Goal: Task Accomplishment & Management: Manage account settings

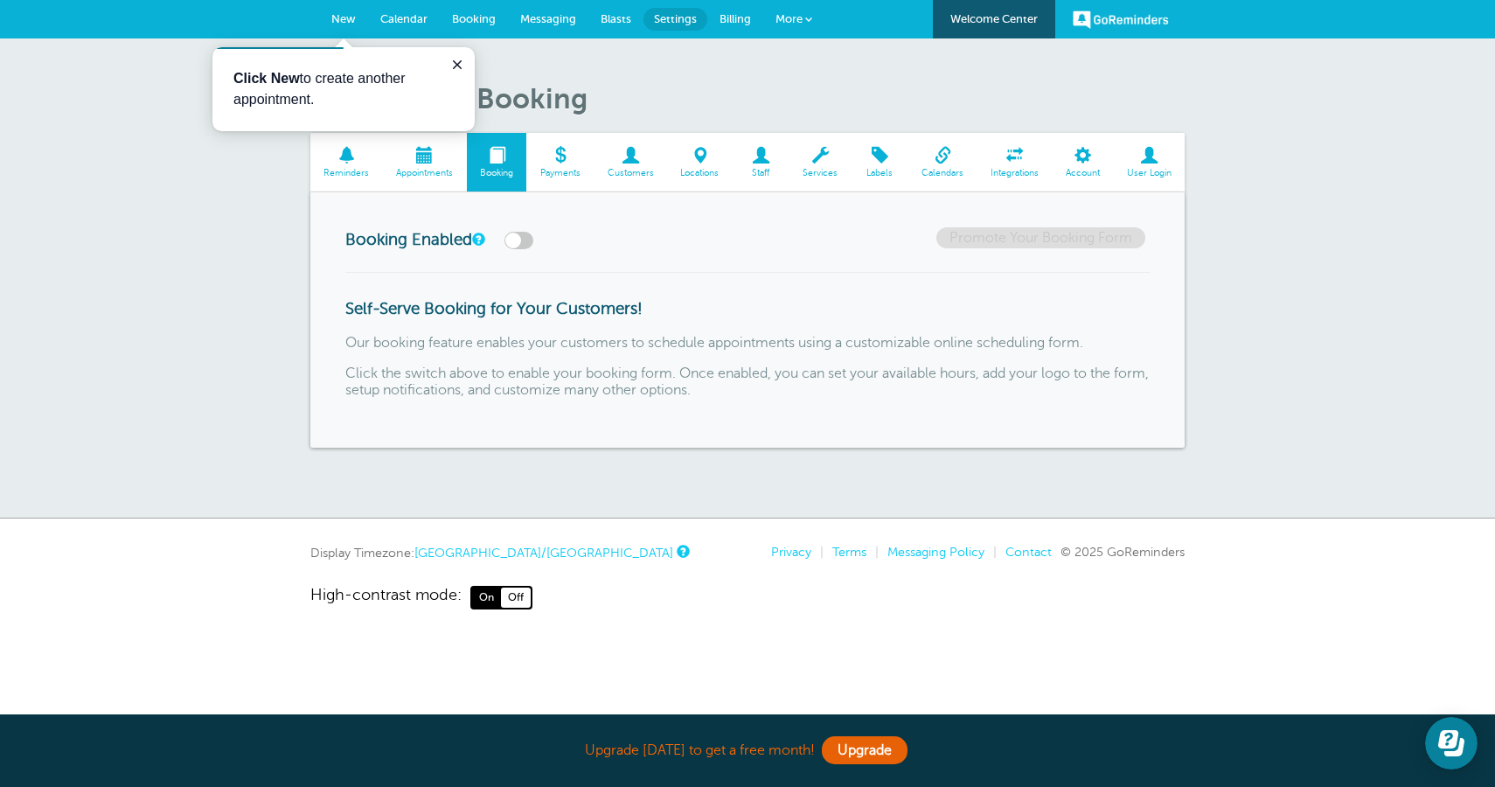
click at [458, 65] on icon "Close guide" at bounding box center [457, 64] width 9 height 9
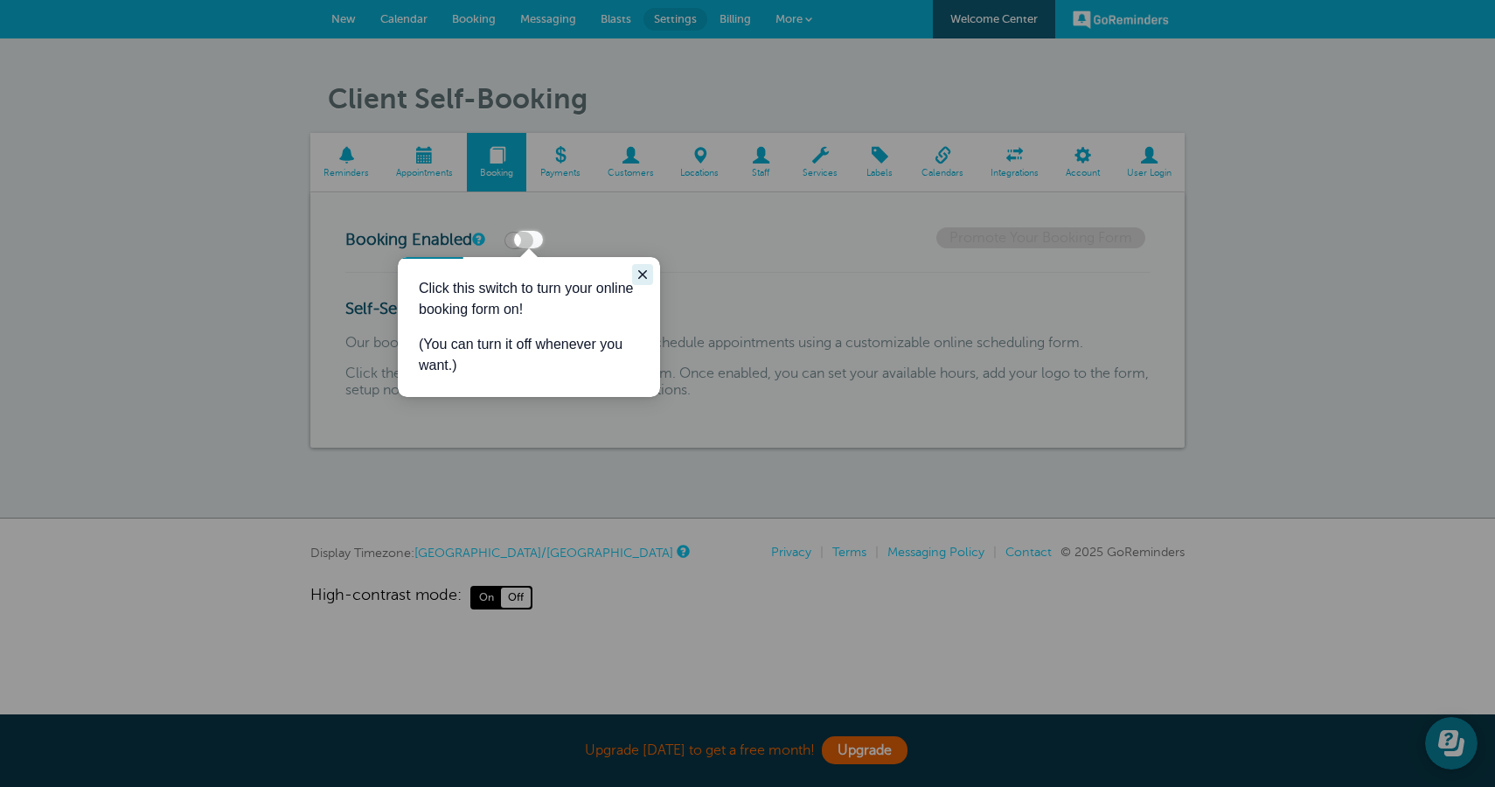
click at [639, 275] on icon "Close guide" at bounding box center [643, 275] width 14 height 14
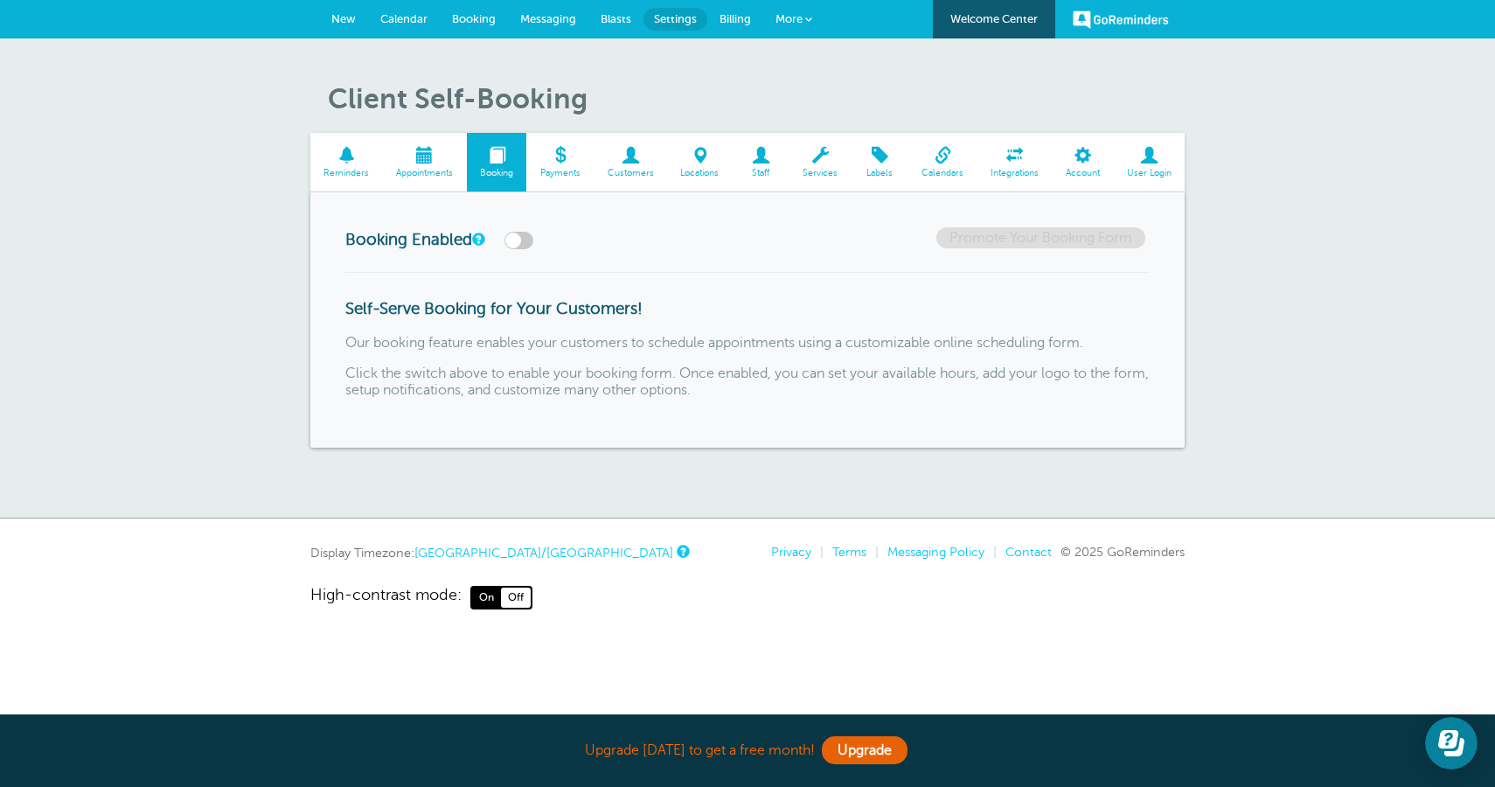
click at [364, 157] on span at bounding box center [346, 155] width 73 height 17
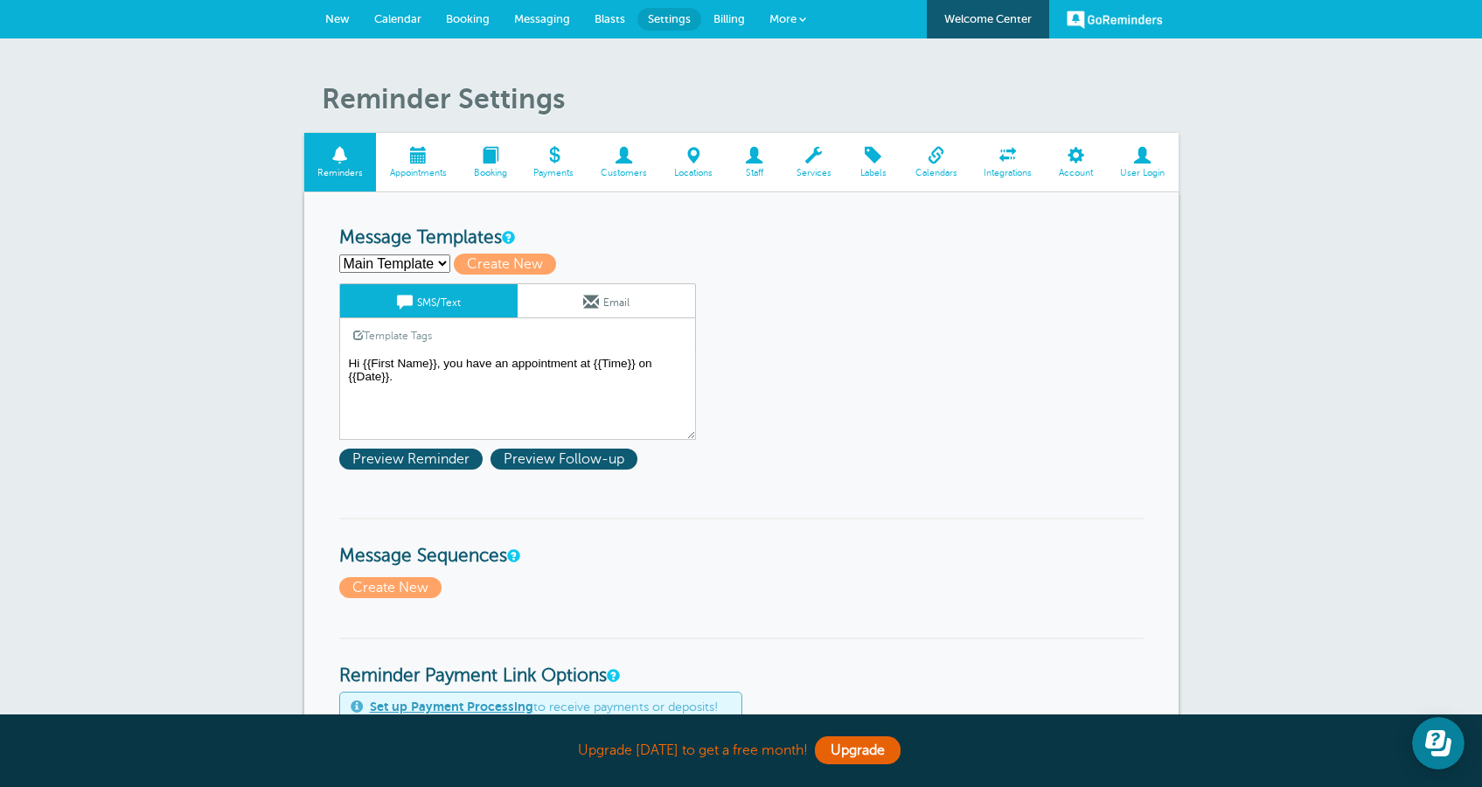
click at [776, 24] on span "More" at bounding box center [782, 18] width 27 height 13
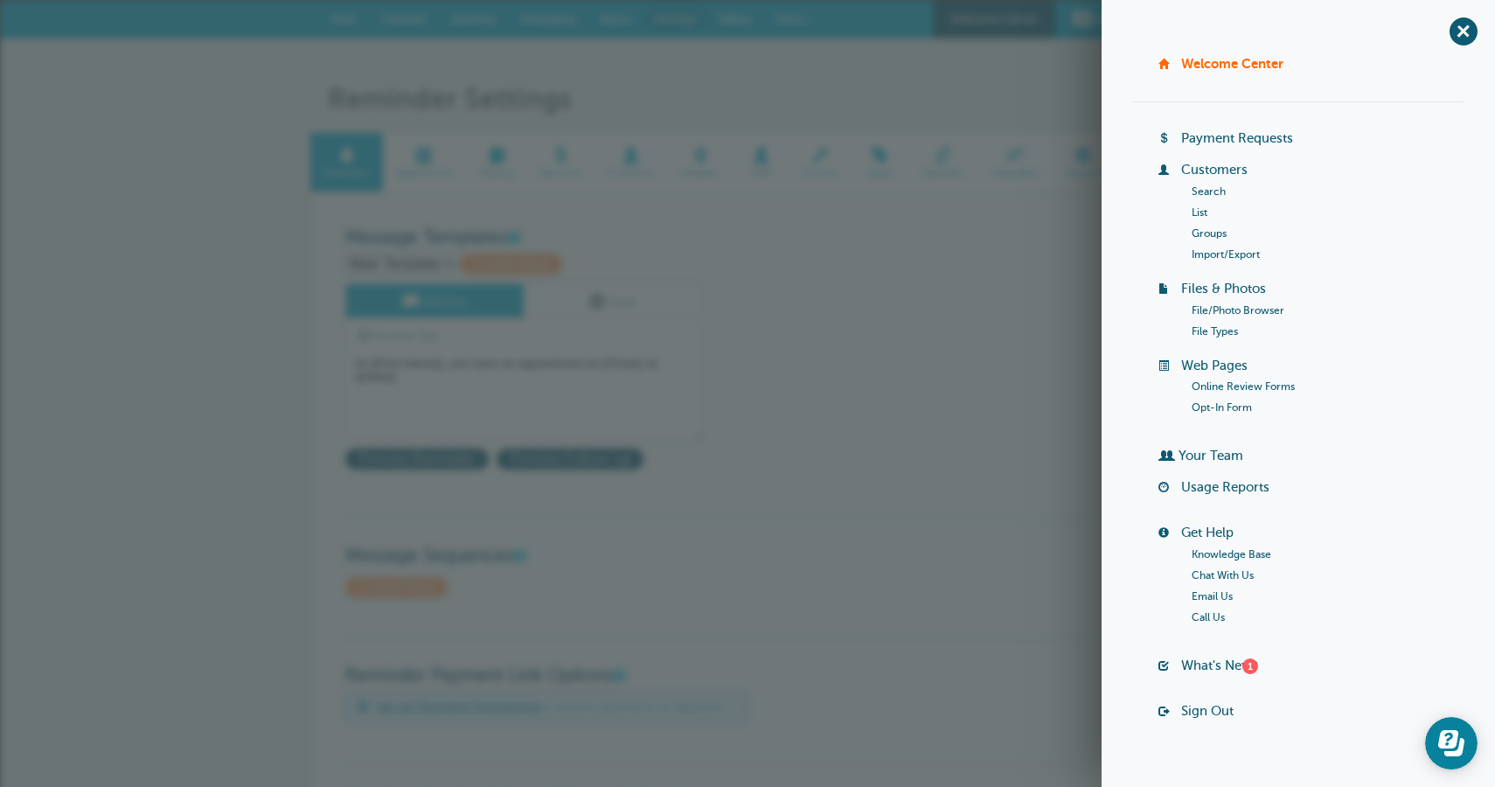
click at [1200, 460] on link "Your Team" at bounding box center [1210, 455] width 65 height 14
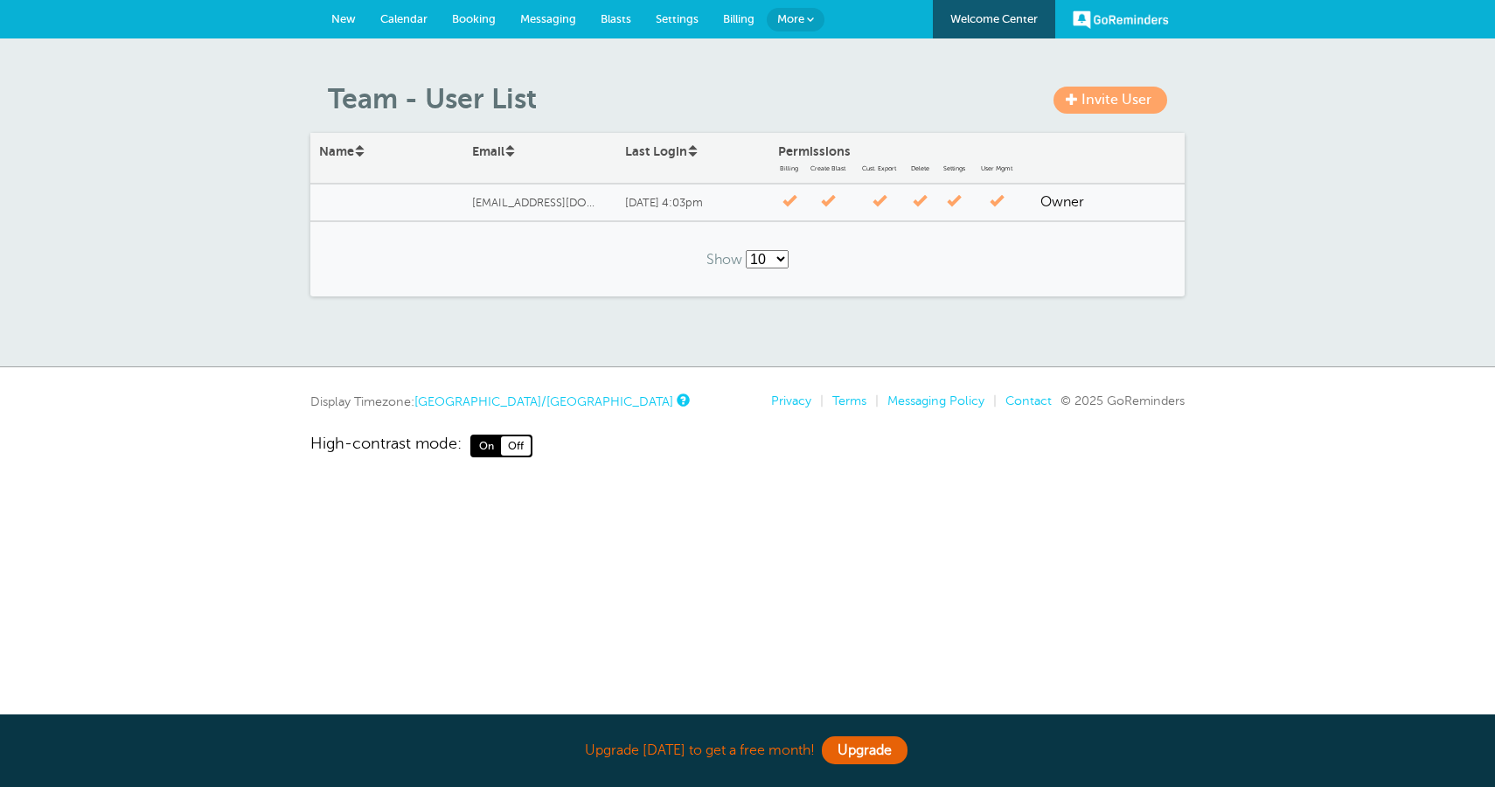
click at [1112, 108] on span "Invite User" at bounding box center [1116, 100] width 70 height 16
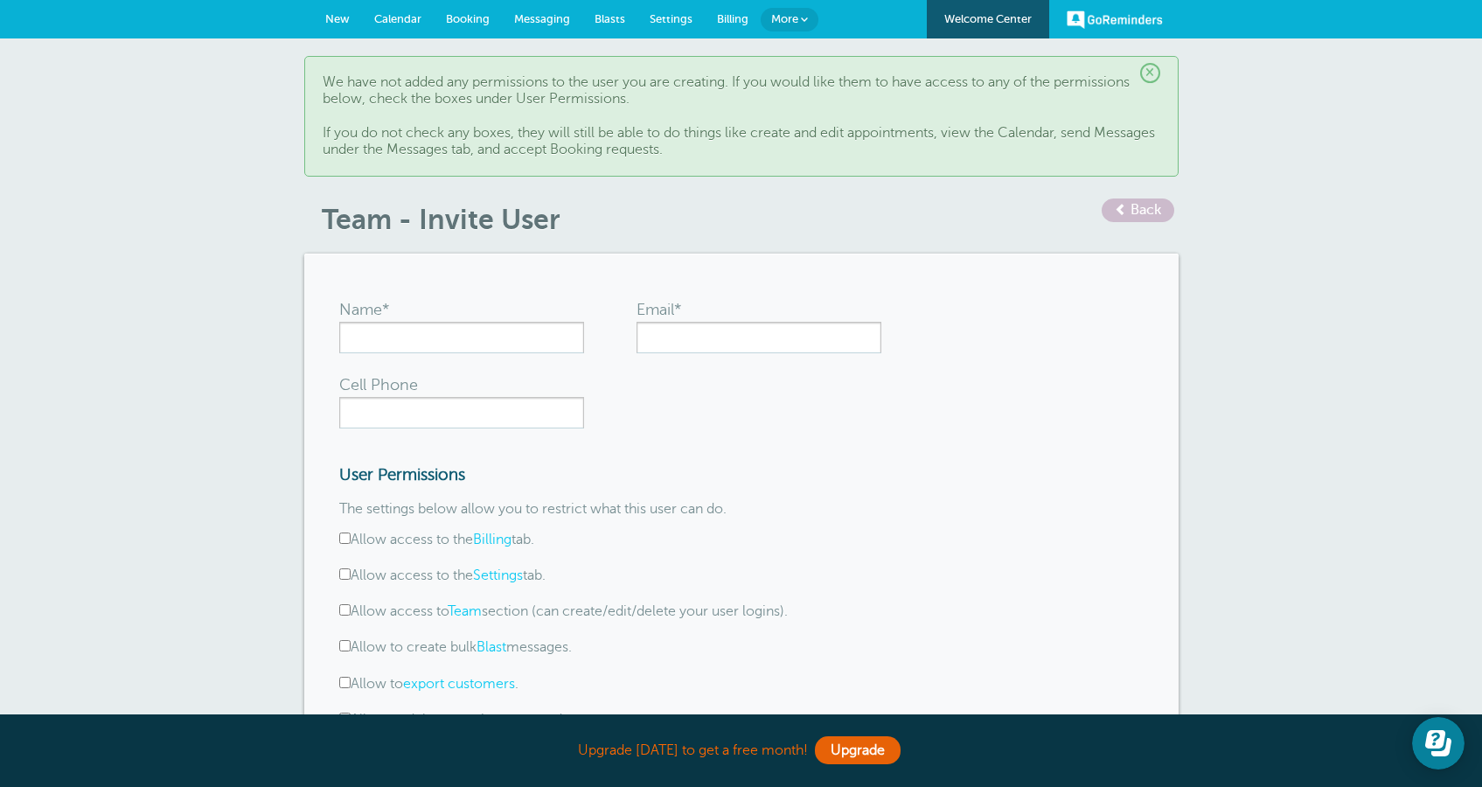
scroll to position [314, 0]
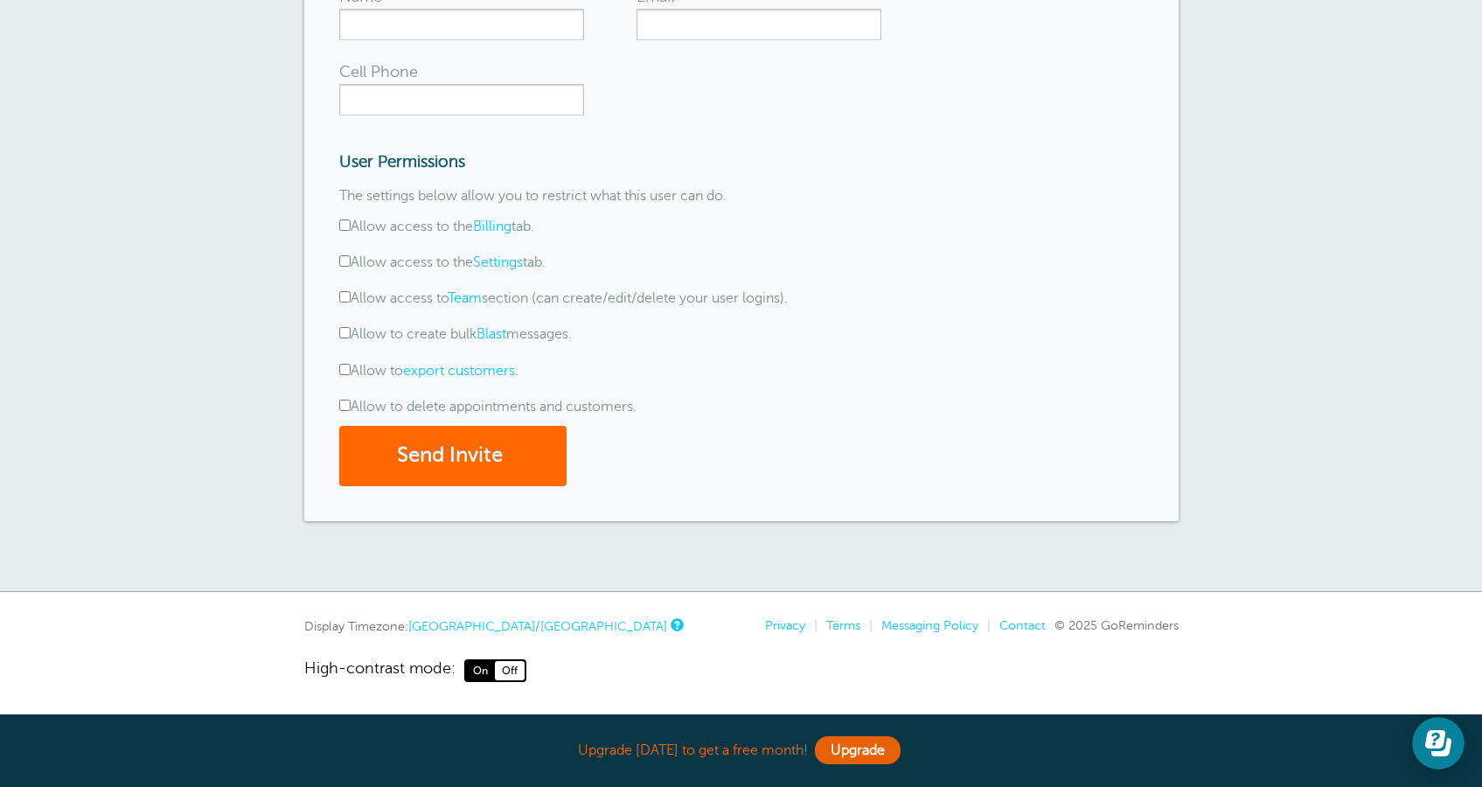
drag, startPoint x: 548, startPoint y: 381, endPoint x: 363, endPoint y: 376, distance: 185.4
click at [363, 376] on form "Name* Email* Cell Phone User Permissions The settings below allow you to restri…" at bounding box center [741, 231] width 804 height 510
click at [240, 349] on div "× We have not added any permissions to the user you are creating. If you would …" at bounding box center [741, 158] width 1482 height 866
drag, startPoint x: 536, startPoint y: 372, endPoint x: 352, endPoint y: 364, distance: 183.8
click at [352, 364] on div "Allow to export customers ." at bounding box center [601, 371] width 525 height 17
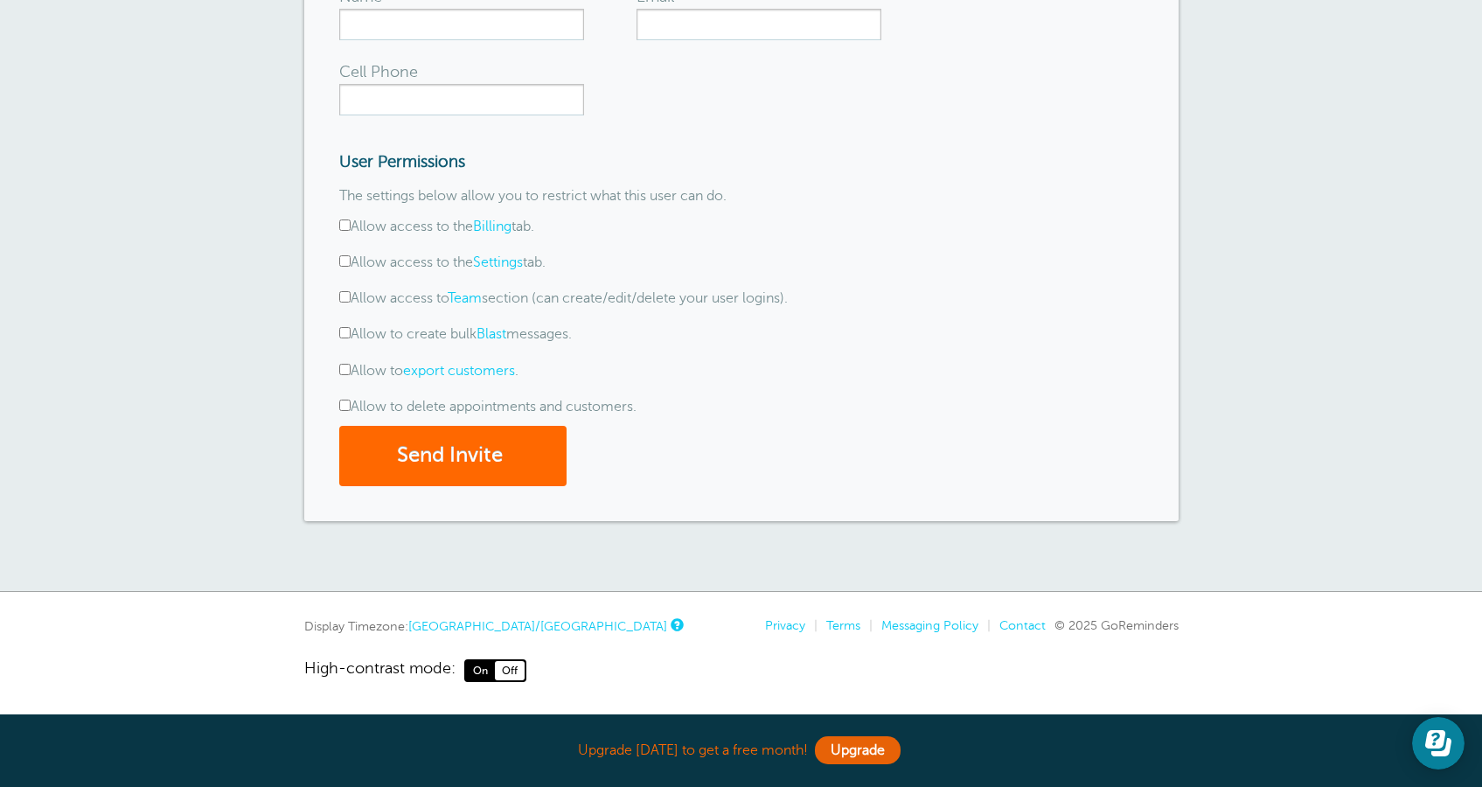
copy label "Allow to export customers ."
click at [675, 380] on form "Name* Email* Cell Phone User Permissions The settings below allow you to restri…" at bounding box center [741, 231] width 804 height 510
drag, startPoint x: 660, startPoint y: 399, endPoint x: 347, endPoint y: 400, distance: 313.0
click at [347, 400] on div "Allow to delete appointments and customers." at bounding box center [601, 407] width 525 height 17
copy label "Allow to delete appointments and customers."
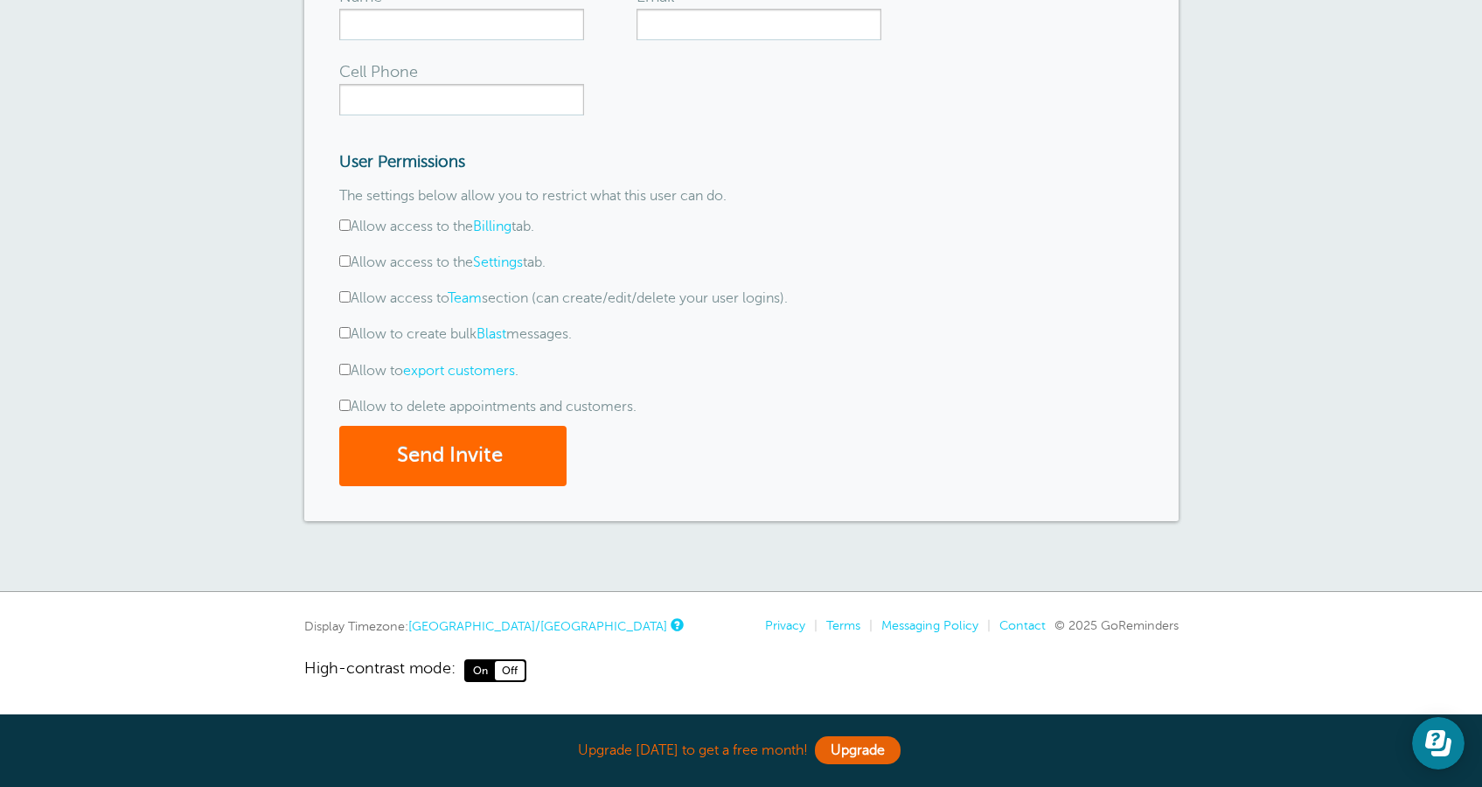
scroll to position [0, 0]
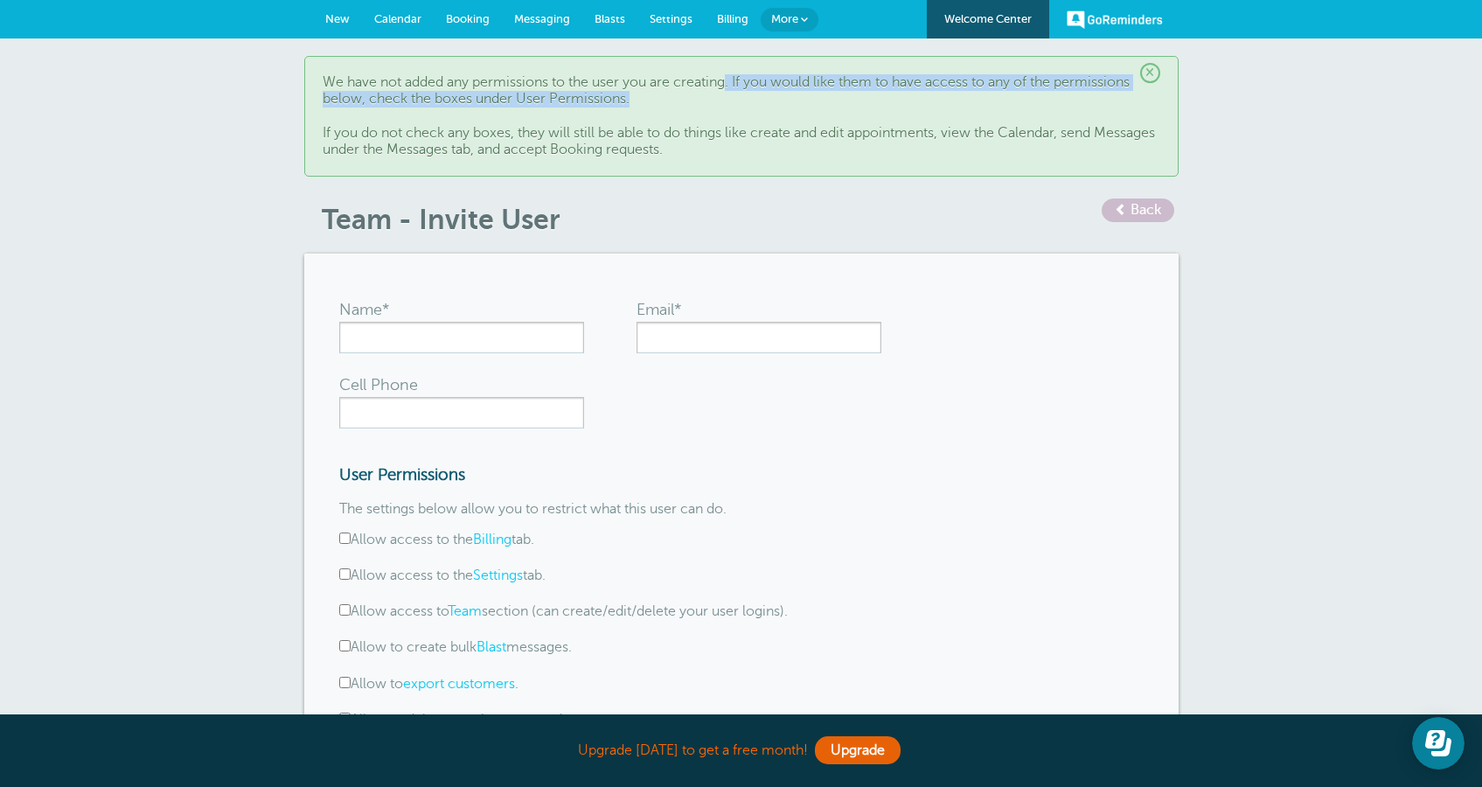
drag, startPoint x: 730, startPoint y: 82, endPoint x: 991, endPoint y: 100, distance: 262.0
click at [991, 100] on p "We have not added any permissions to the user you are creating. If you would li…" at bounding box center [742, 116] width 838 height 84
click at [594, 144] on p "We have not added any permissions to the user you are creating. If you would li…" at bounding box center [742, 116] width 838 height 84
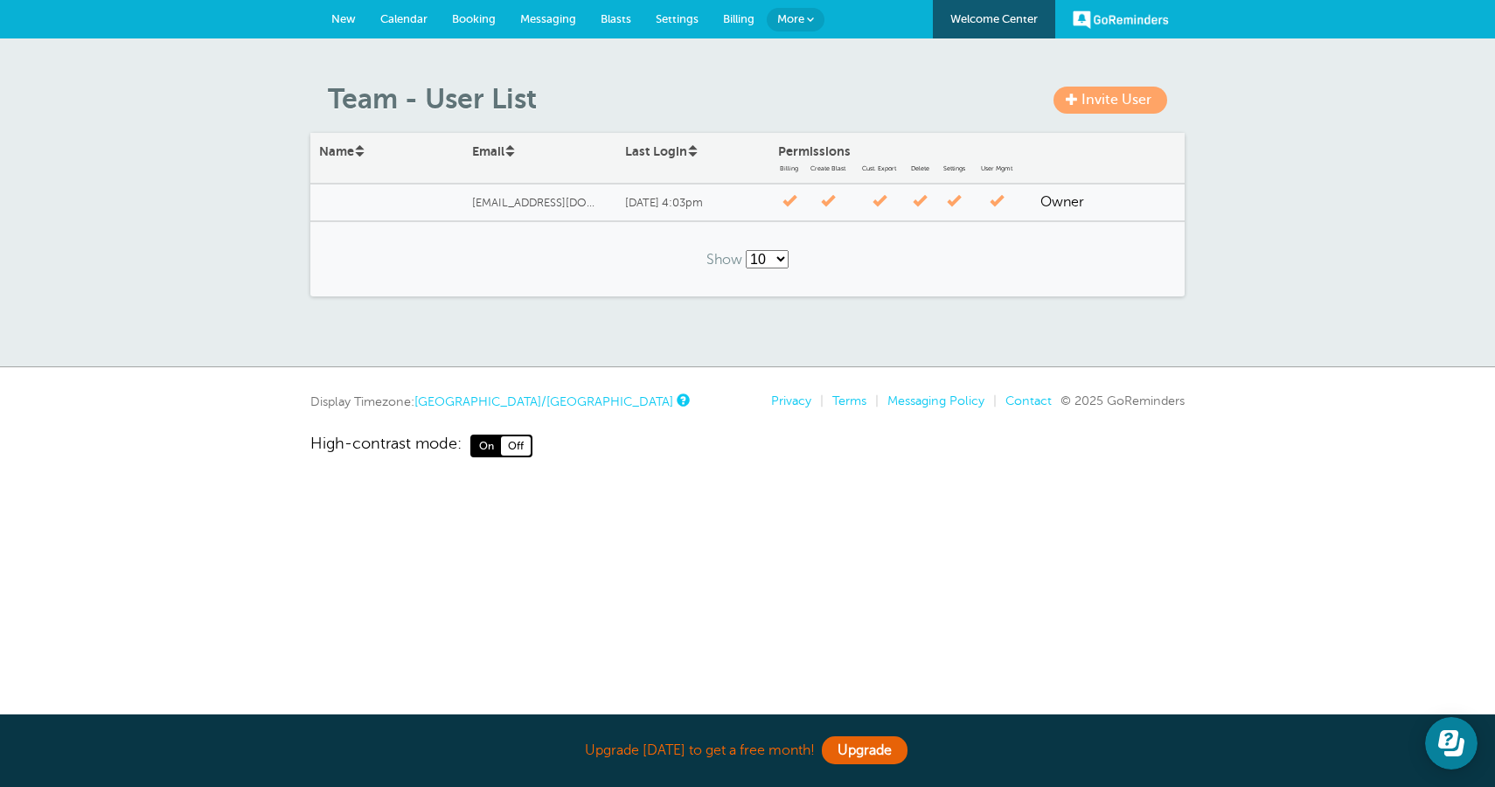
click at [1118, 111] on link "Invite User" at bounding box center [1110, 100] width 114 height 27
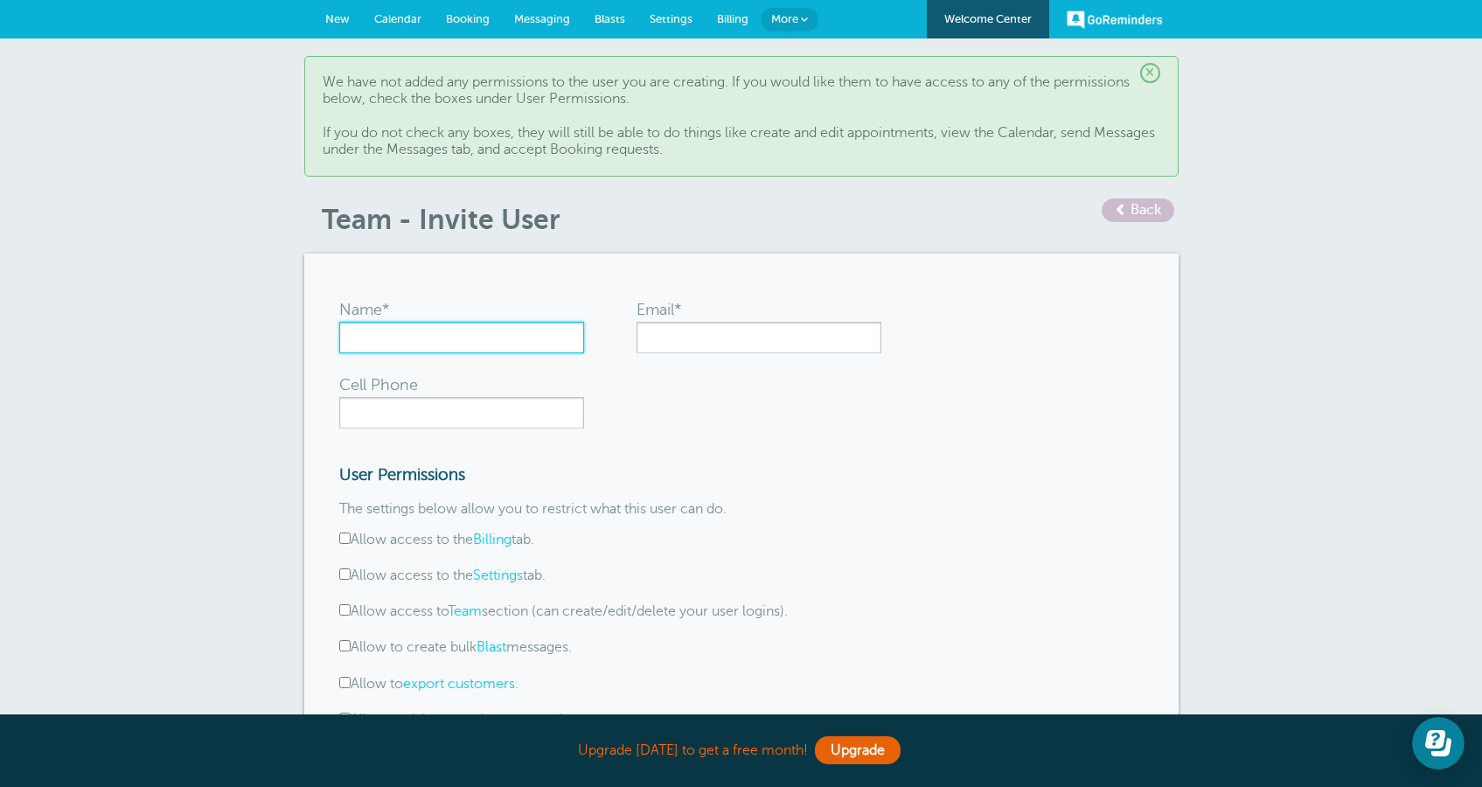
click at [459, 339] on input "Name*" at bounding box center [461, 337] width 245 height 31
type input "User without export and delete options"
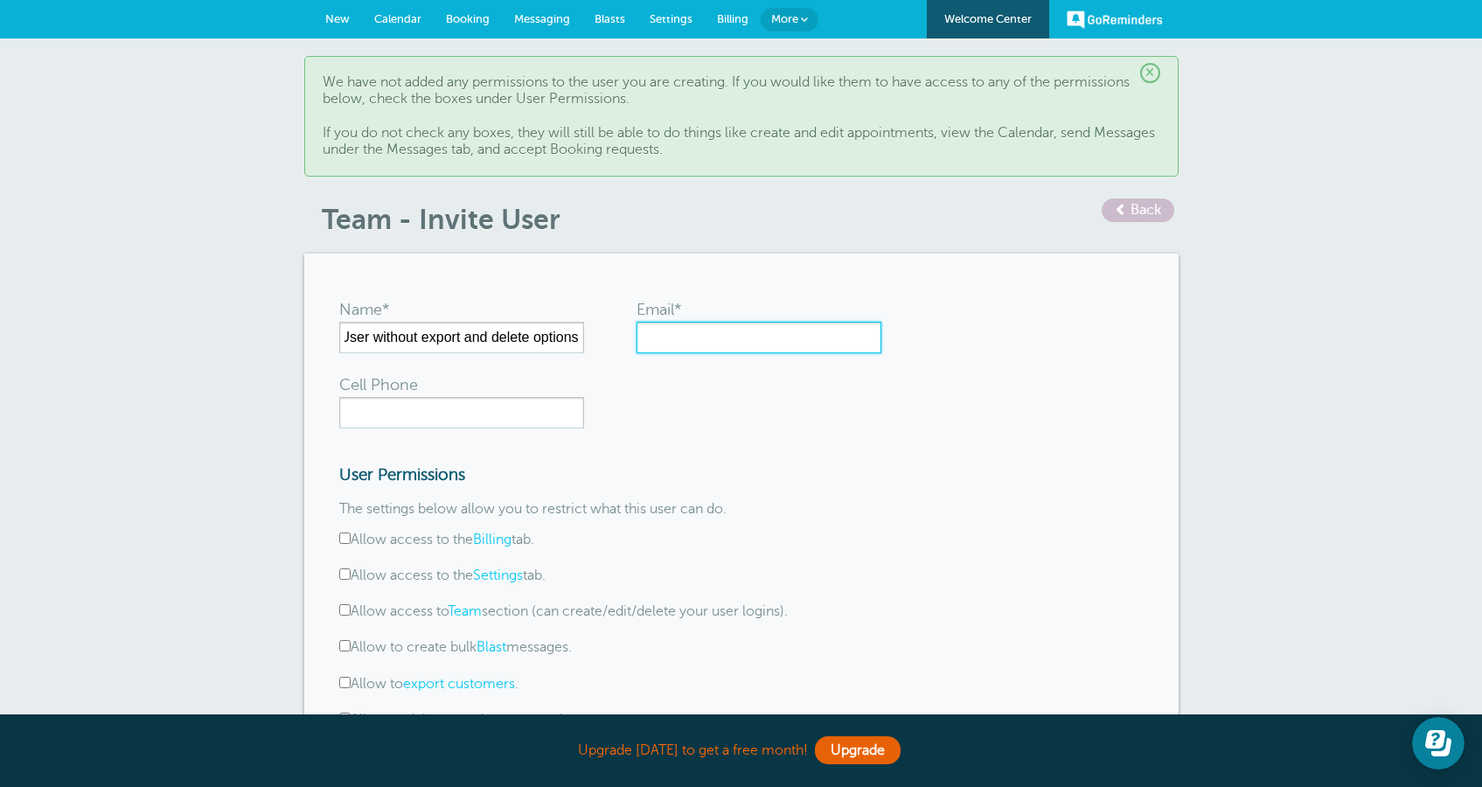
click at [698, 341] on input "Email*" at bounding box center [758, 337] width 245 height 31
type input "aishoo1213+1@gmail.com"
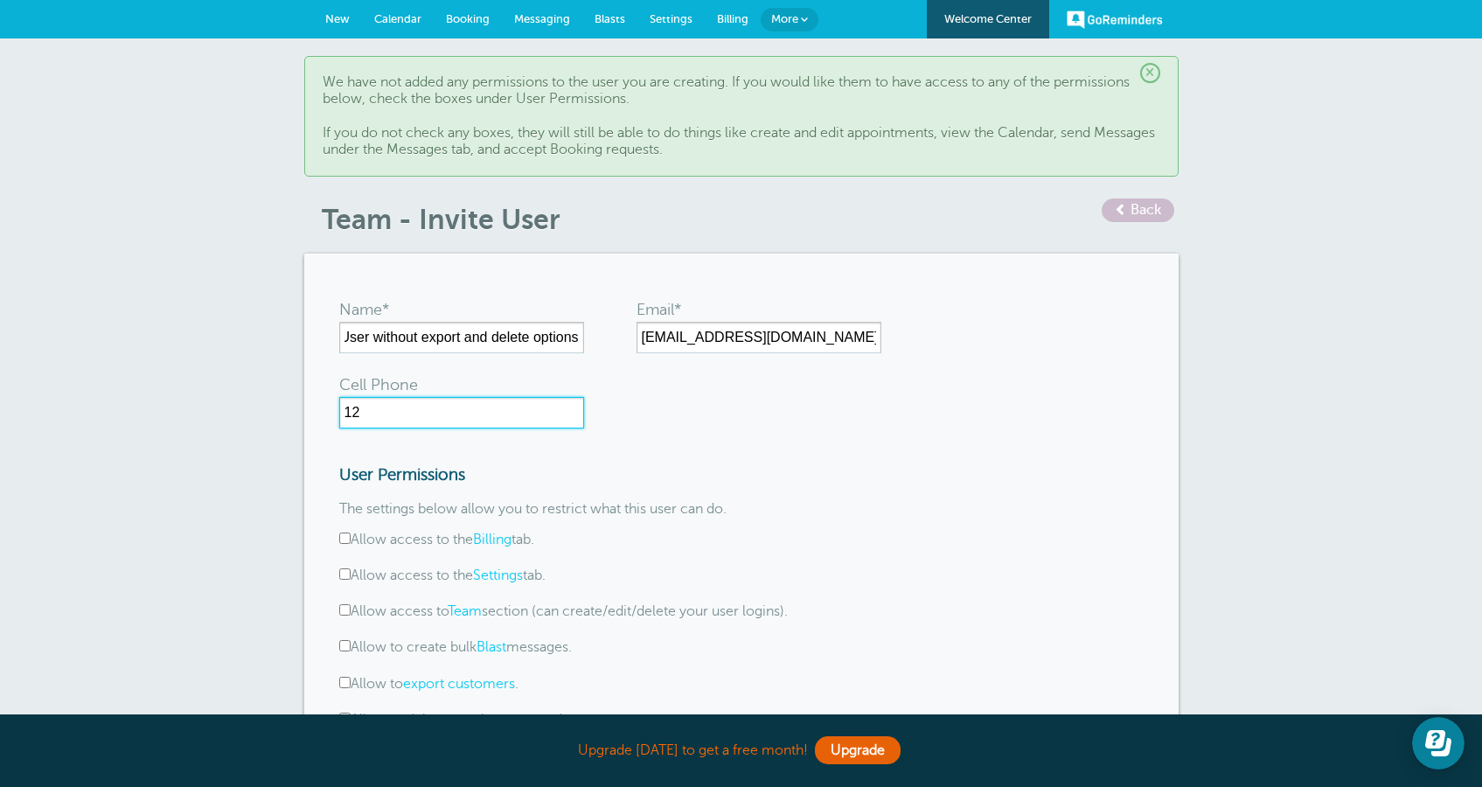
type input "1"
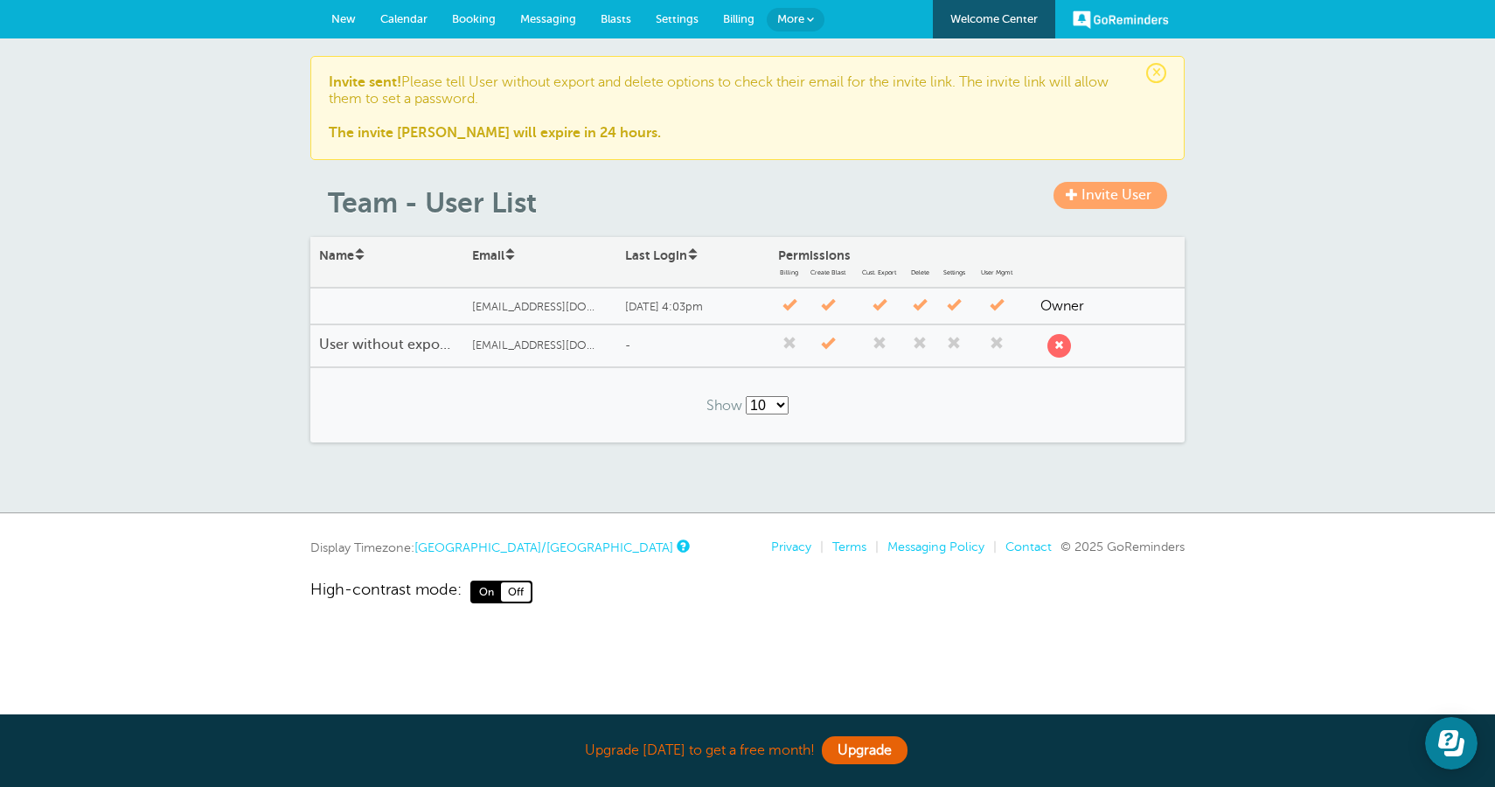
click at [1318, 252] on div "× Invite sent! Please tell User without export and delete options to check thei…" at bounding box center [747, 275] width 1495 height 475
click at [564, 344] on span "aishoo1213+1@gmail.com" at bounding box center [537, 345] width 131 height 13
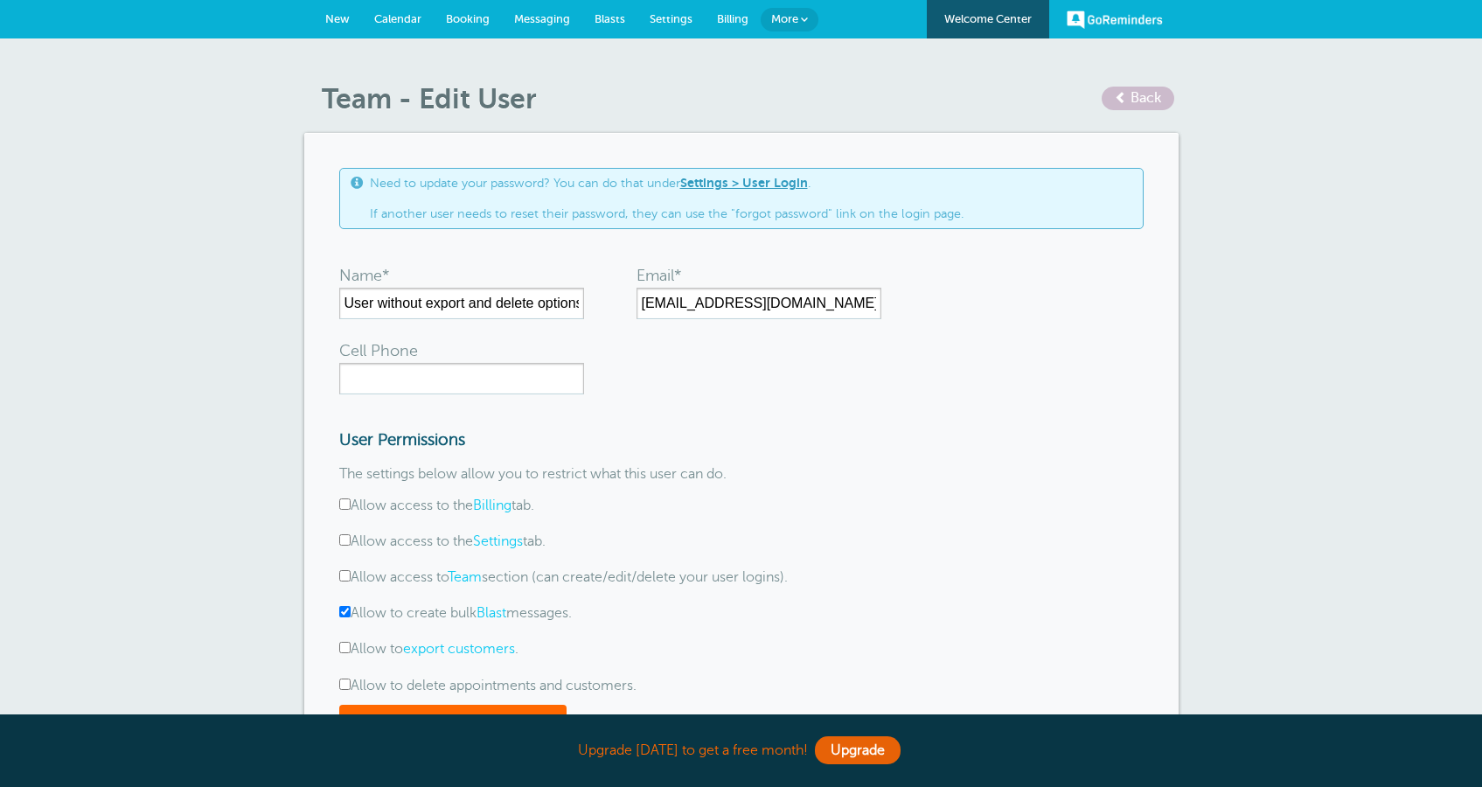
scroll to position [280, 0]
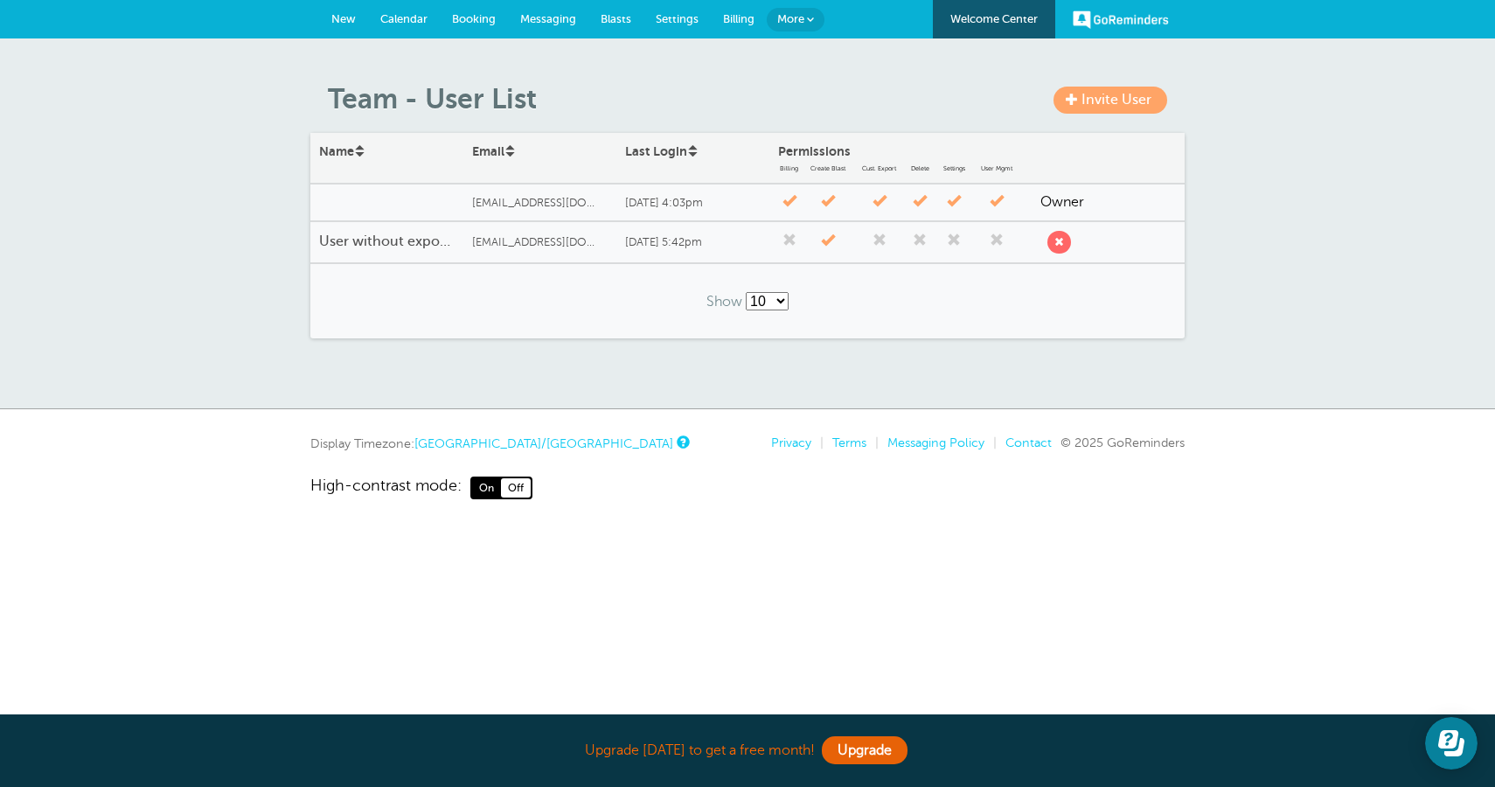
click at [662, 28] on link "Settings" at bounding box center [676, 19] width 67 height 38
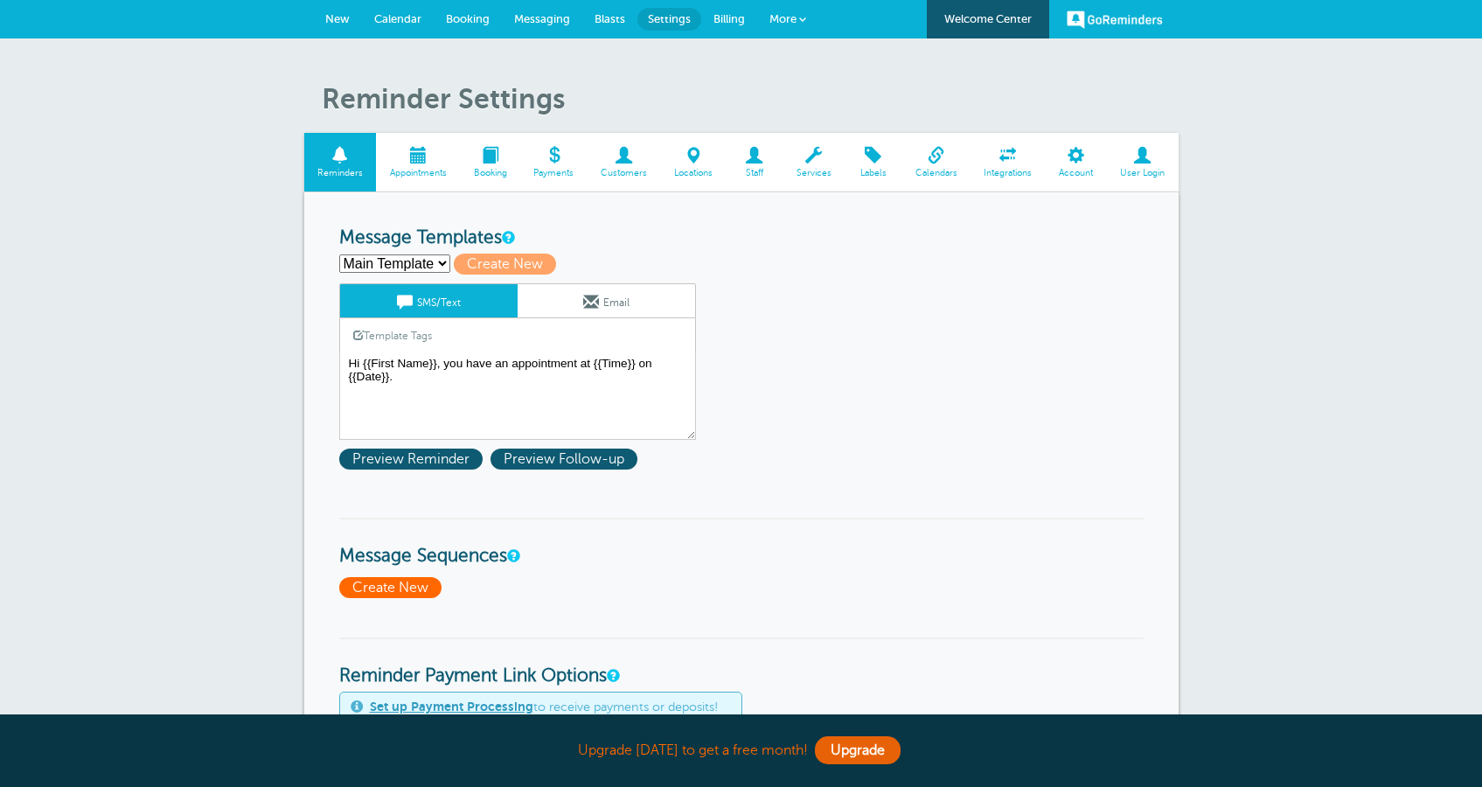
click at [406, 591] on span "Create New" at bounding box center [390, 587] width 102 height 21
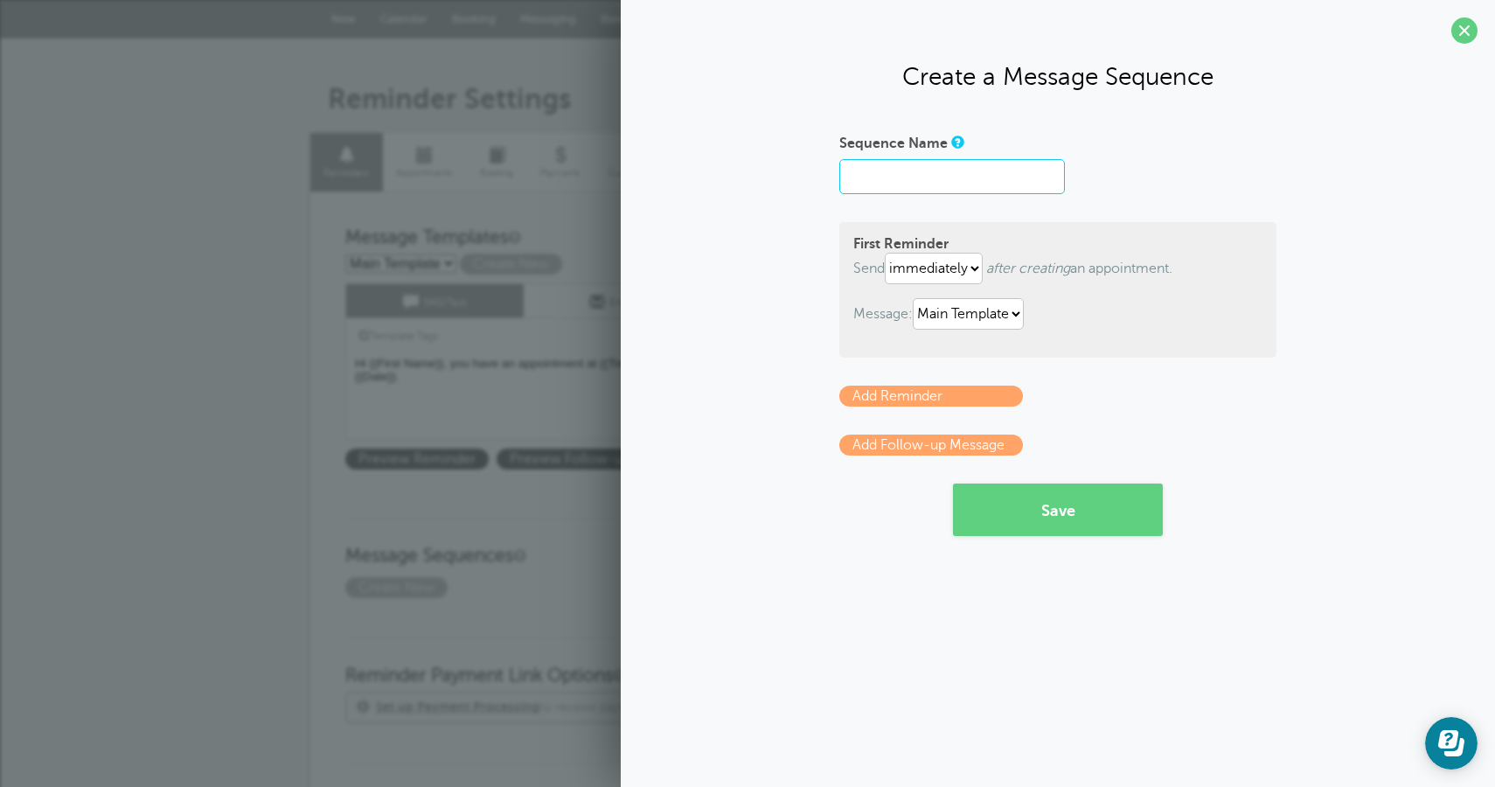
click at [876, 169] on input "Sequence Name" at bounding box center [952, 176] width 226 height 35
type input "sss'"><s>Ssss"
click at [885, 253] on select "immediately 1 2 3 4 5 6 7 8 9 10 11 12 13 14 15 16 17 18 19 20 21 22 23 24 25 2…" at bounding box center [934, 268] width 98 height 31
select select "1"
click option "1" at bounding box center [0, 0] width 0 height 0
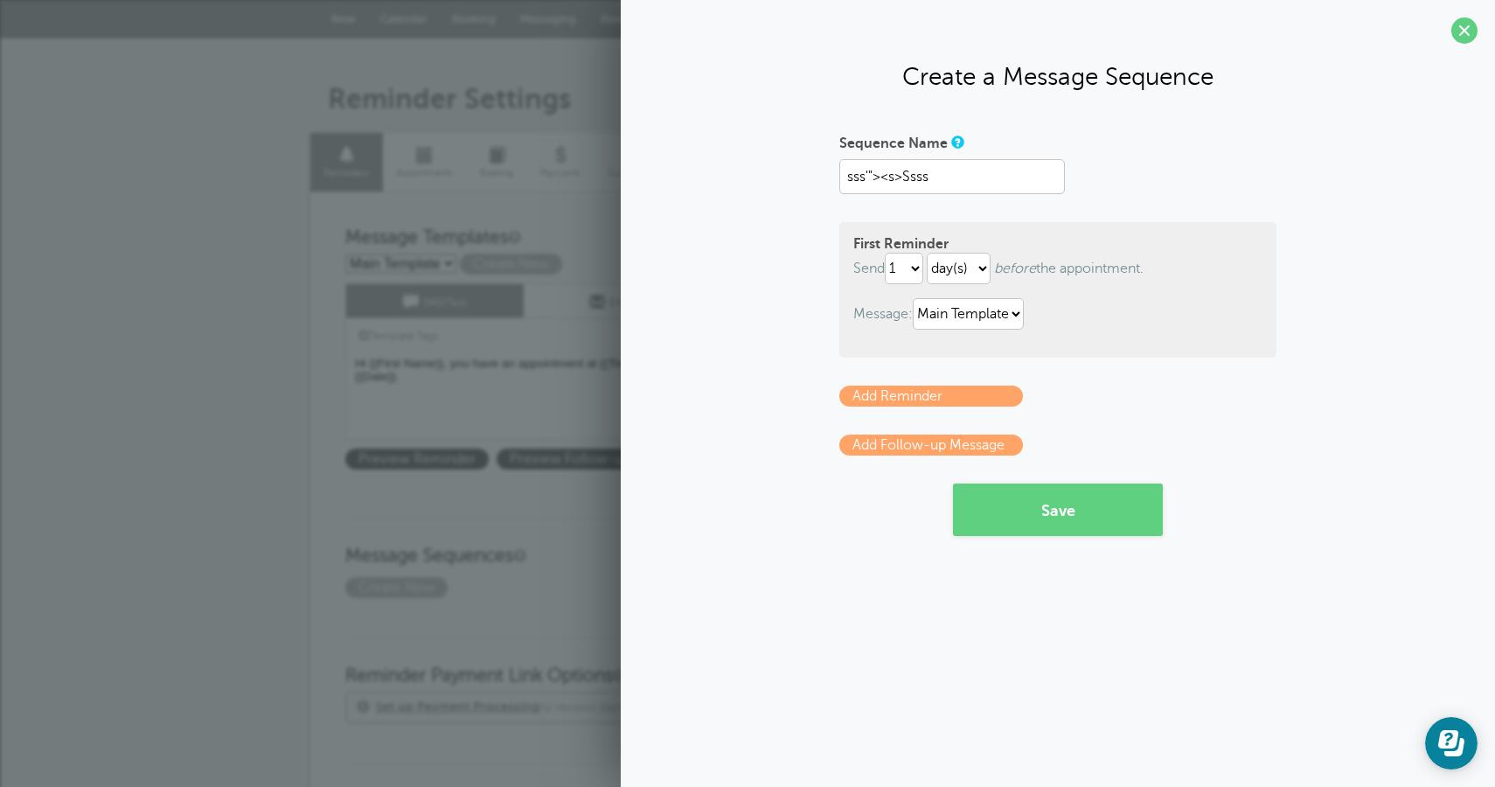
click at [977, 400] on link "Add Reminder" at bounding box center [931, 396] width 184 height 21
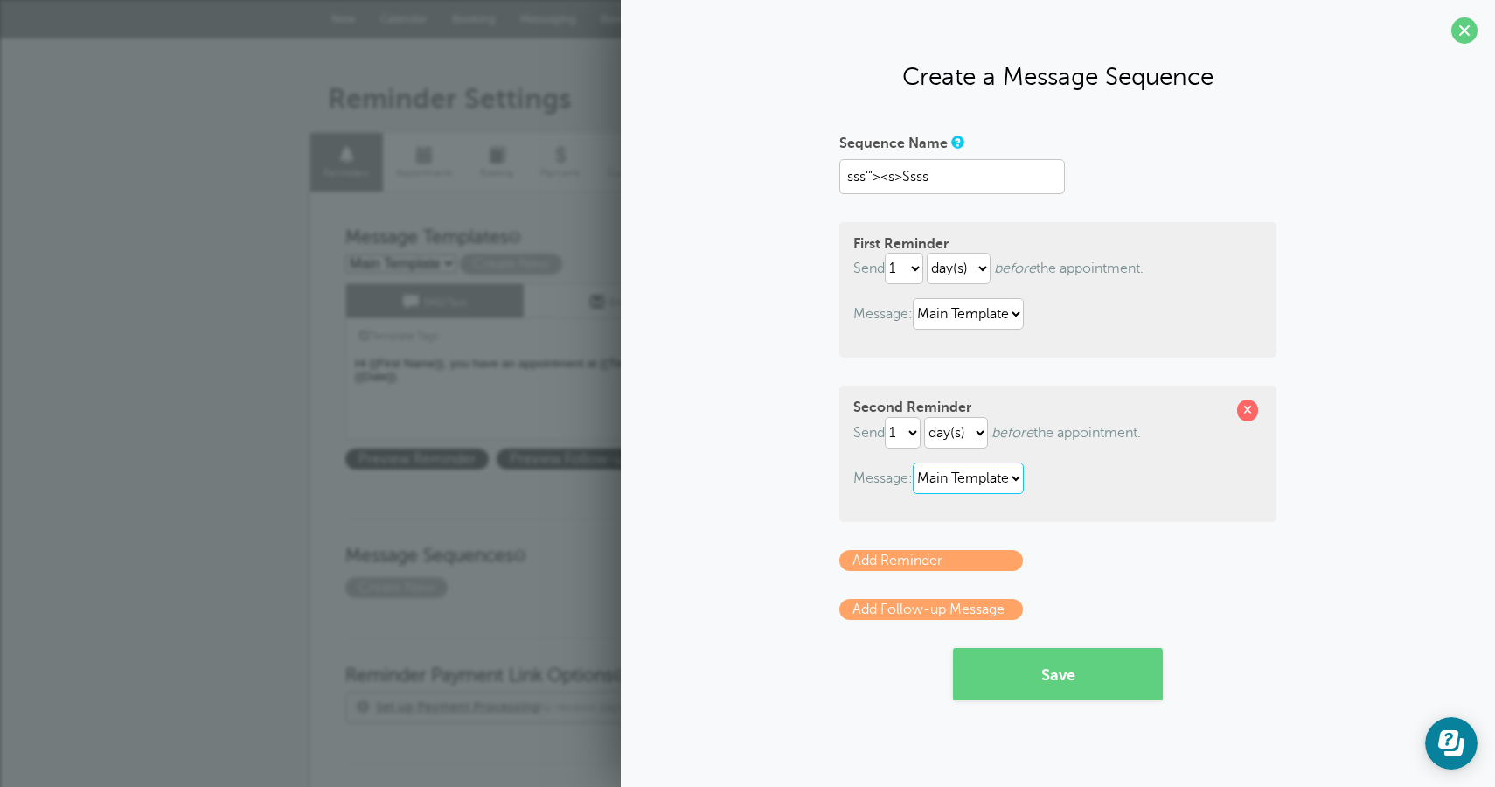
select select "160750"
click option "test'"><s>sss" at bounding box center [0, 0] width 0 height 0
click at [1065, 665] on button "Save" at bounding box center [1058, 674] width 210 height 52
select select "HOUR"
click option "hour(s)" at bounding box center [0, 0] width 0 height 0
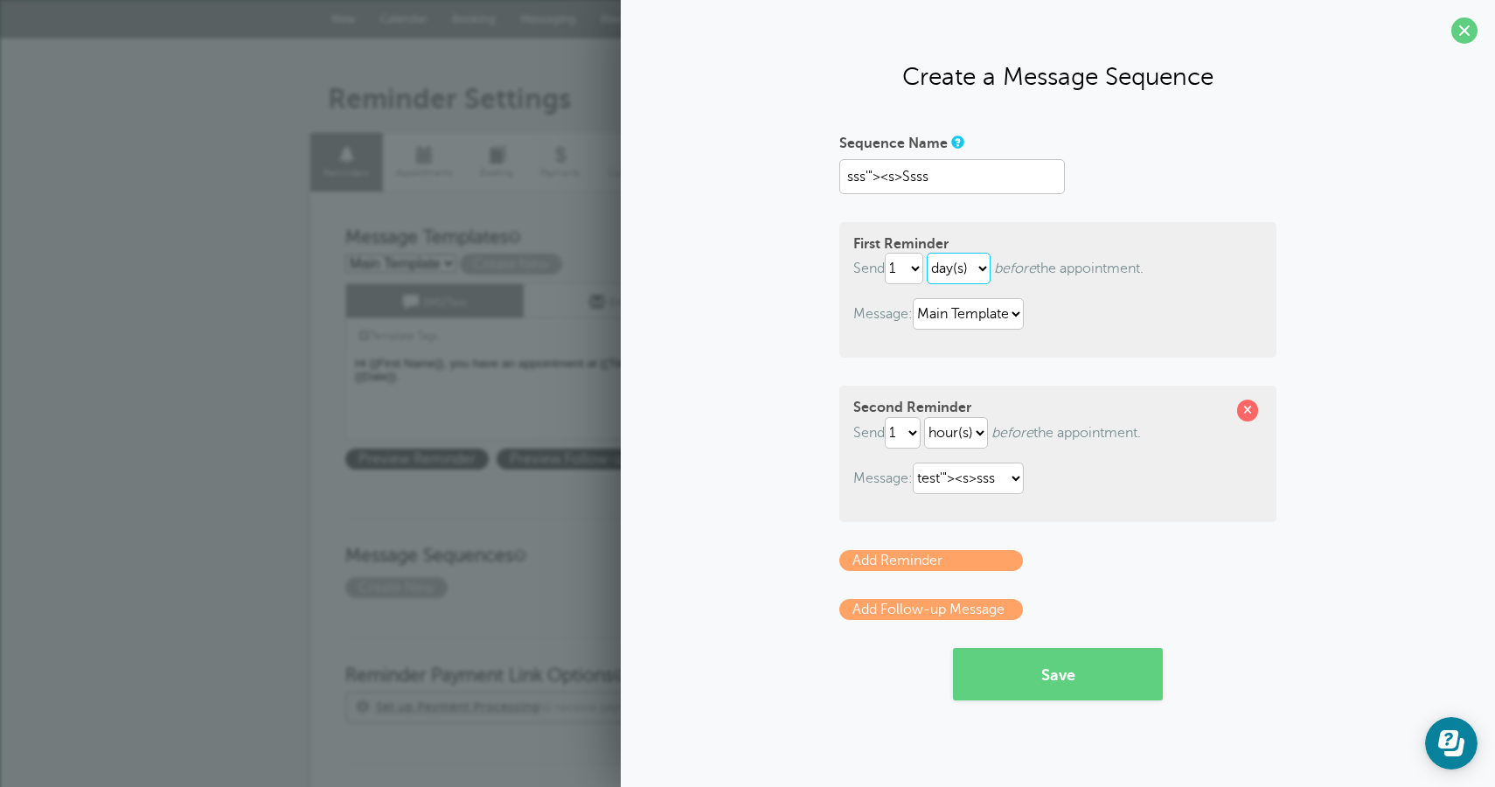
select select "HOUR"
click option "hour(s)" at bounding box center [0, 0] width 0 height 0
click at [1245, 414] on span at bounding box center [1247, 410] width 21 height 21
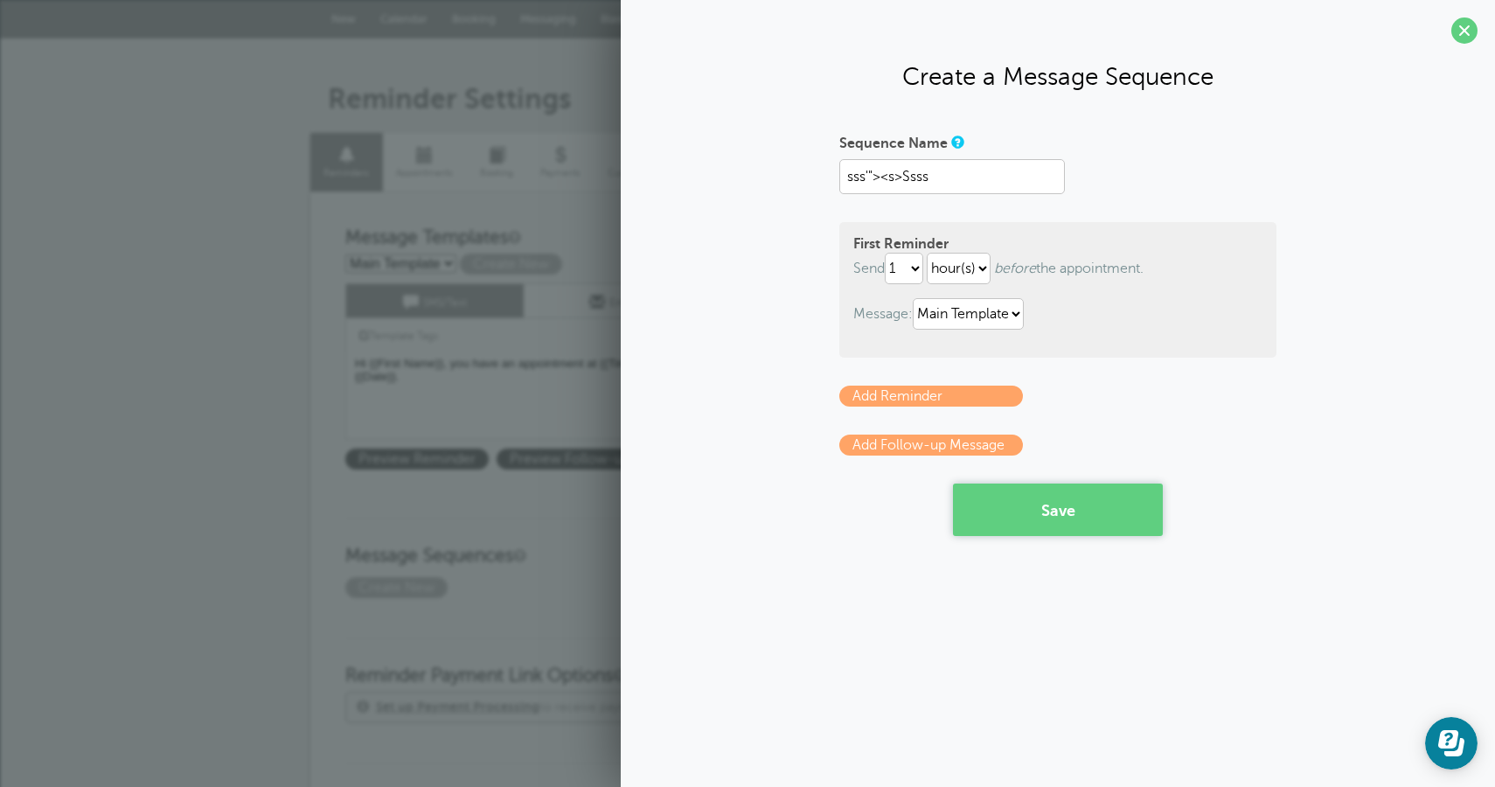
click at [1082, 513] on button "Save" at bounding box center [1058, 509] width 210 height 52
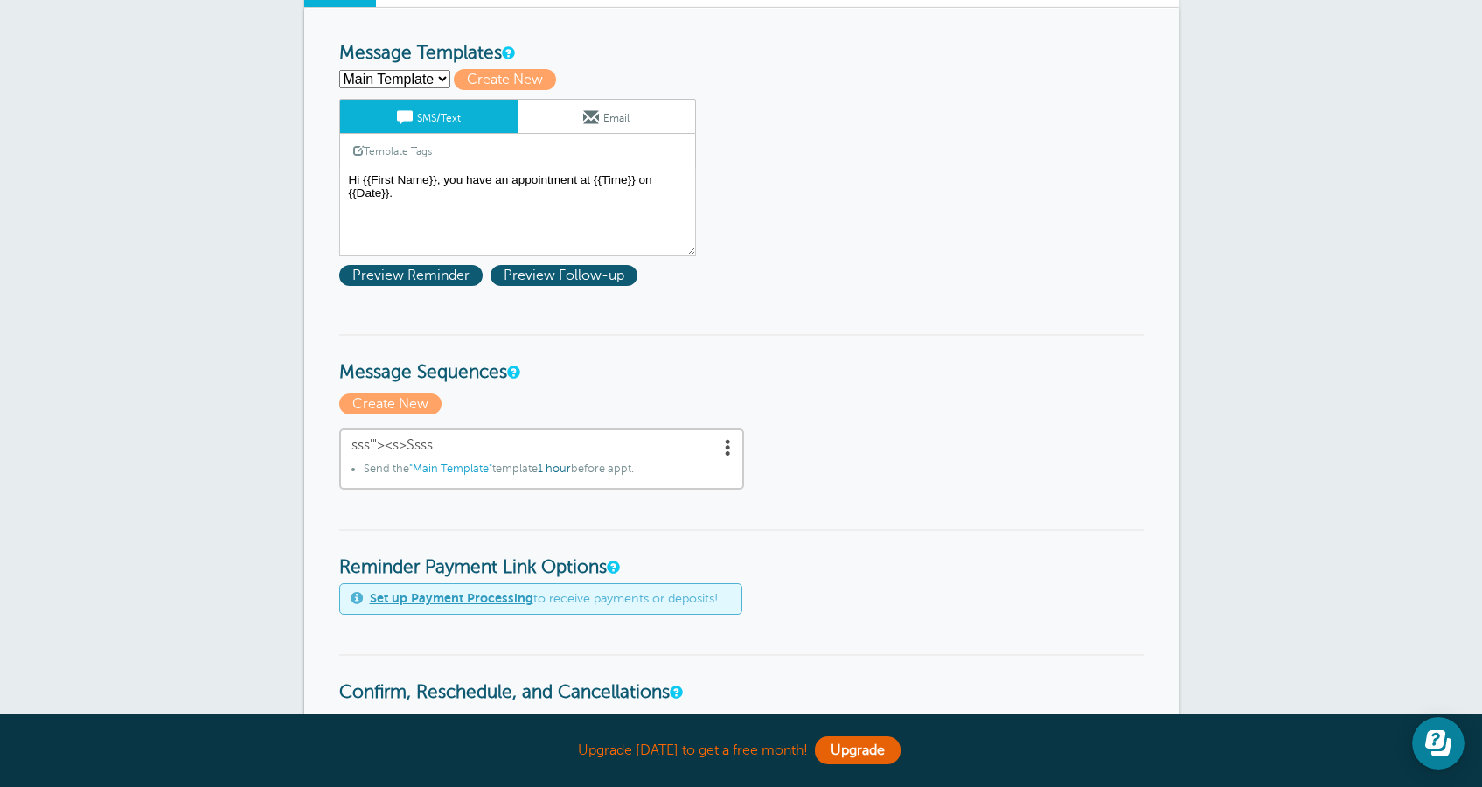
click at [725, 448] on span at bounding box center [727, 446] width 17 height 17
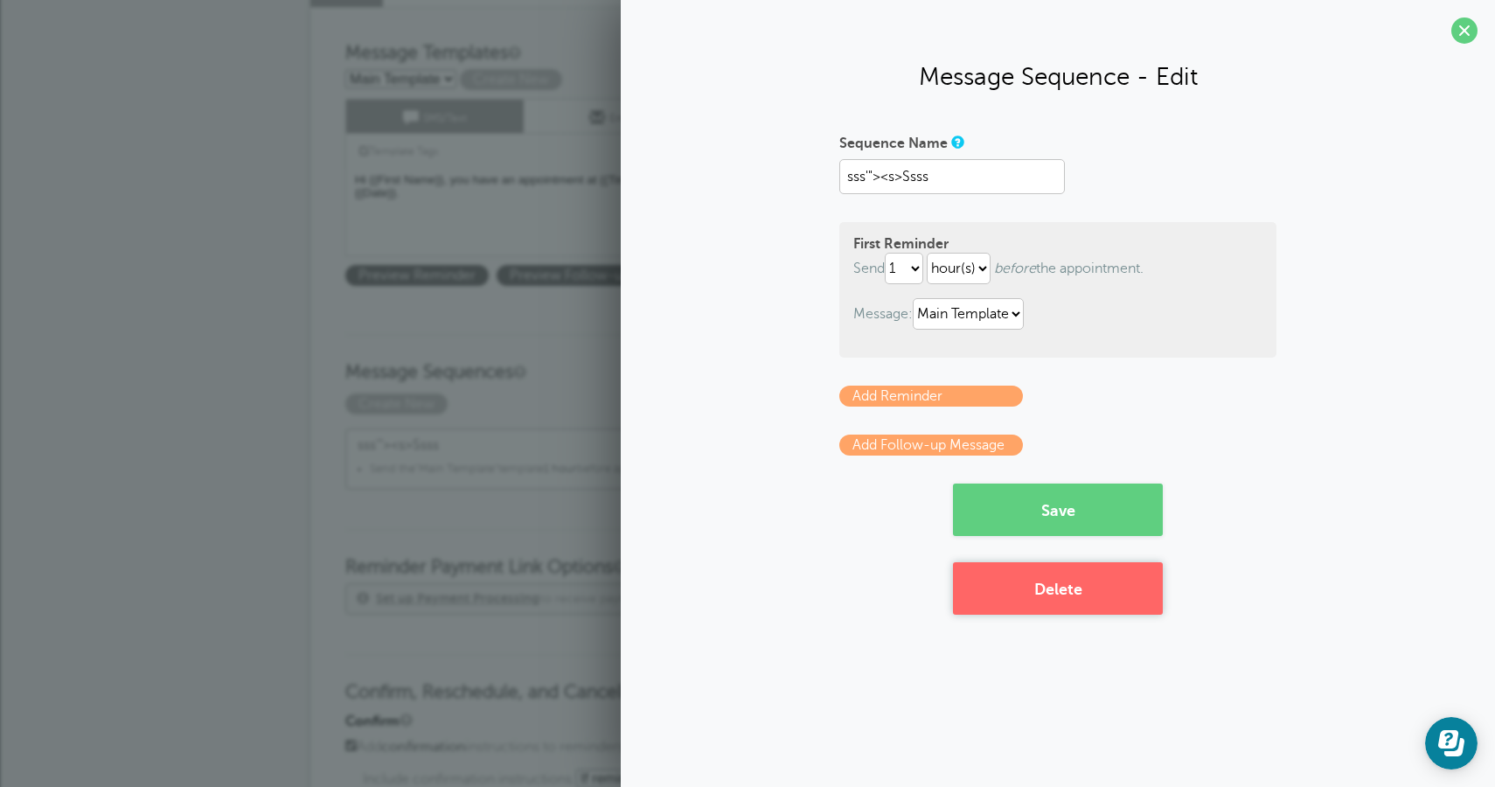
click at [1061, 582] on button "Delete" at bounding box center [1058, 588] width 210 height 52
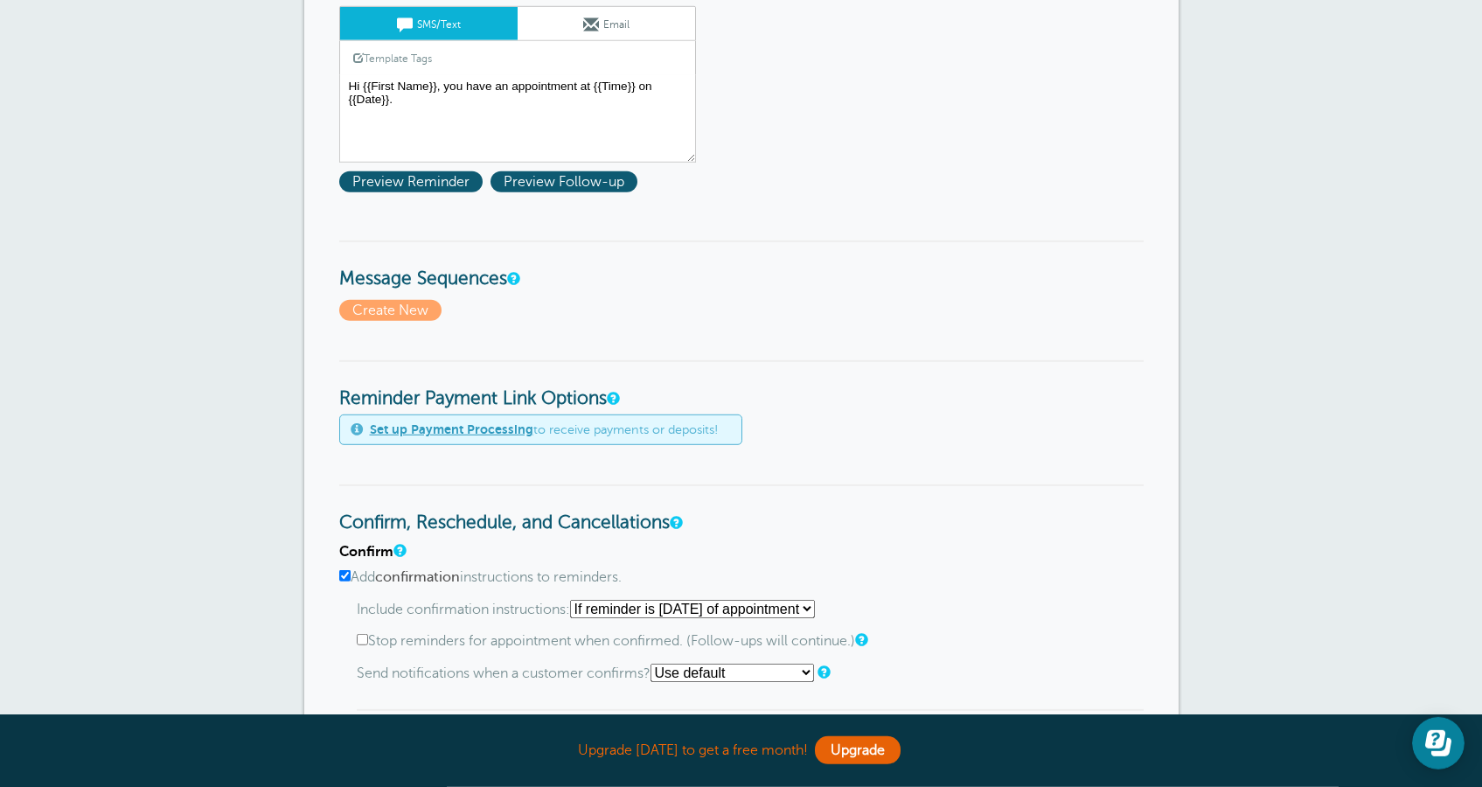
scroll to position [476, 0]
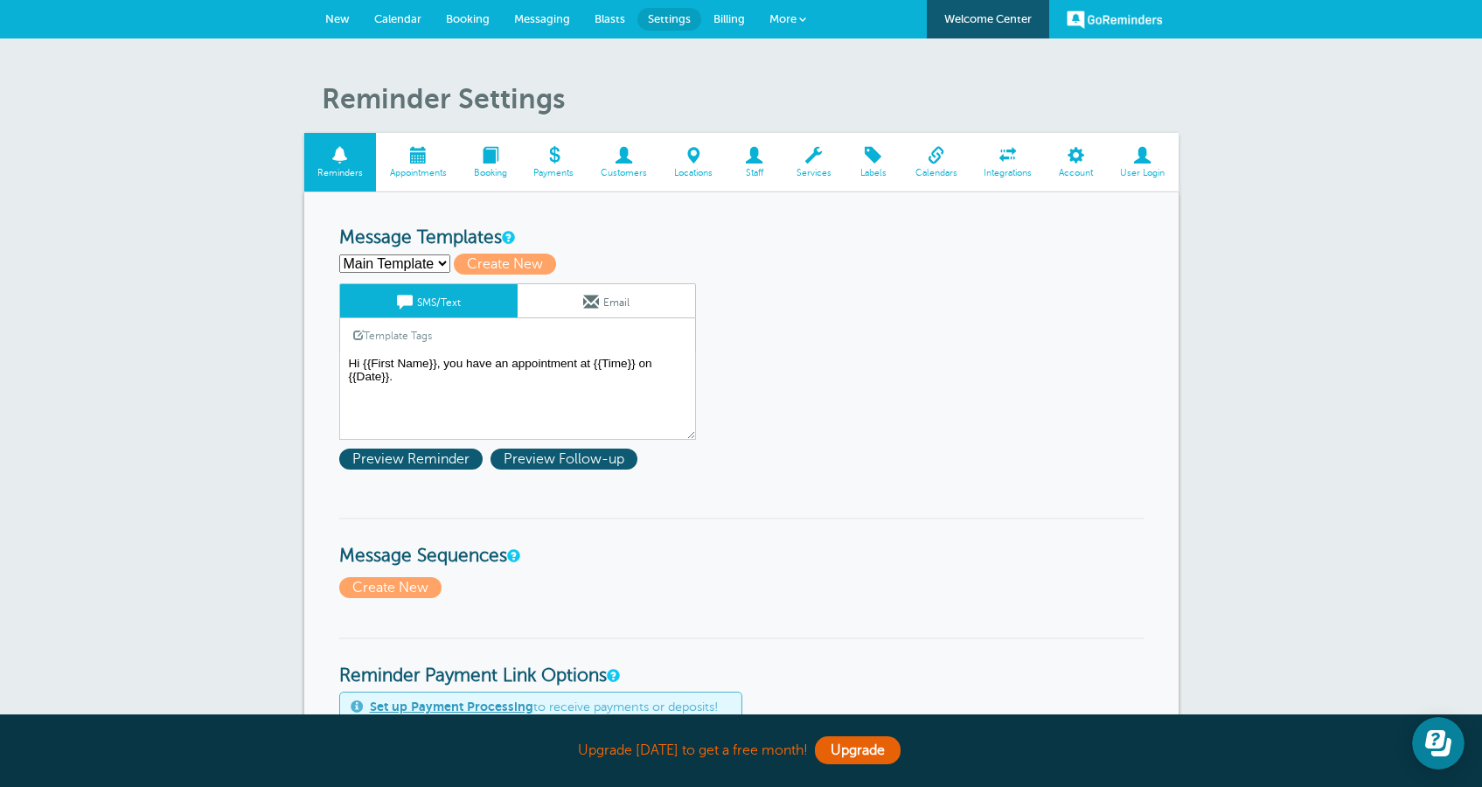
click at [780, 18] on span "More" at bounding box center [782, 18] width 27 height 13
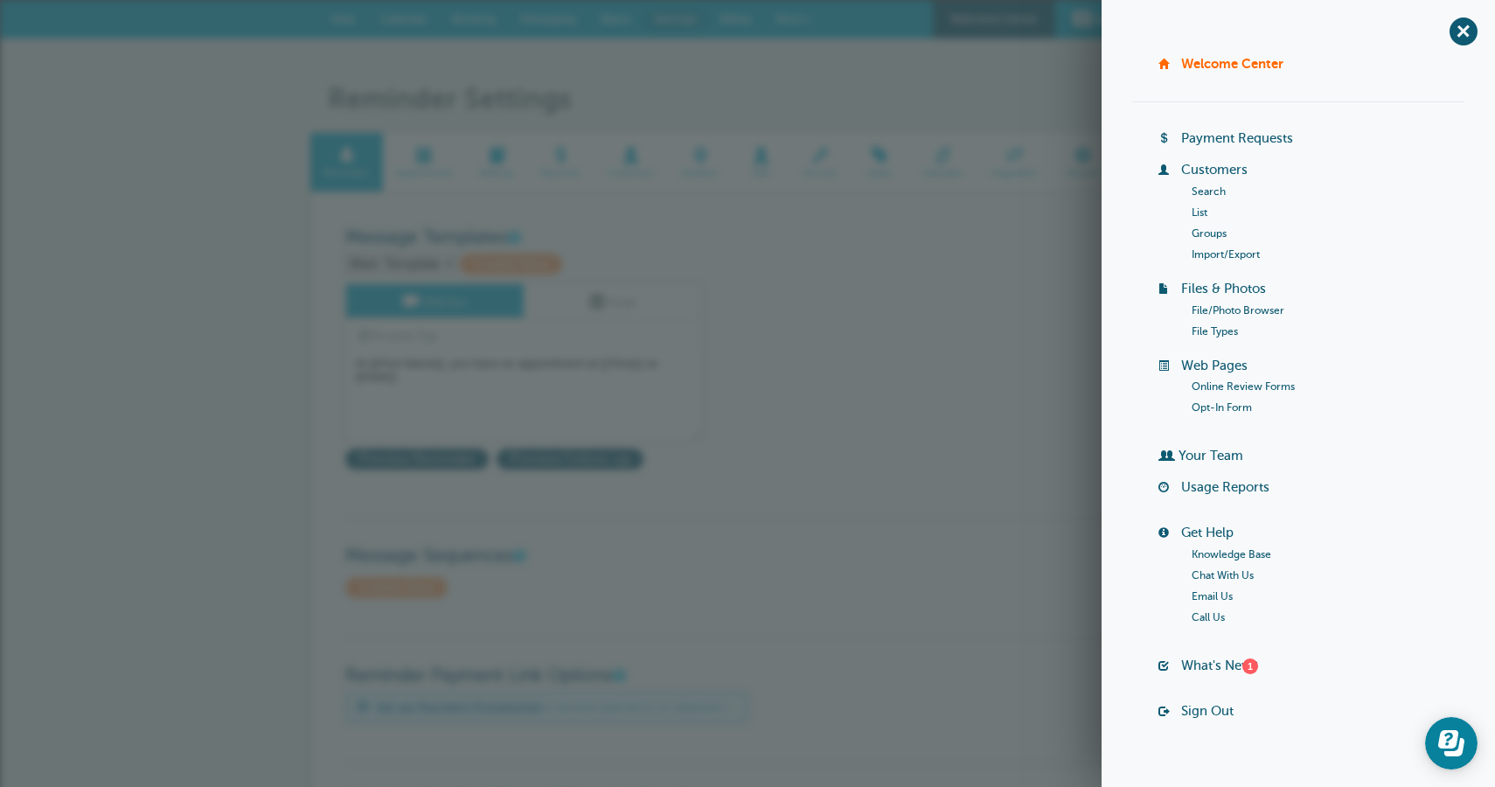
click at [1203, 454] on link "Your Team" at bounding box center [1210, 455] width 65 height 14
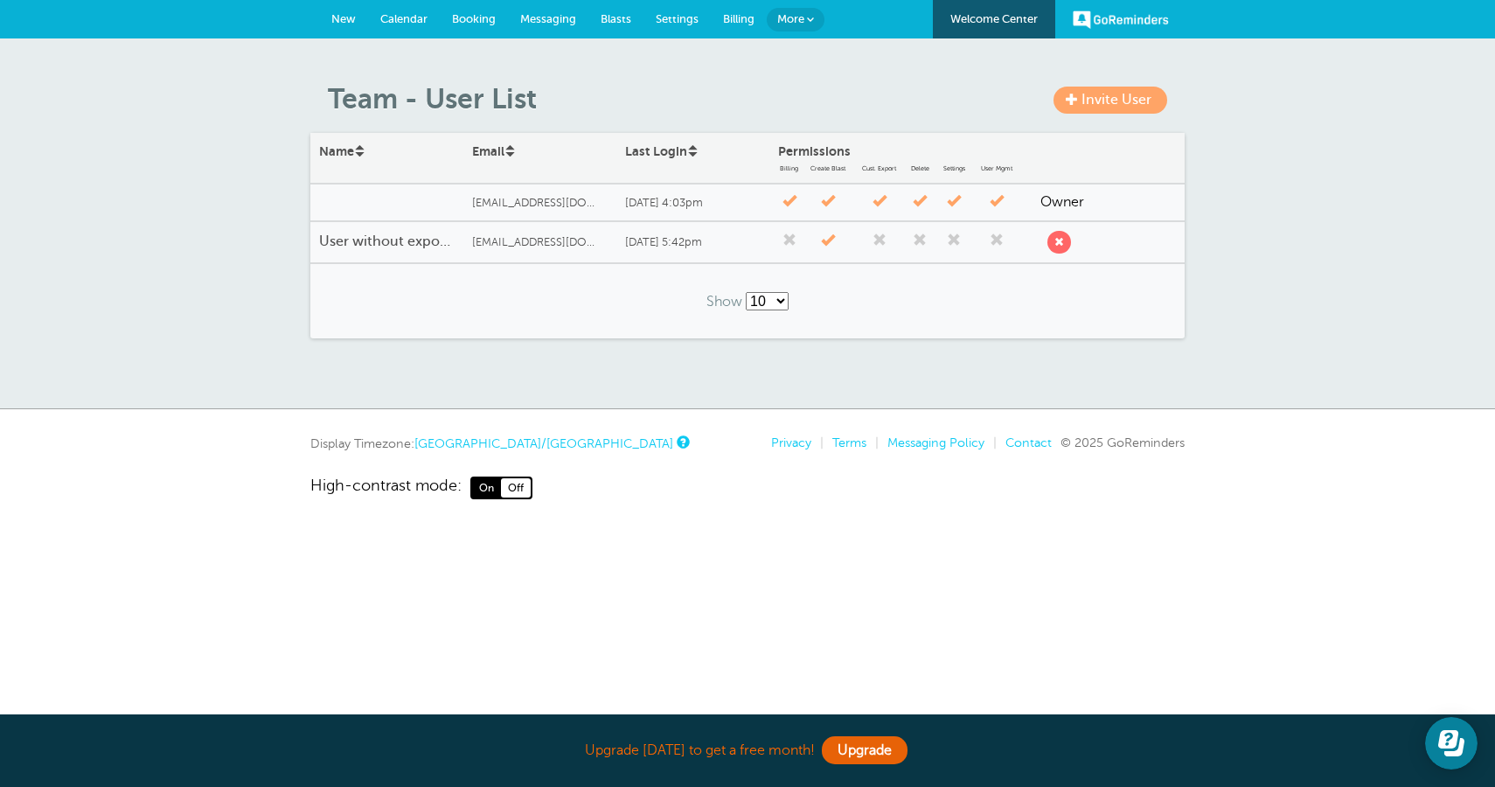
click at [438, 242] on h4 "User without export and delete options" at bounding box center [387, 241] width 136 height 17
click at [791, 21] on span "More" at bounding box center [790, 18] width 27 height 13
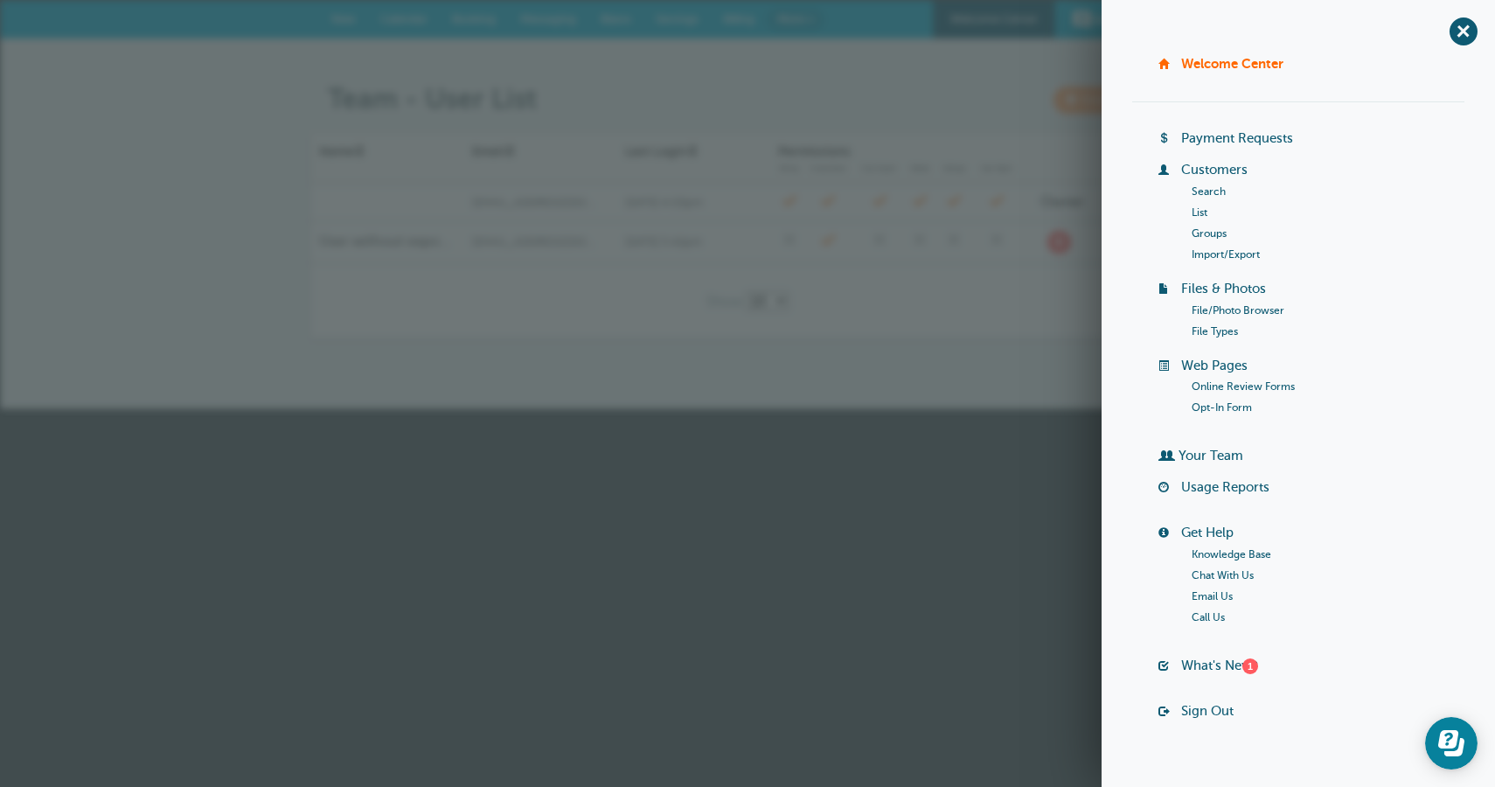
click at [1200, 169] on link "Customers" at bounding box center [1214, 170] width 66 height 14
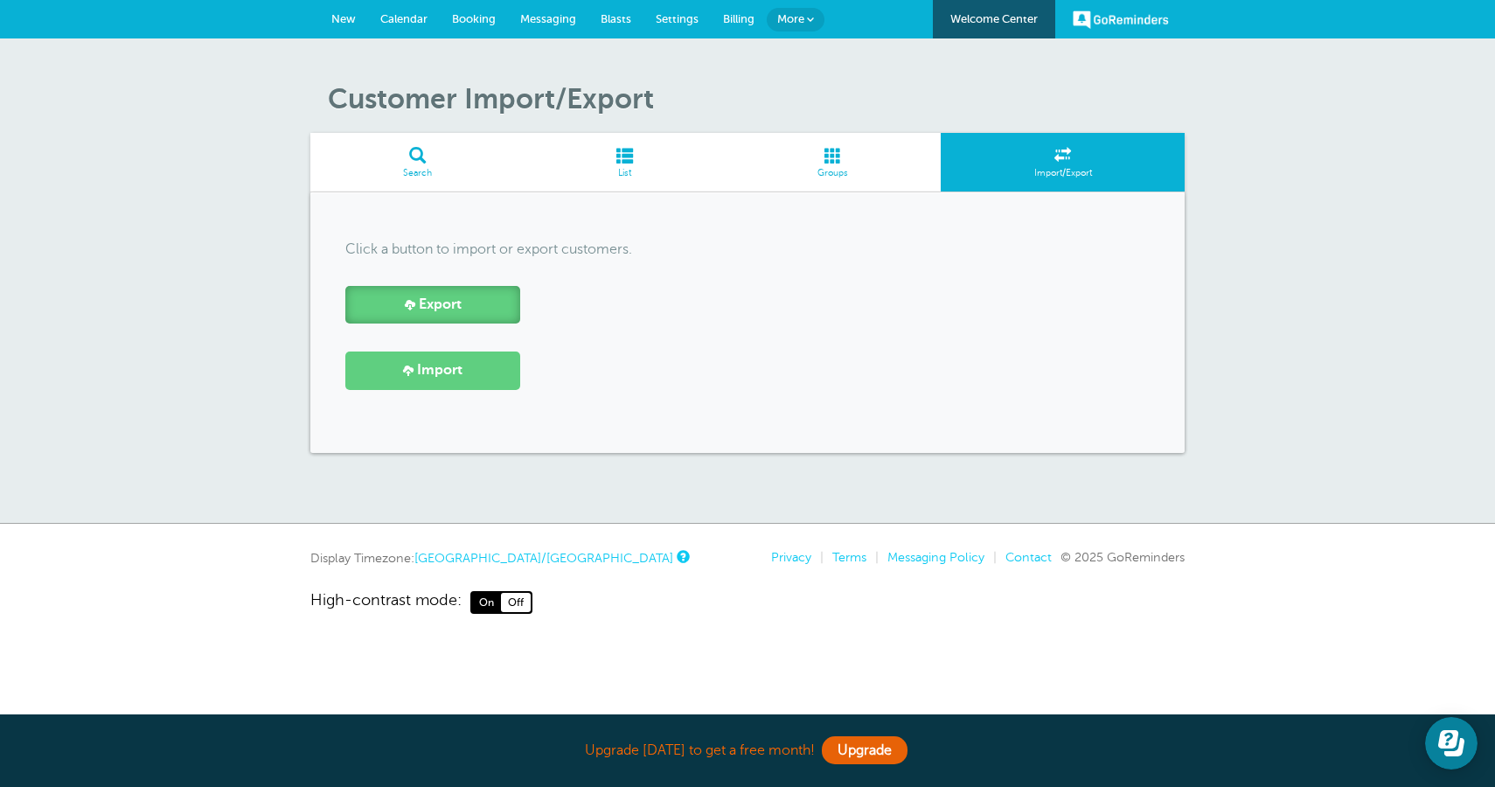
click at [484, 298] on link "Export" at bounding box center [432, 305] width 175 height 38
click at [677, 21] on span "Settings" at bounding box center [677, 18] width 43 height 13
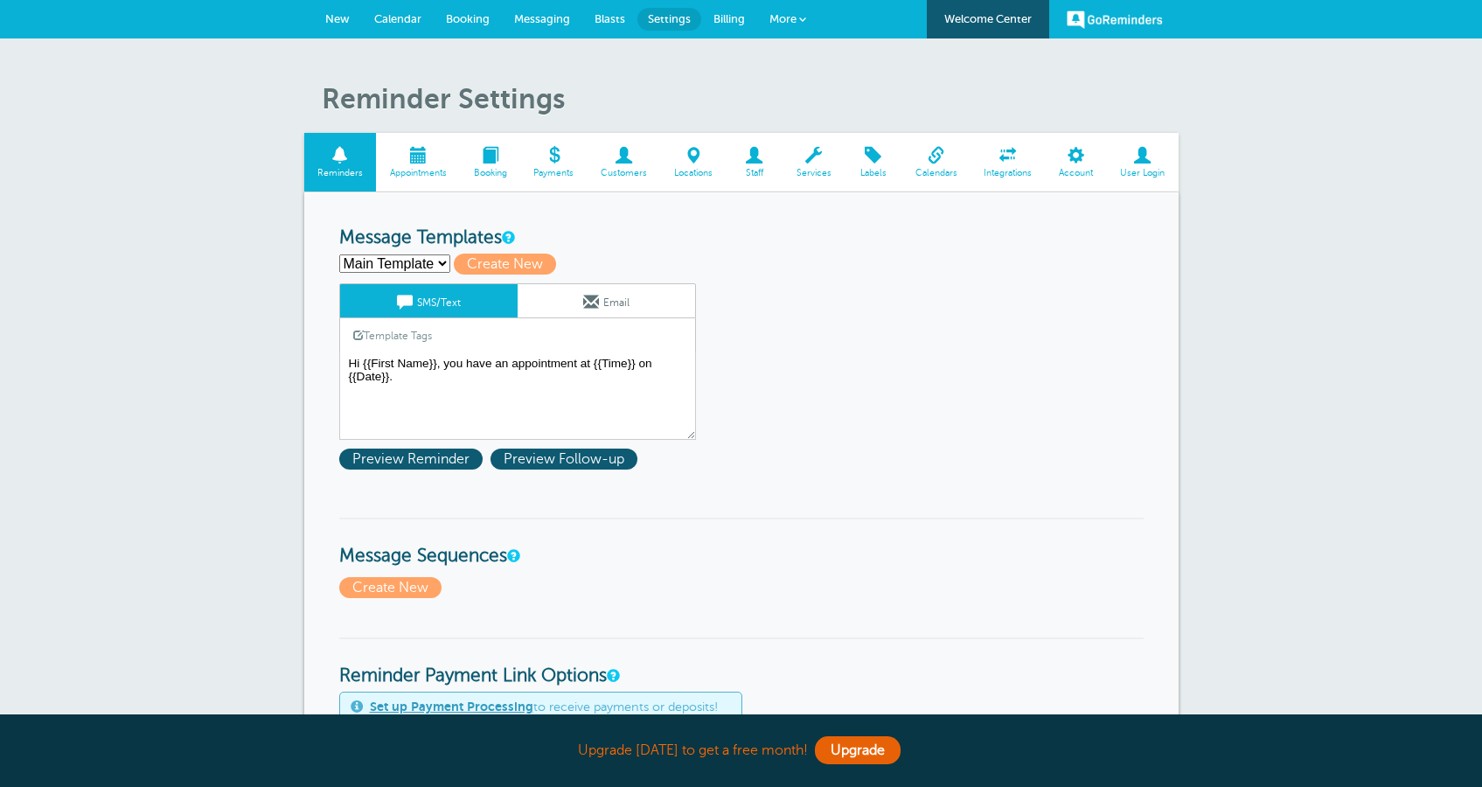
click at [789, 23] on span "More" at bounding box center [782, 18] width 27 height 13
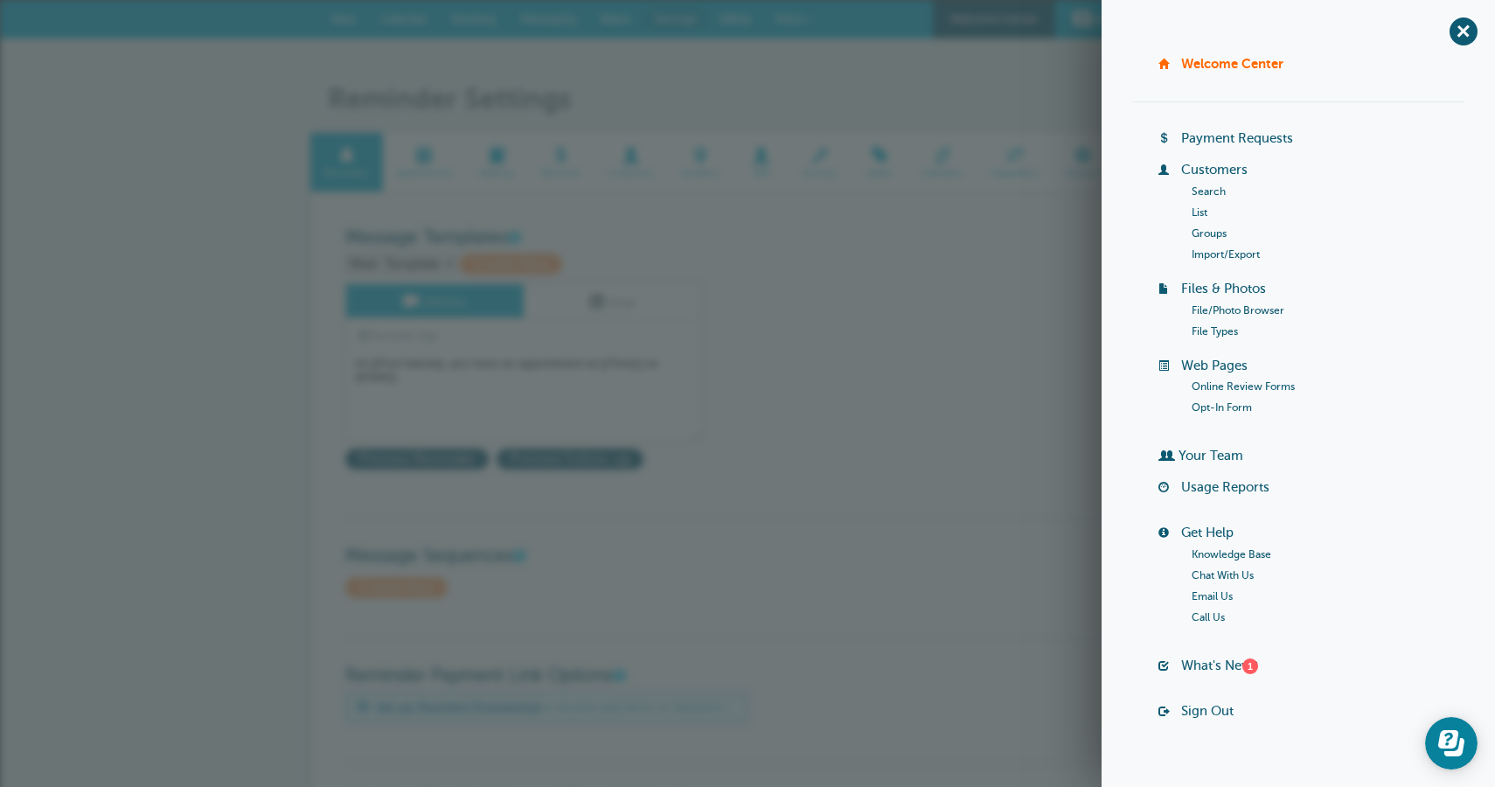
click at [1206, 170] on link "Customers" at bounding box center [1214, 170] width 66 height 14
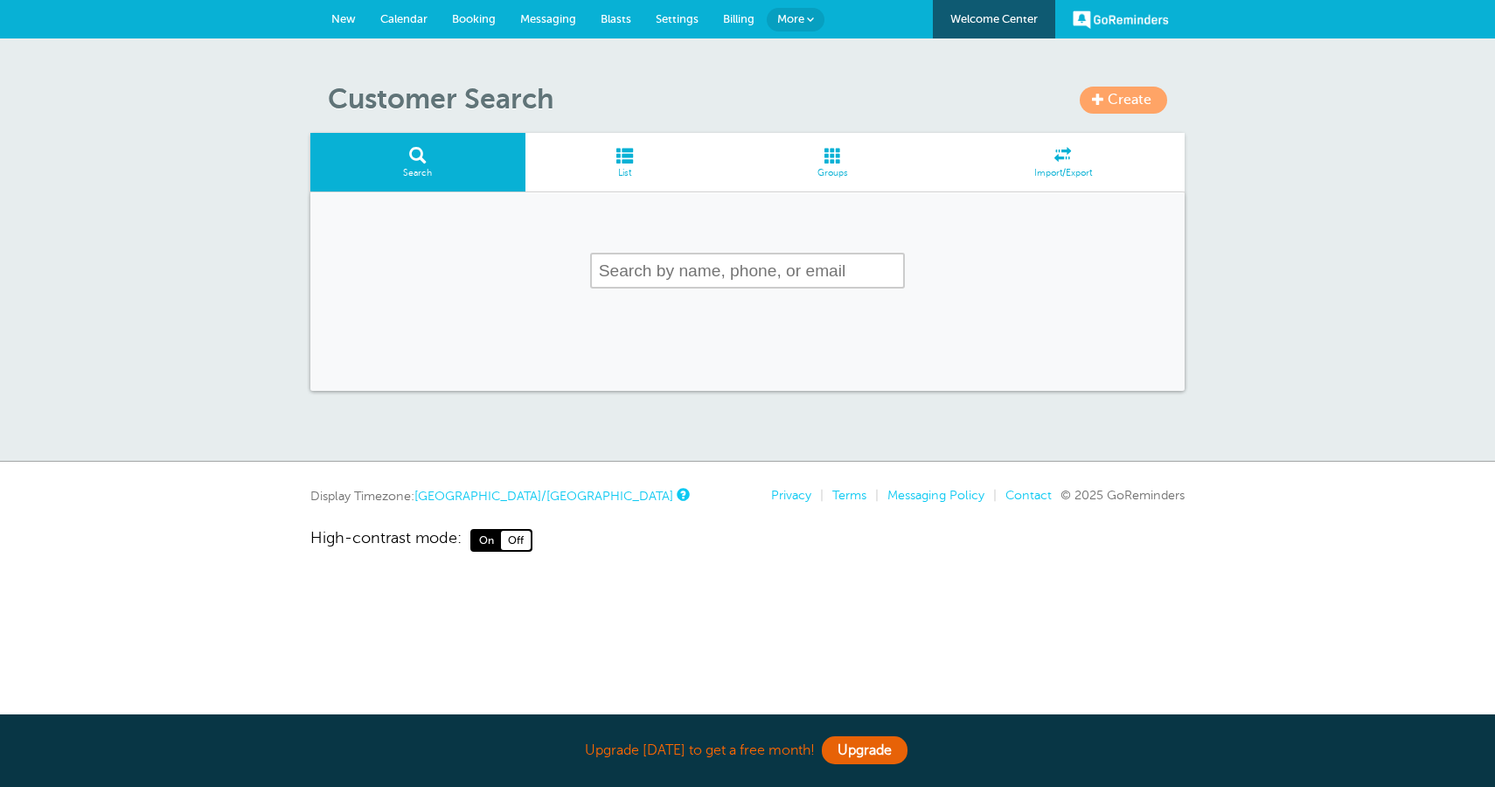
click at [804, 20] on link "More" at bounding box center [796, 20] width 58 height 24
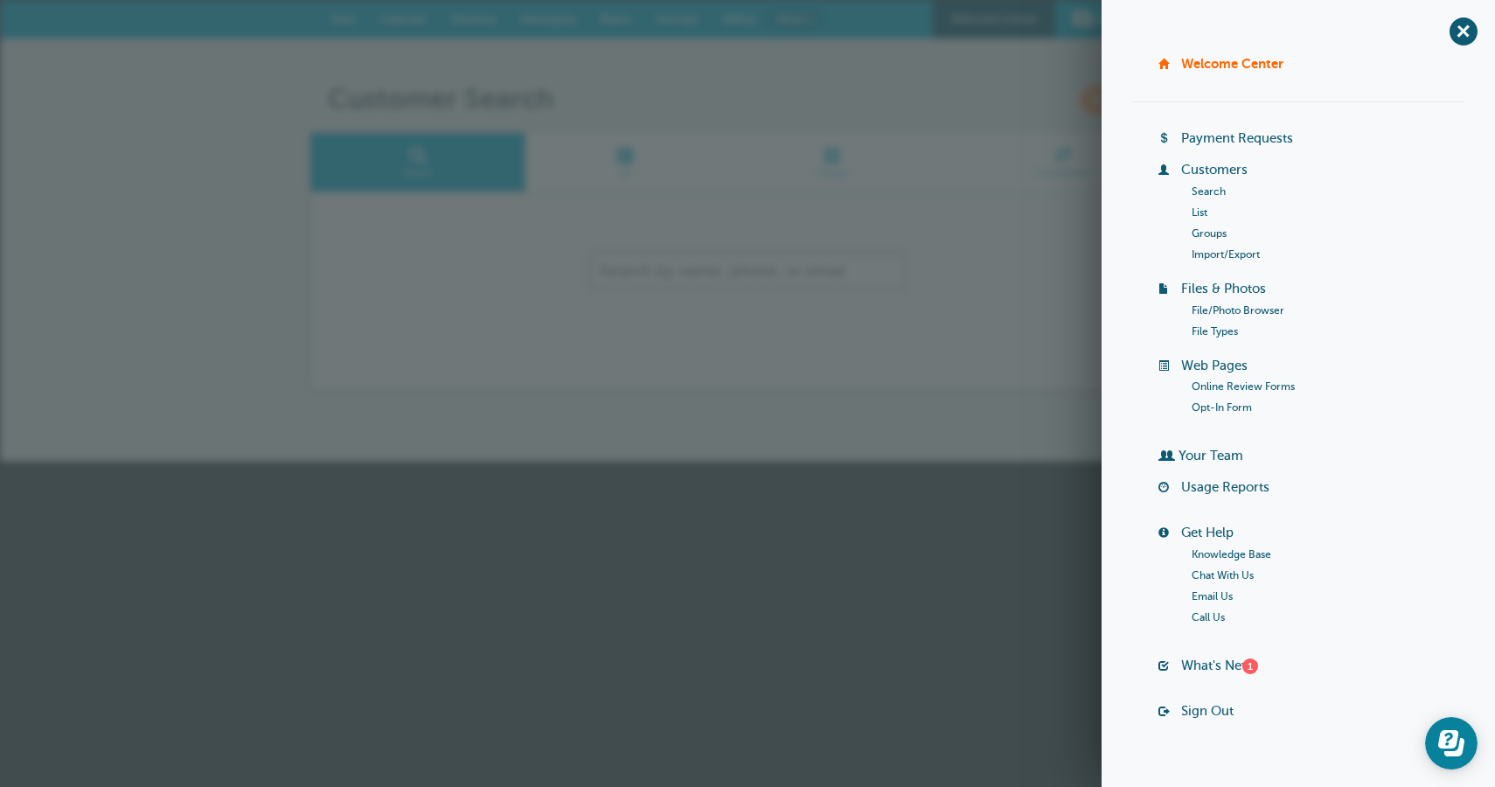
click at [1225, 457] on link "Your Team" at bounding box center [1210, 455] width 65 height 14
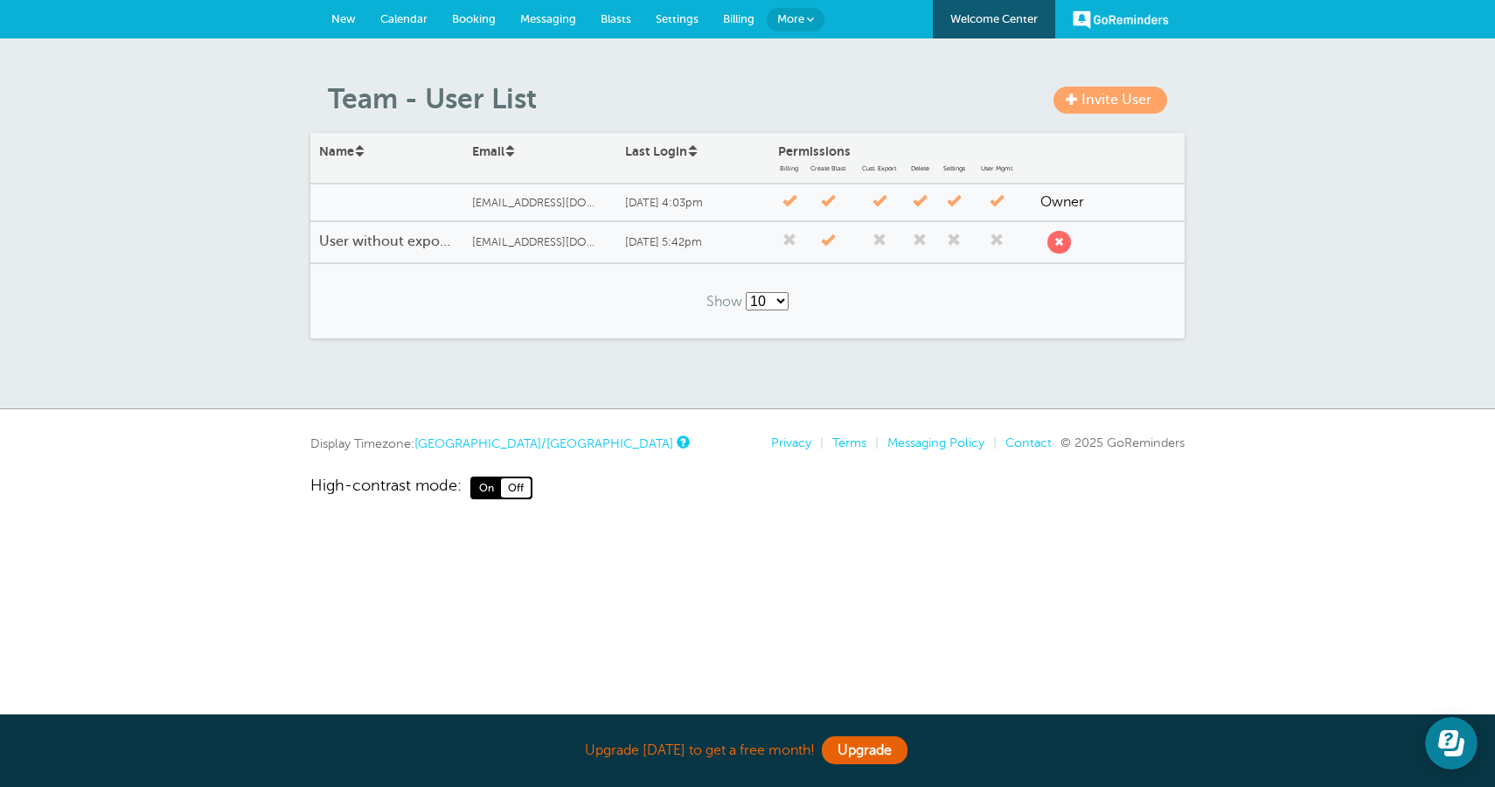
click at [454, 235] on h4 "User without export and delete options" at bounding box center [387, 241] width 136 height 17
click at [400, 23] on span "Calendar" at bounding box center [403, 18] width 47 height 13
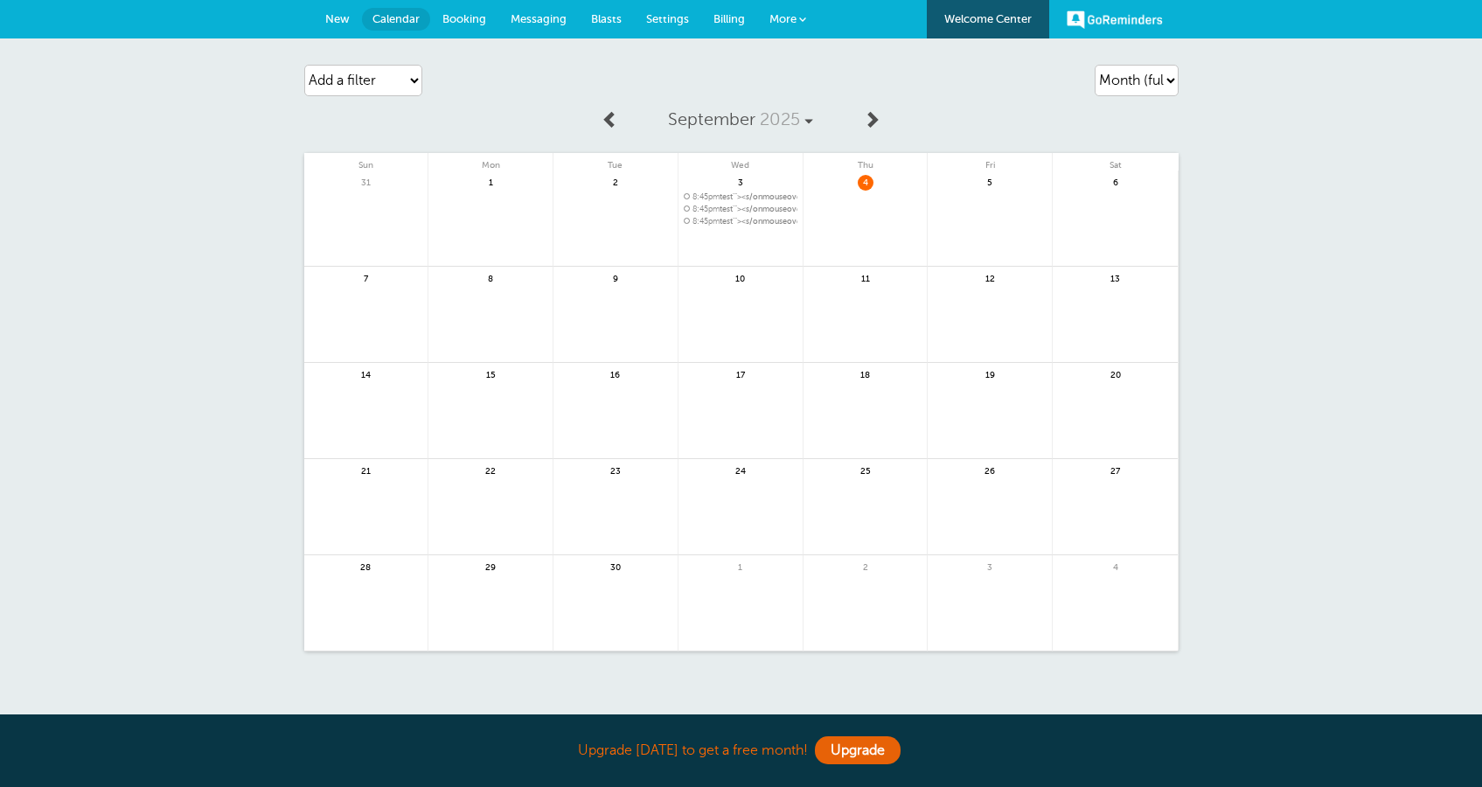
click at [780, 198] on span "8:45pm test'"><s/onmouseover=alert(cookie)>" at bounding box center [741, 197] width 114 height 10
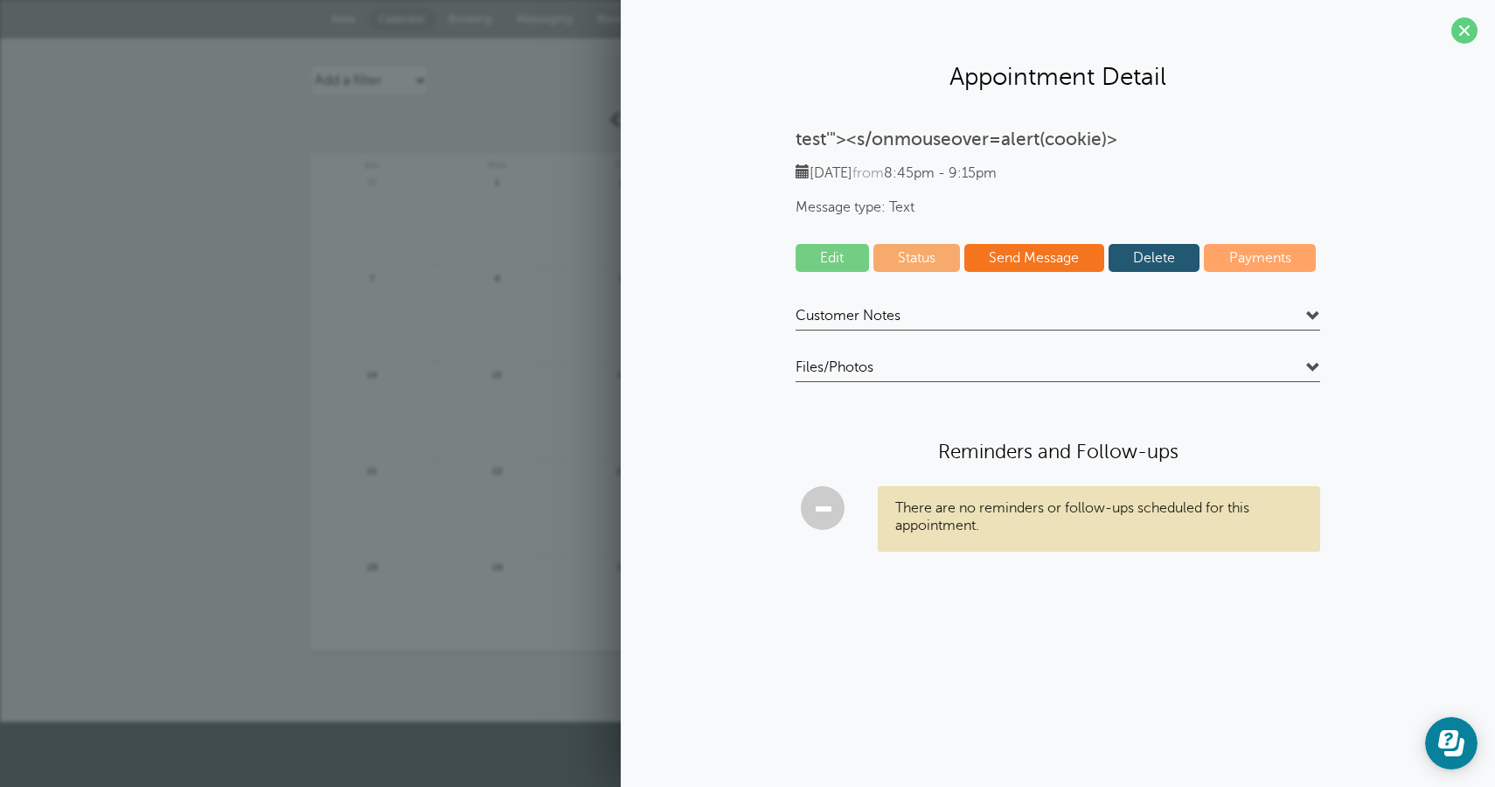
click at [837, 260] on link "Edit" at bounding box center [832, 258] width 73 height 28
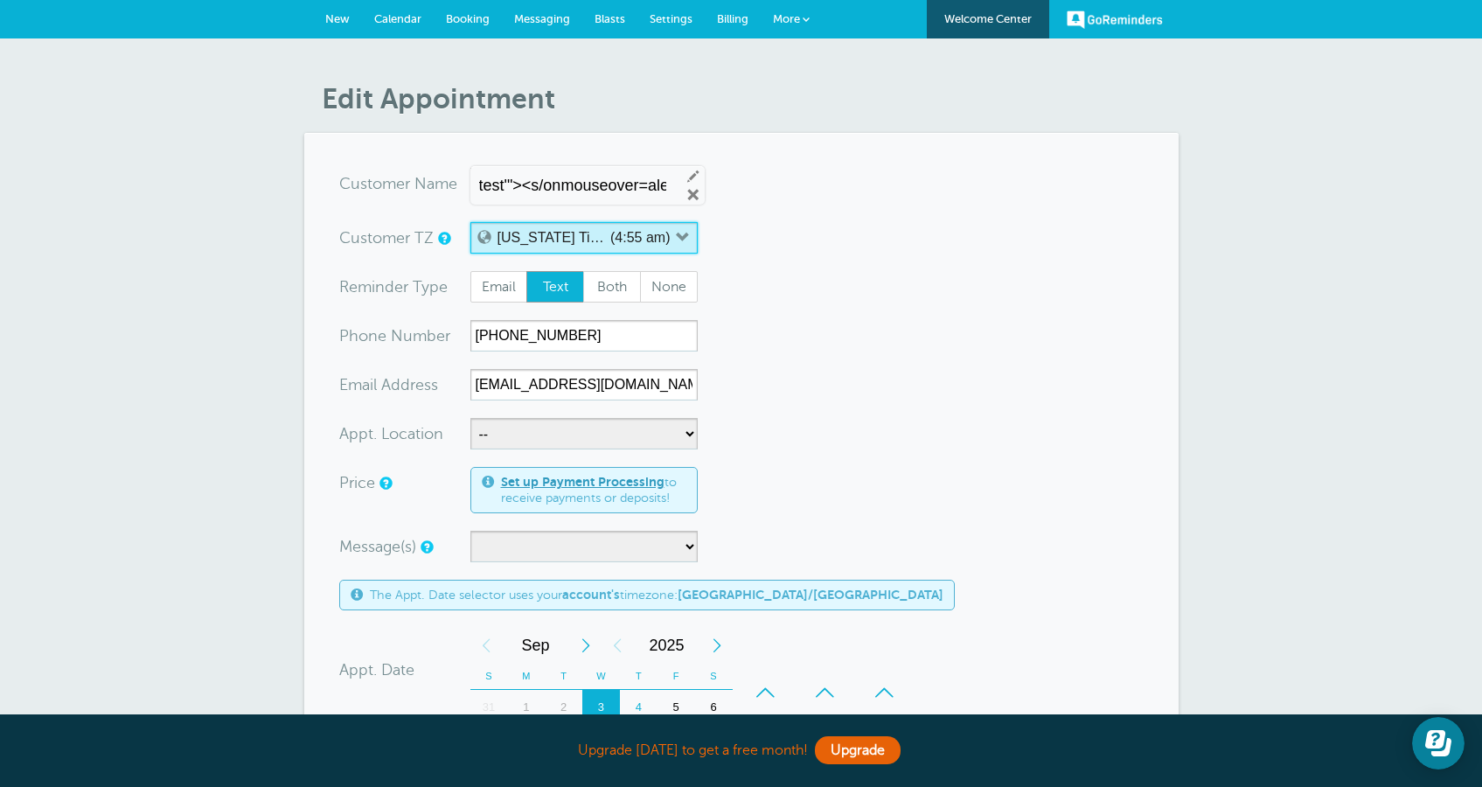
click at [692, 241] on button "Alaska Time - US & Canada (4:55 am)" at bounding box center [583, 237] width 227 height 31
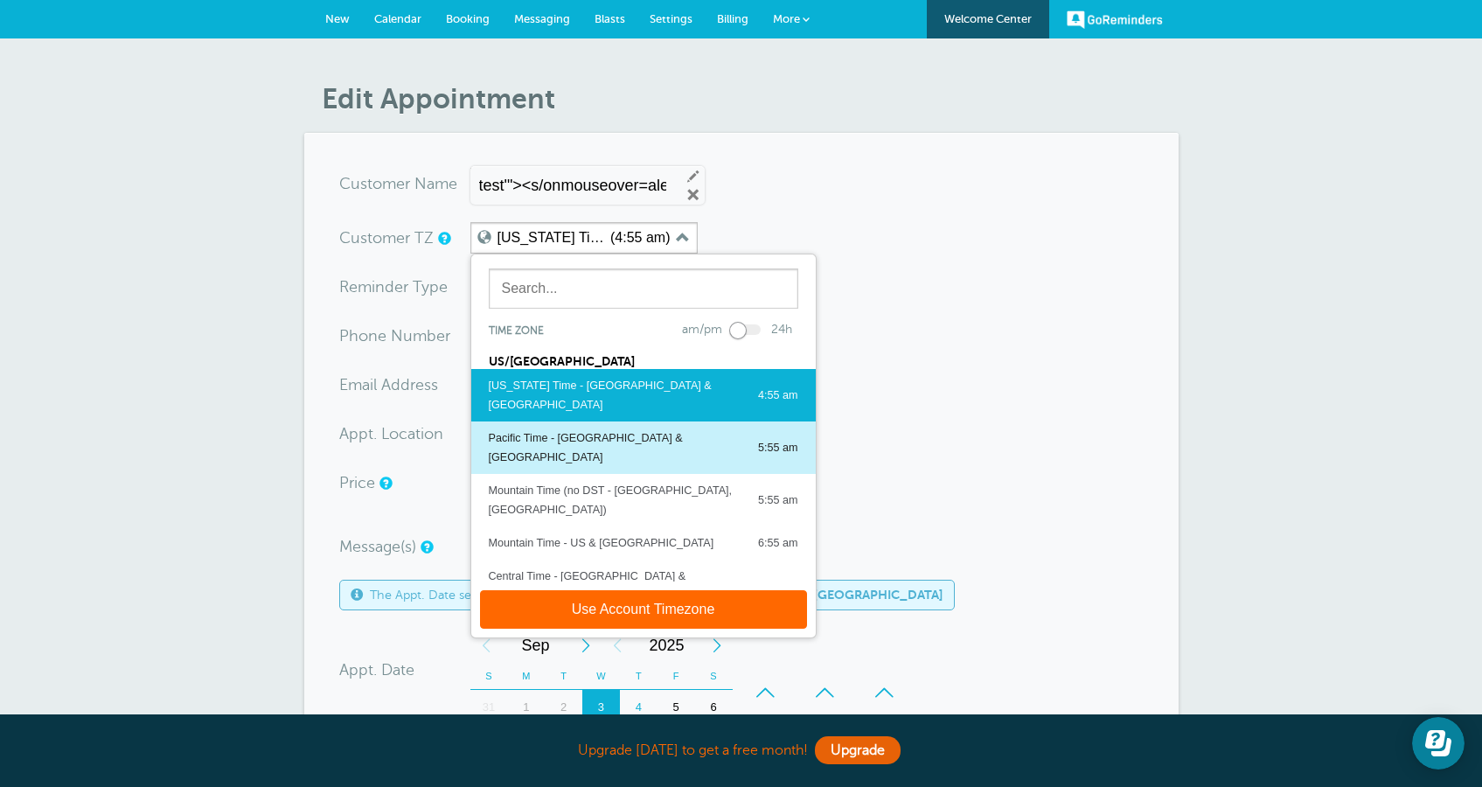
click at [586, 428] on div "Pacific Time - [GEOGRAPHIC_DATA] & [GEOGRAPHIC_DATA]" at bounding box center [615, 447] width 252 height 38
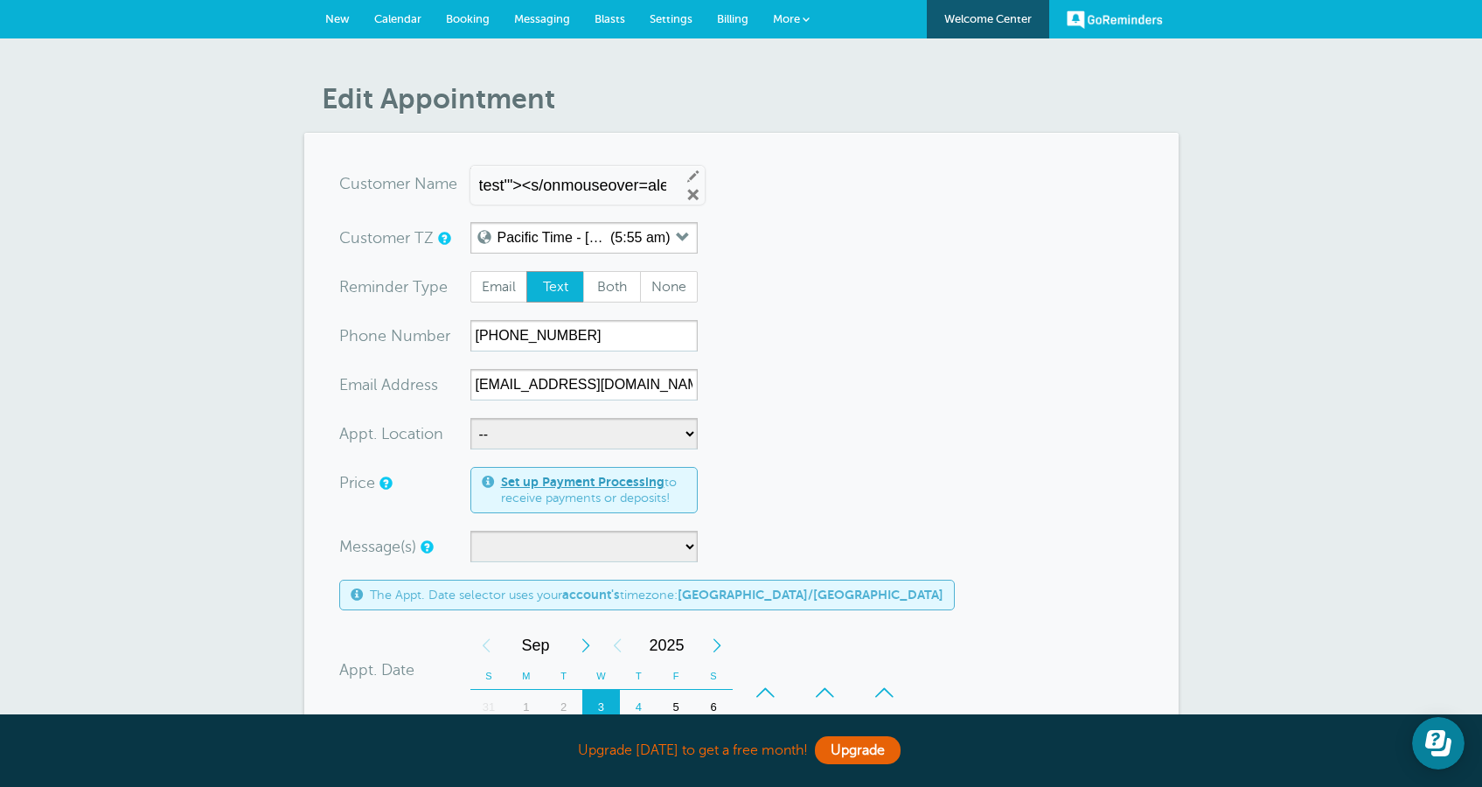
scroll to position [646, 0]
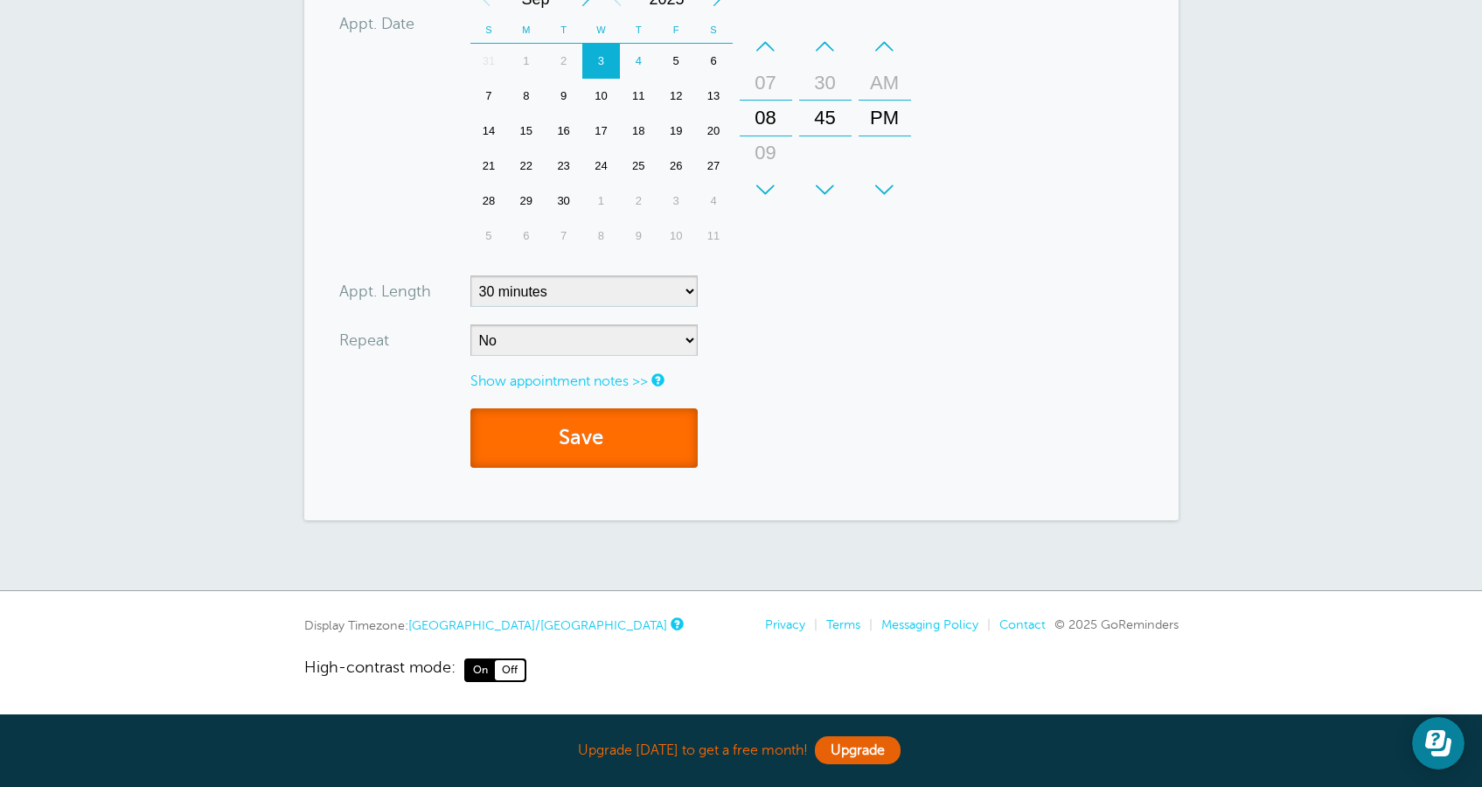
click at [622, 434] on button "Save" at bounding box center [583, 438] width 227 height 60
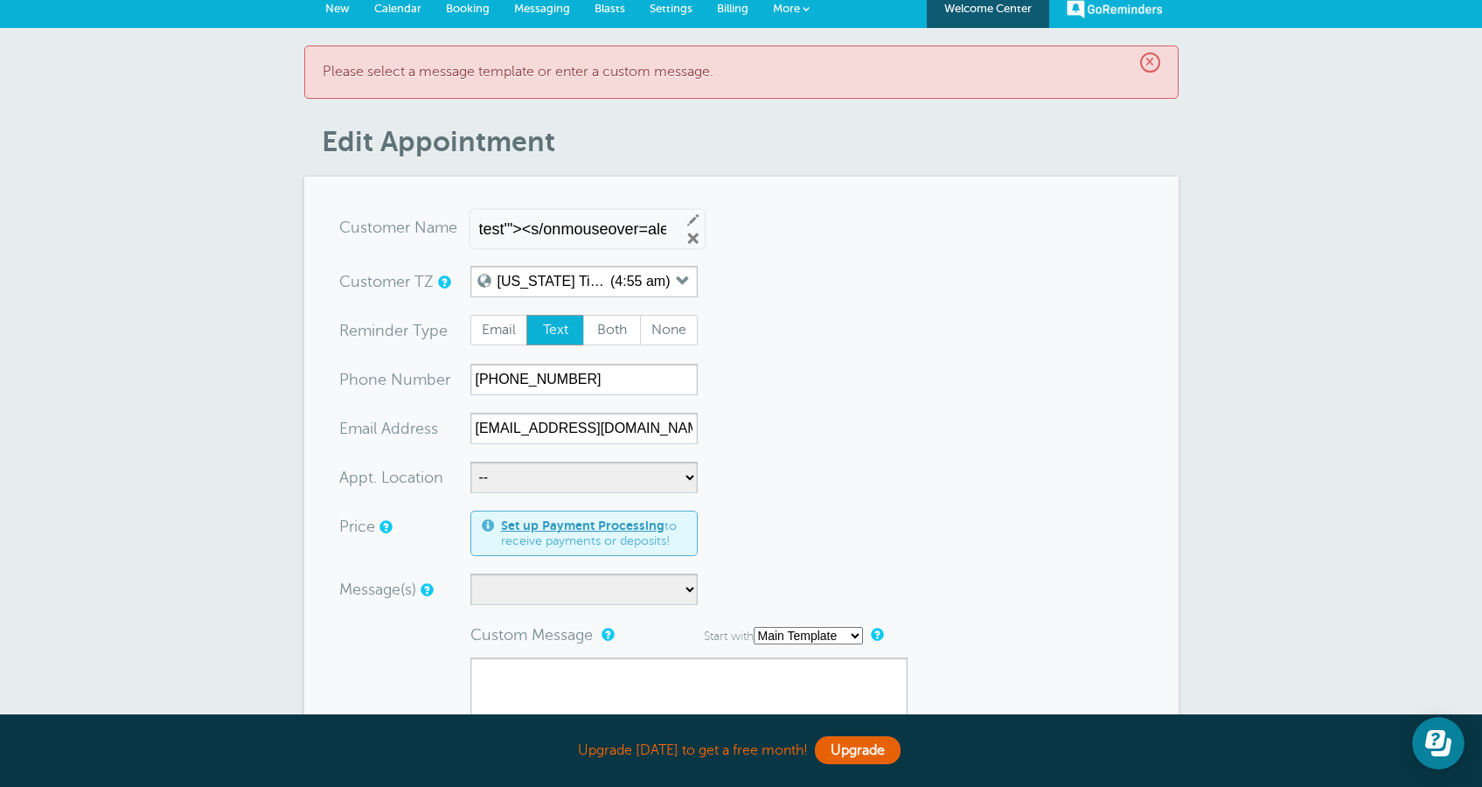
scroll to position [518, 0]
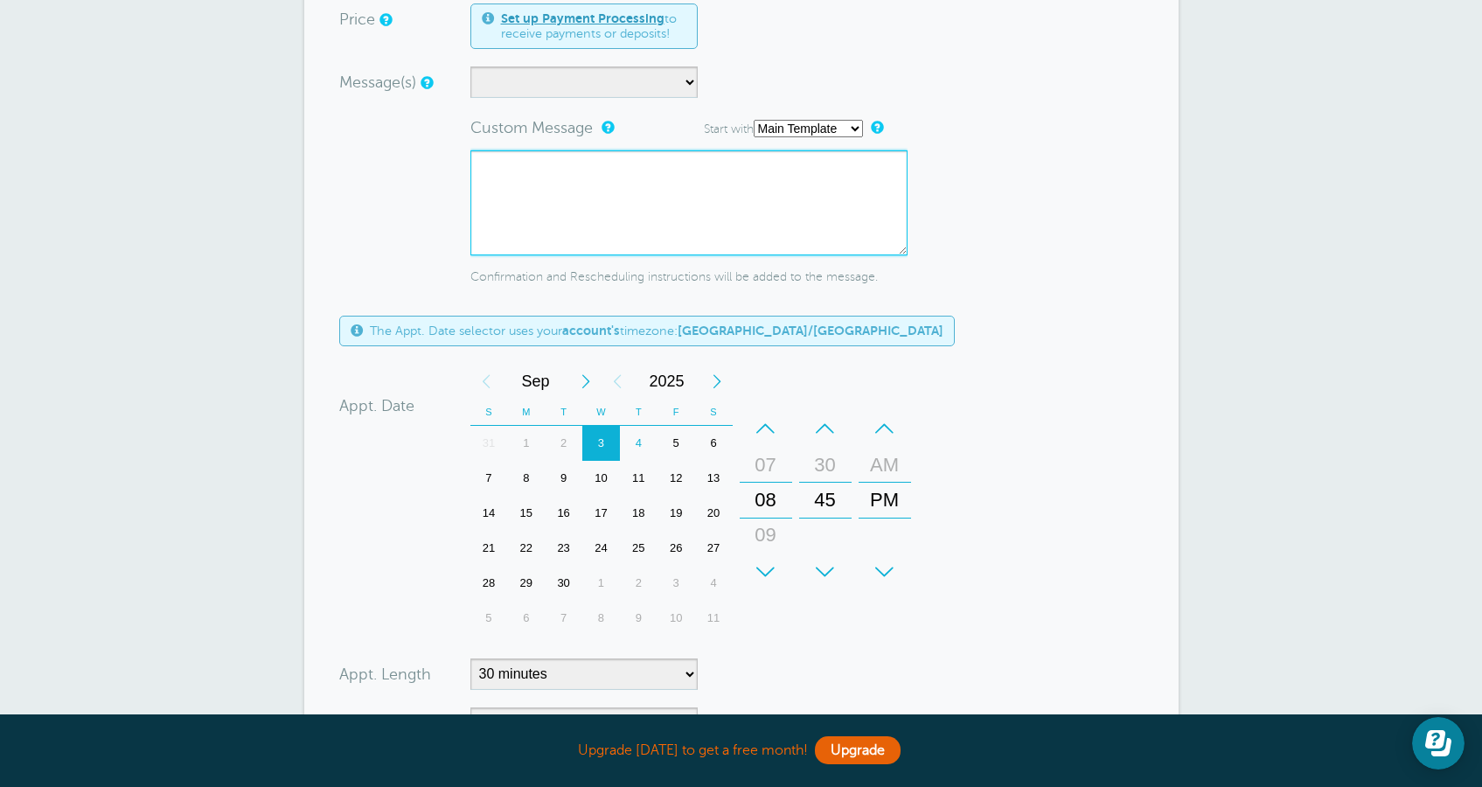
click at [676, 210] on textarea at bounding box center [688, 202] width 437 height 105
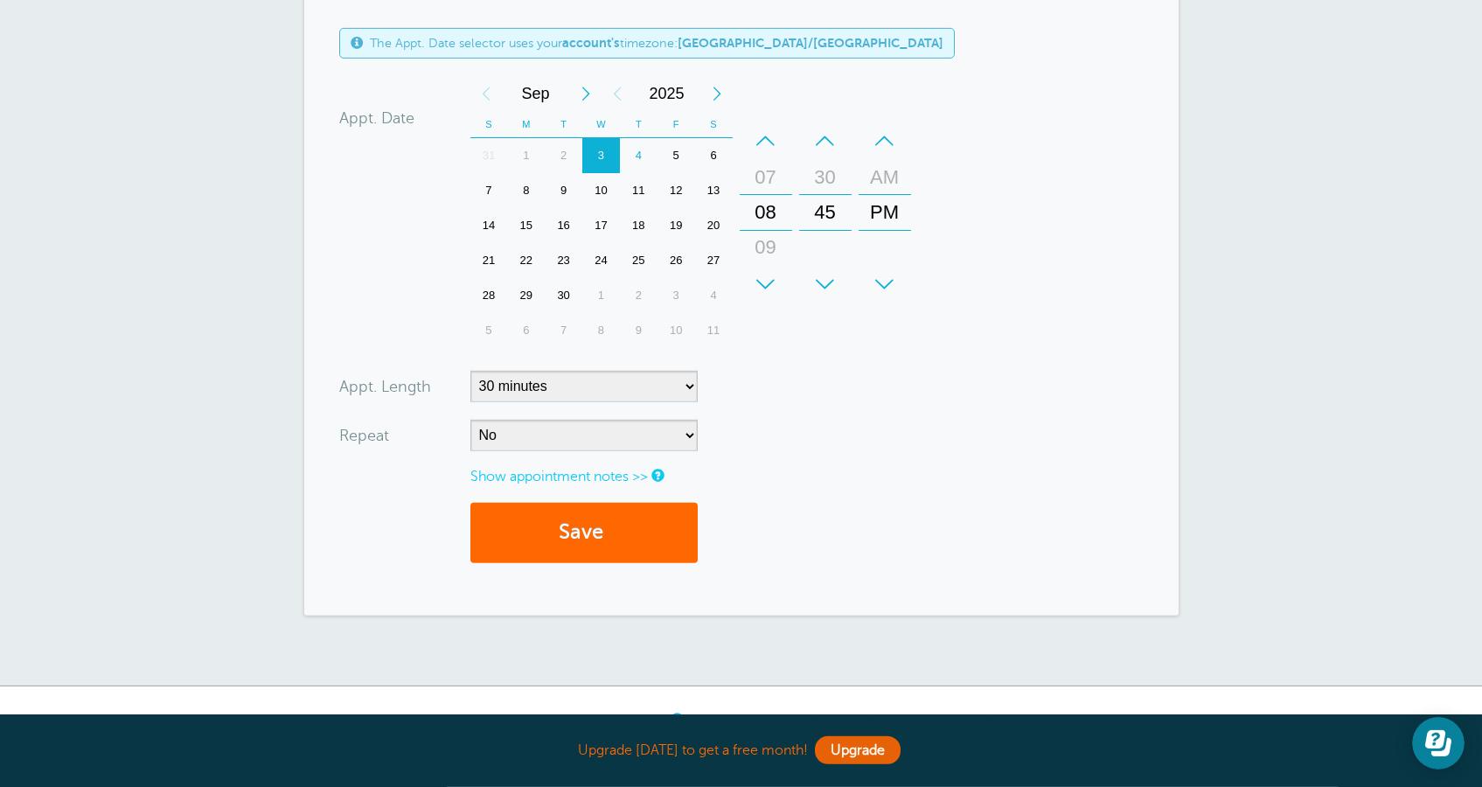
scroll to position [900, 0]
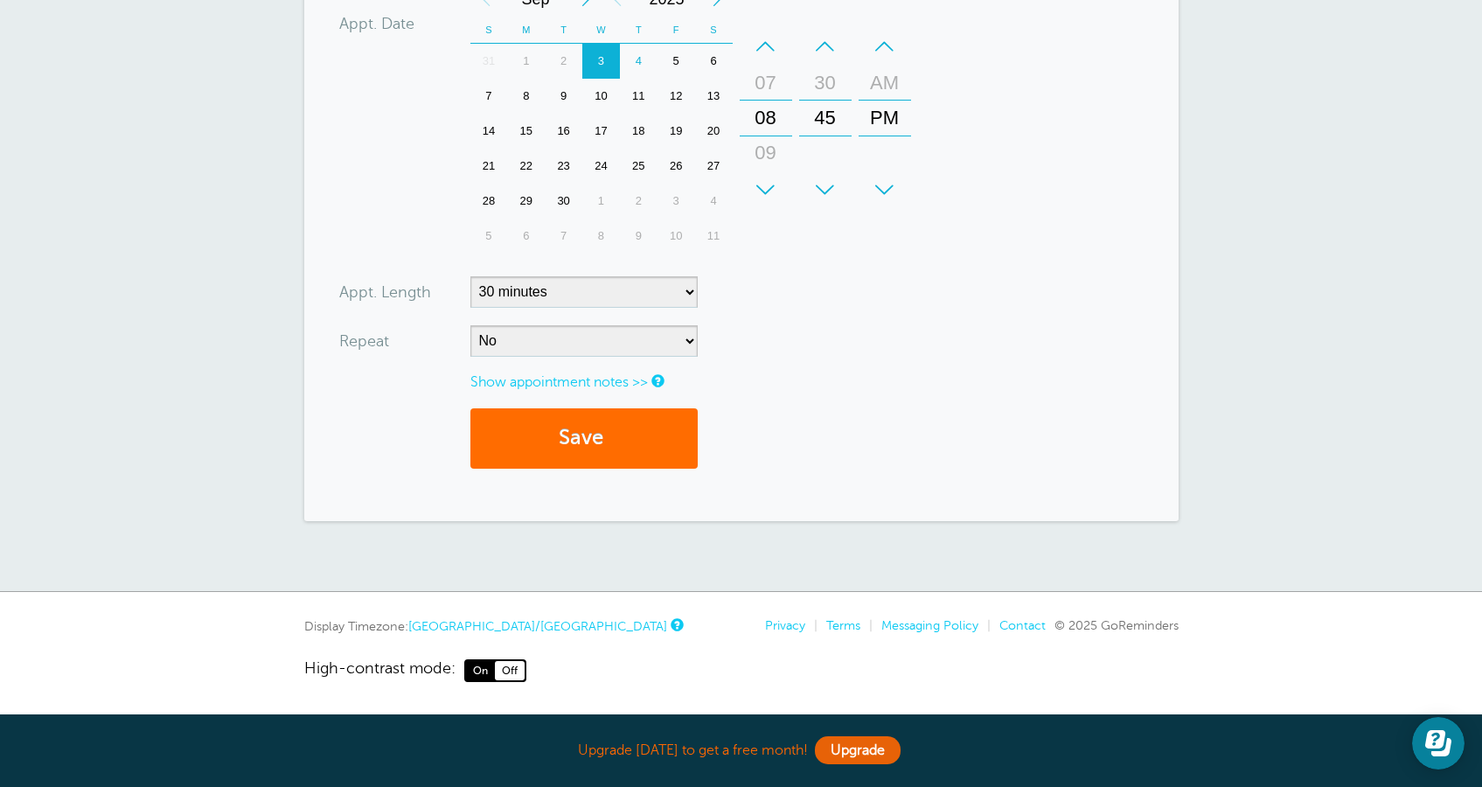
type textarea "ssss"
click at [653, 444] on button "Save" at bounding box center [583, 438] width 227 height 60
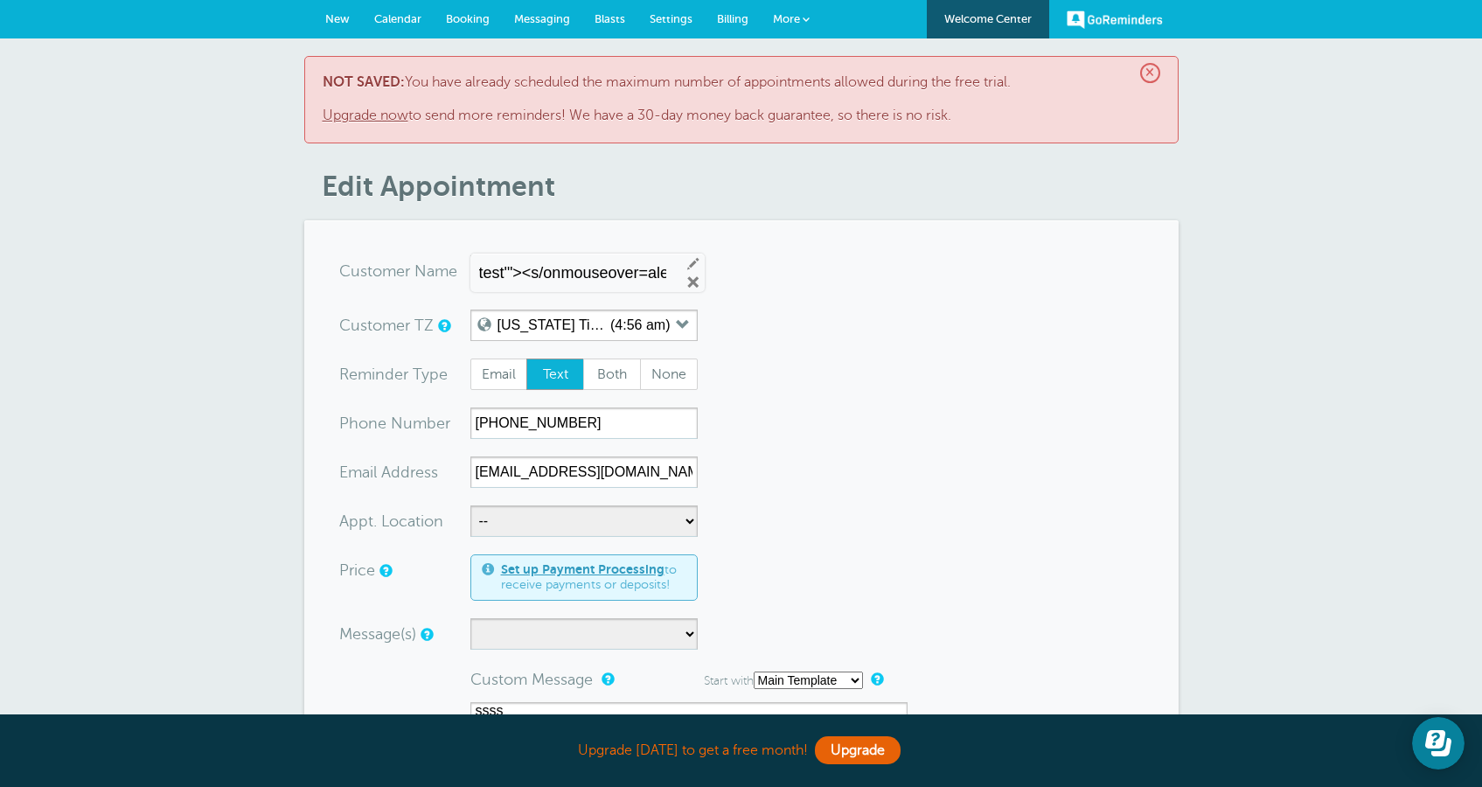
click at [1144, 75] on span "×" at bounding box center [1150, 73] width 20 height 20
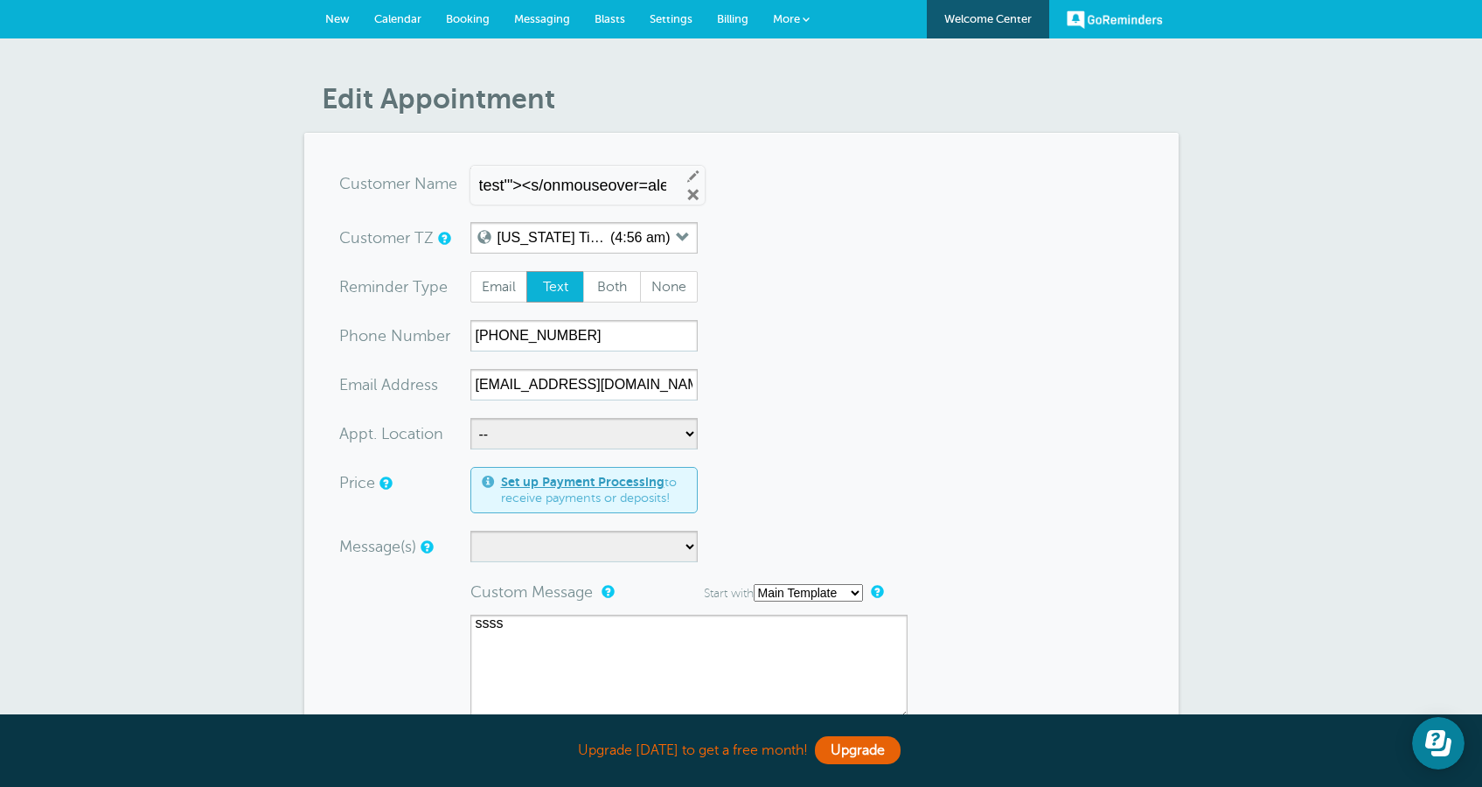
click at [397, 27] on link "Calendar" at bounding box center [398, 19] width 72 height 38
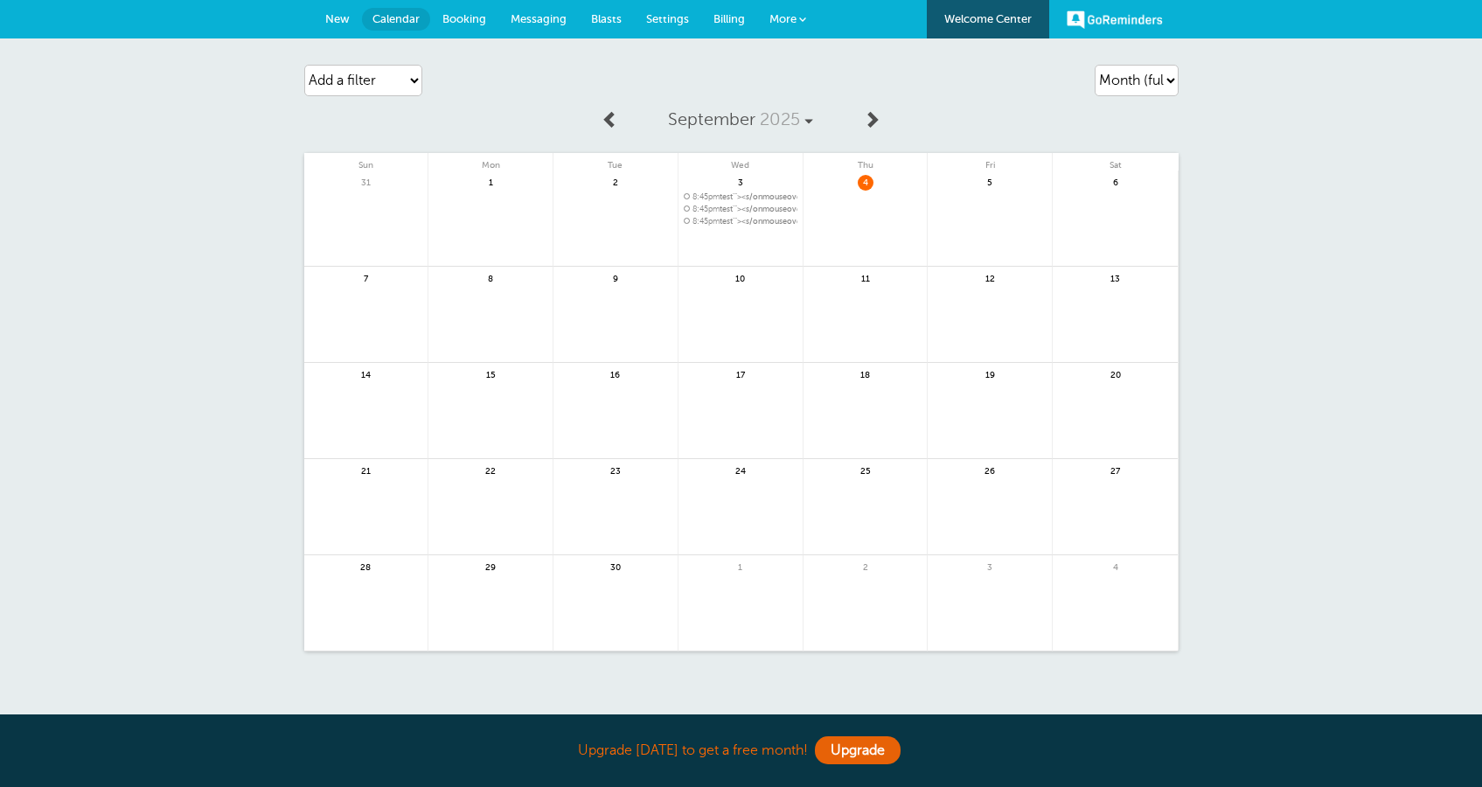
drag, startPoint x: 0, startPoint y: 0, endPoint x: 771, endPoint y: 207, distance: 798.4
click at [771, 207] on span "8:45pm test'"><s/onmouseover=alert(cookie)>" at bounding box center [741, 210] width 114 height 10
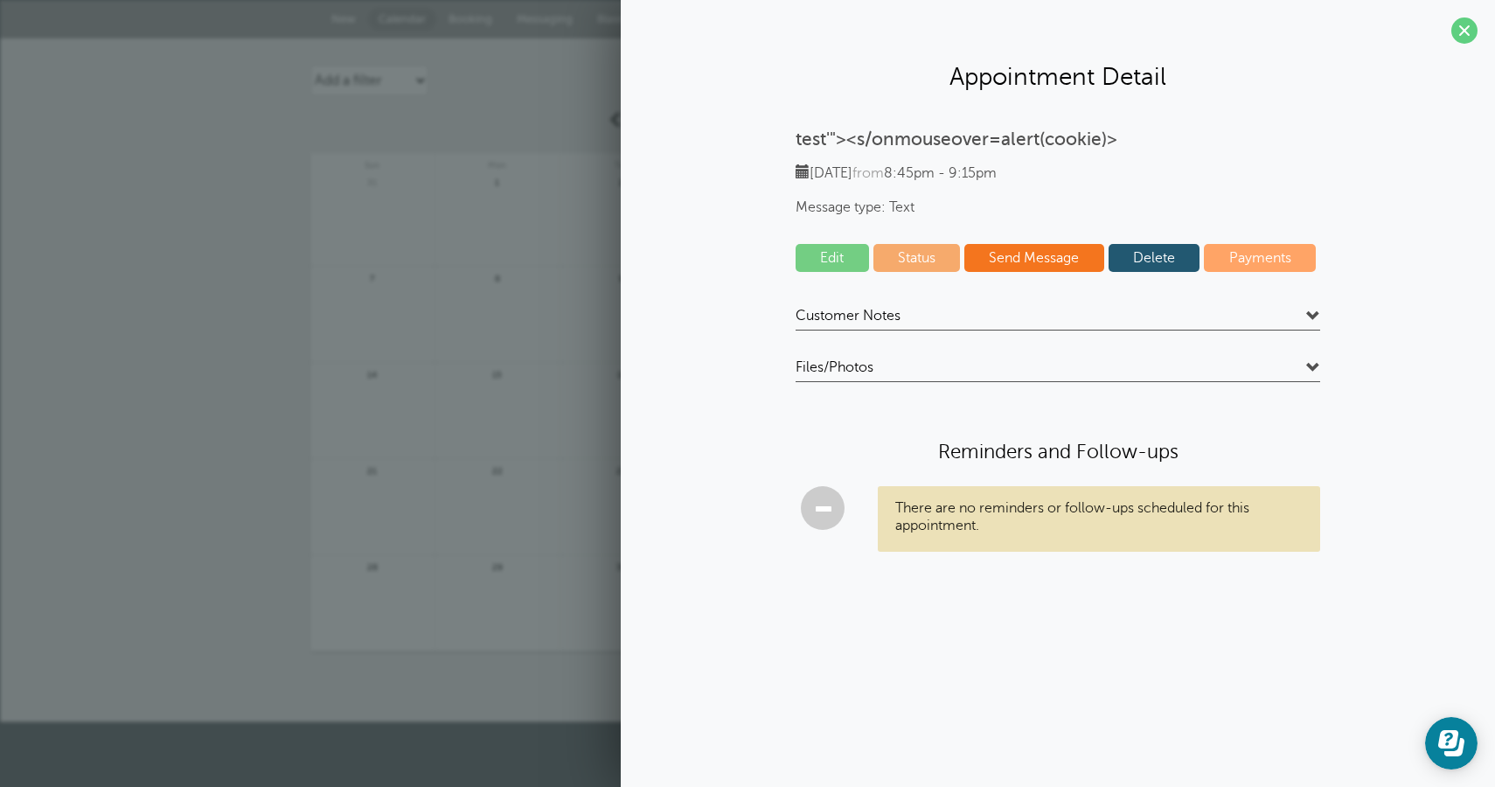
click at [833, 251] on link "Edit" at bounding box center [832, 258] width 73 height 28
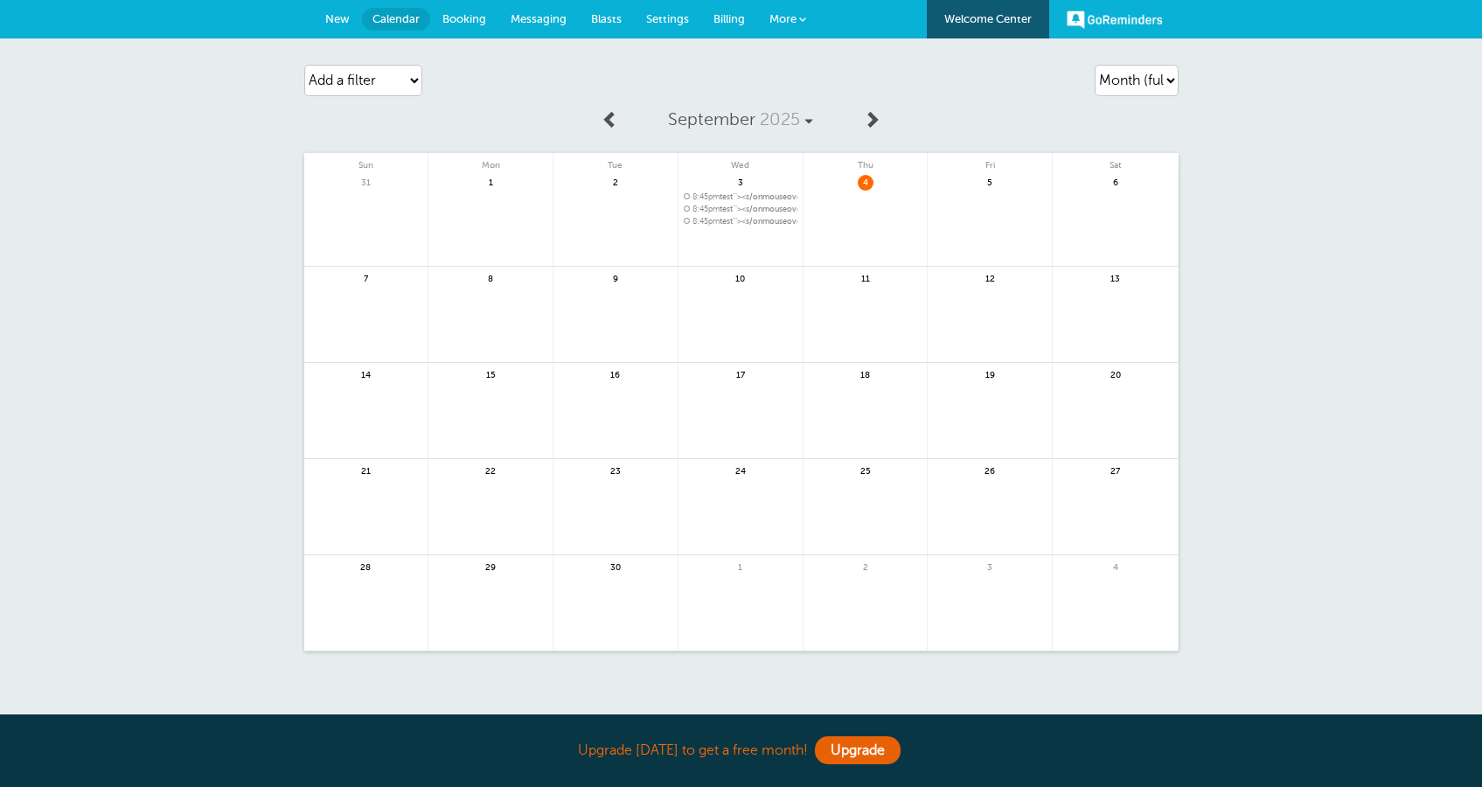
click at [557, 19] on span "Messaging" at bounding box center [539, 18] width 56 height 13
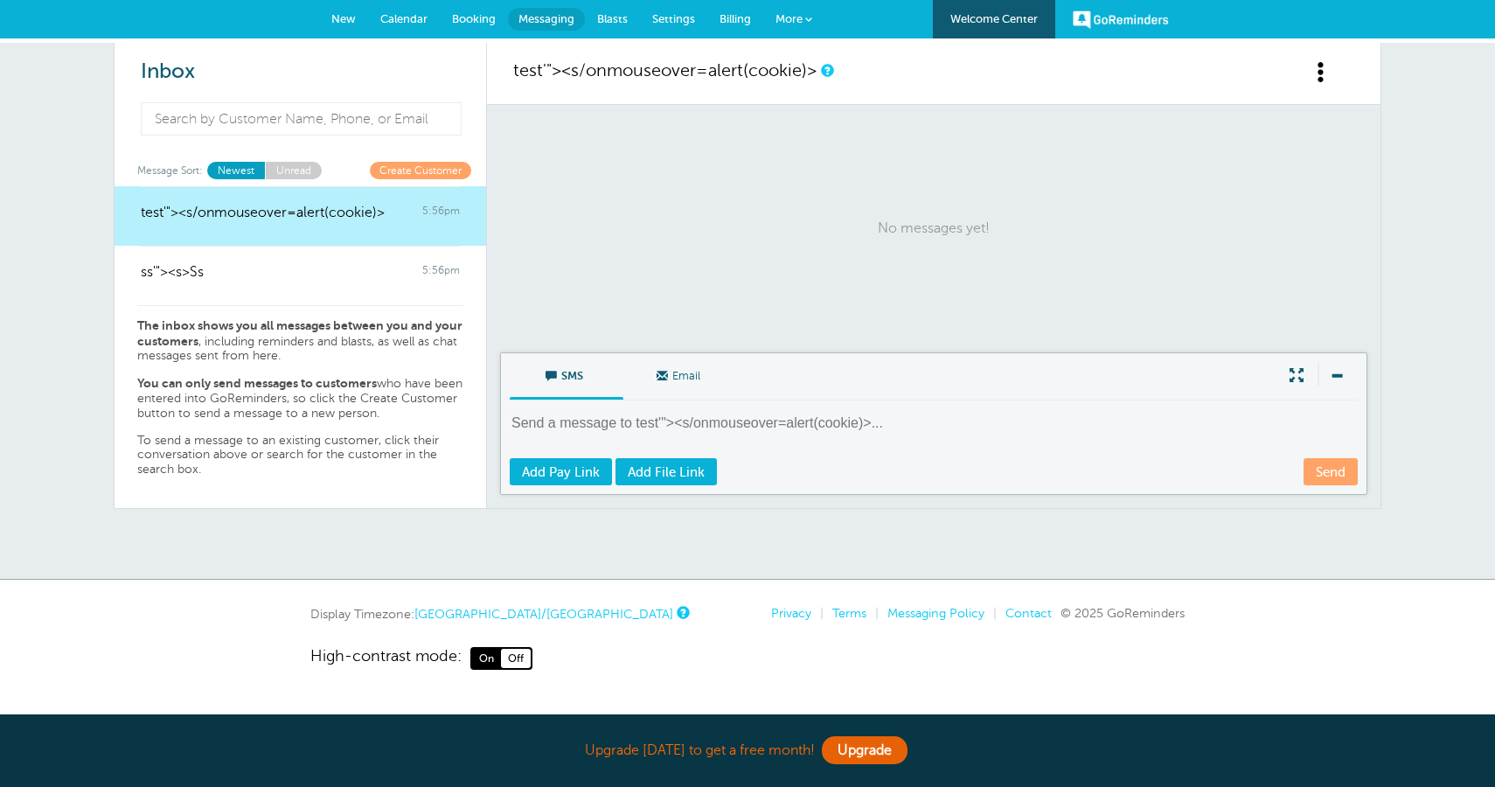
click at [484, 17] on span "Booking" at bounding box center [474, 18] width 44 height 13
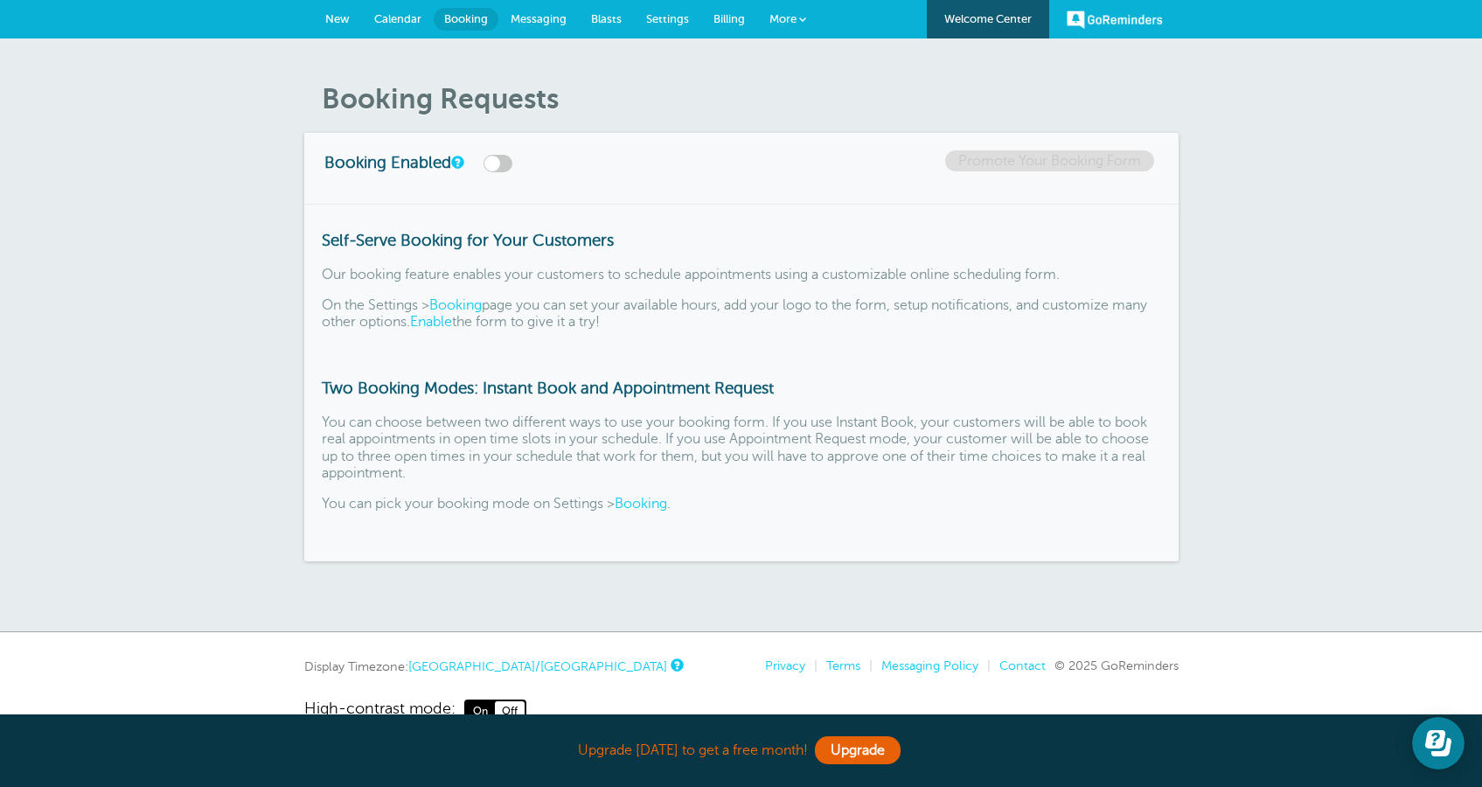
click at [645, 21] on link "Settings" at bounding box center [667, 19] width 67 height 38
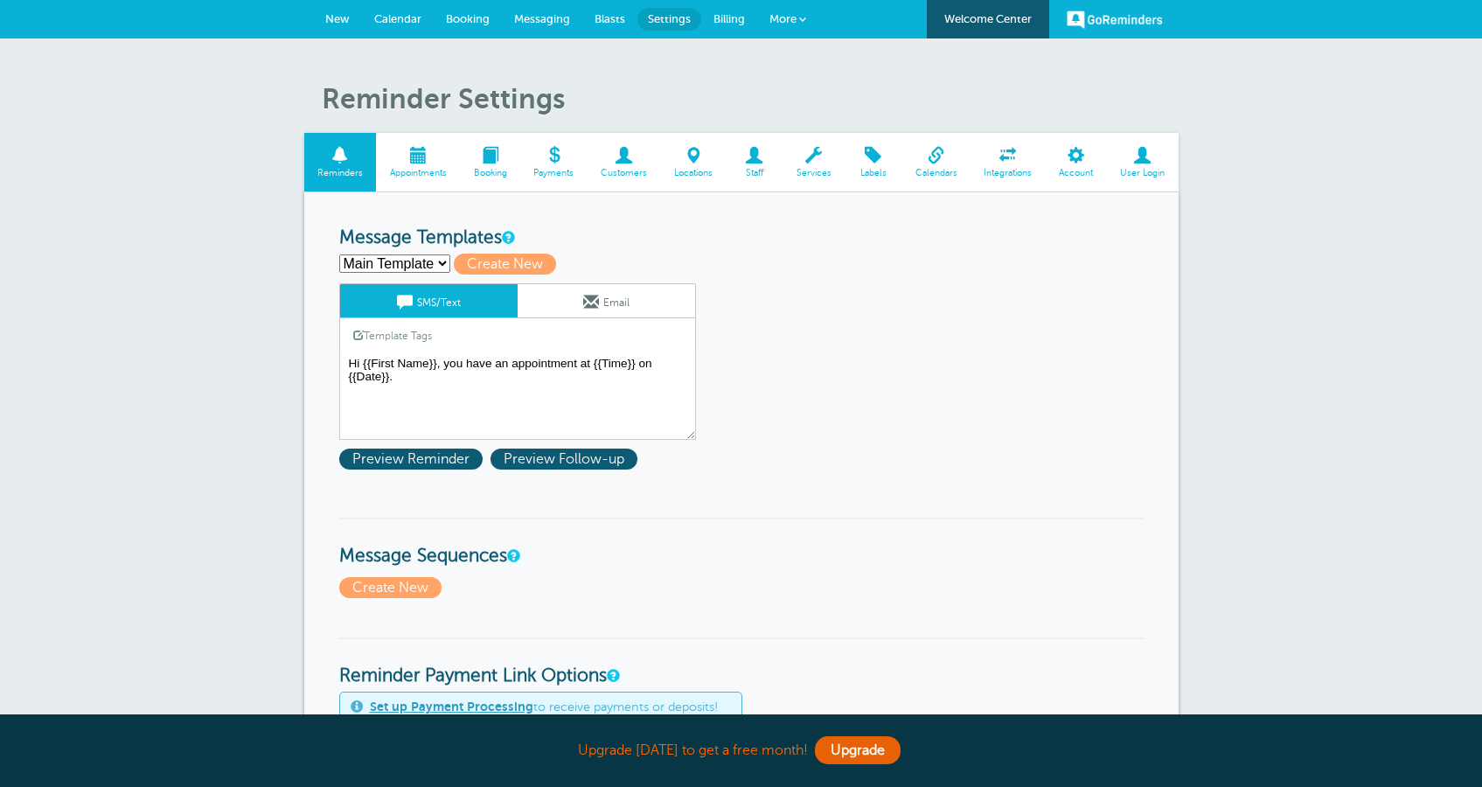
click at [429, 164] on link "Appointments" at bounding box center [418, 162] width 84 height 59
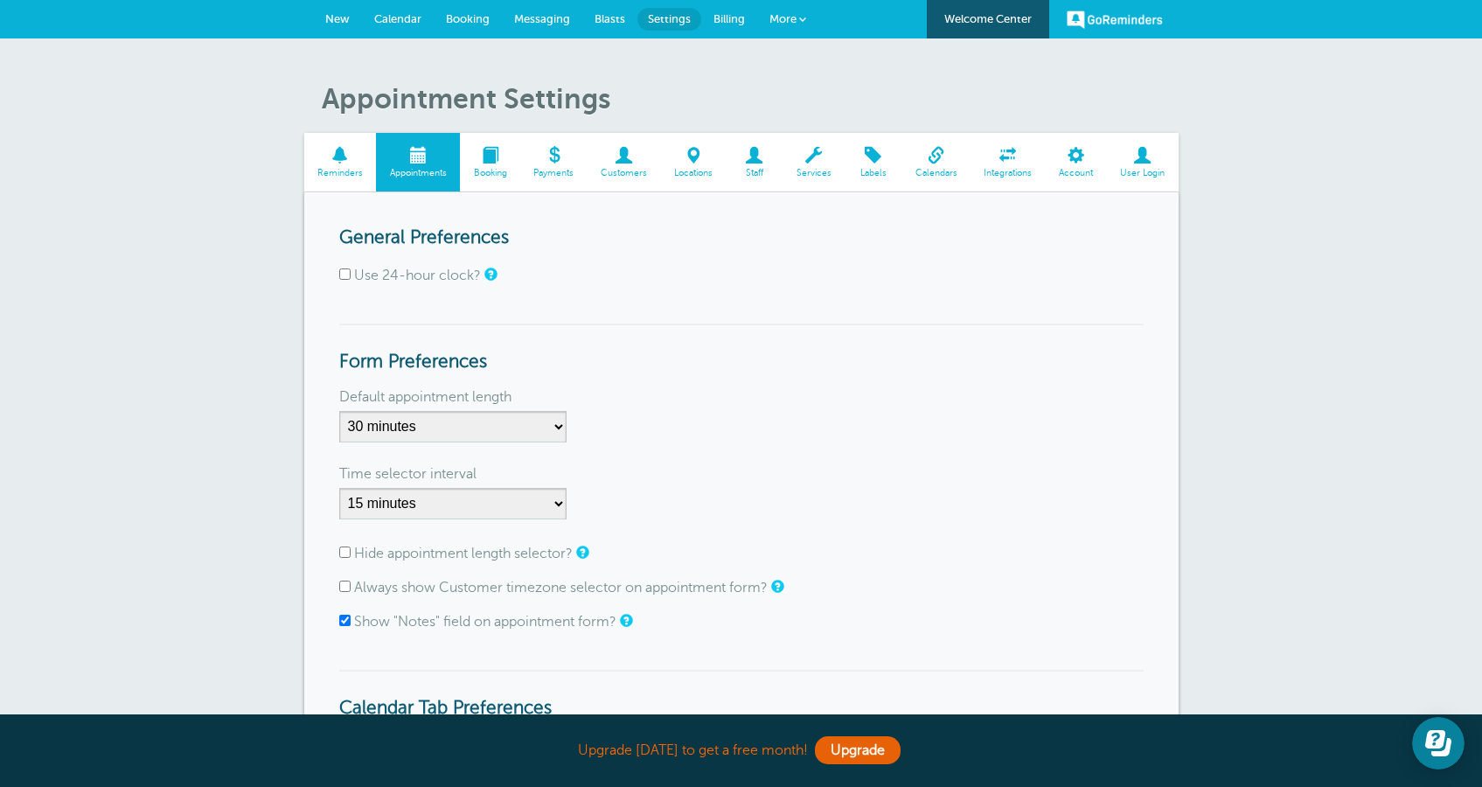
click at [614, 158] on span at bounding box center [623, 155] width 73 height 17
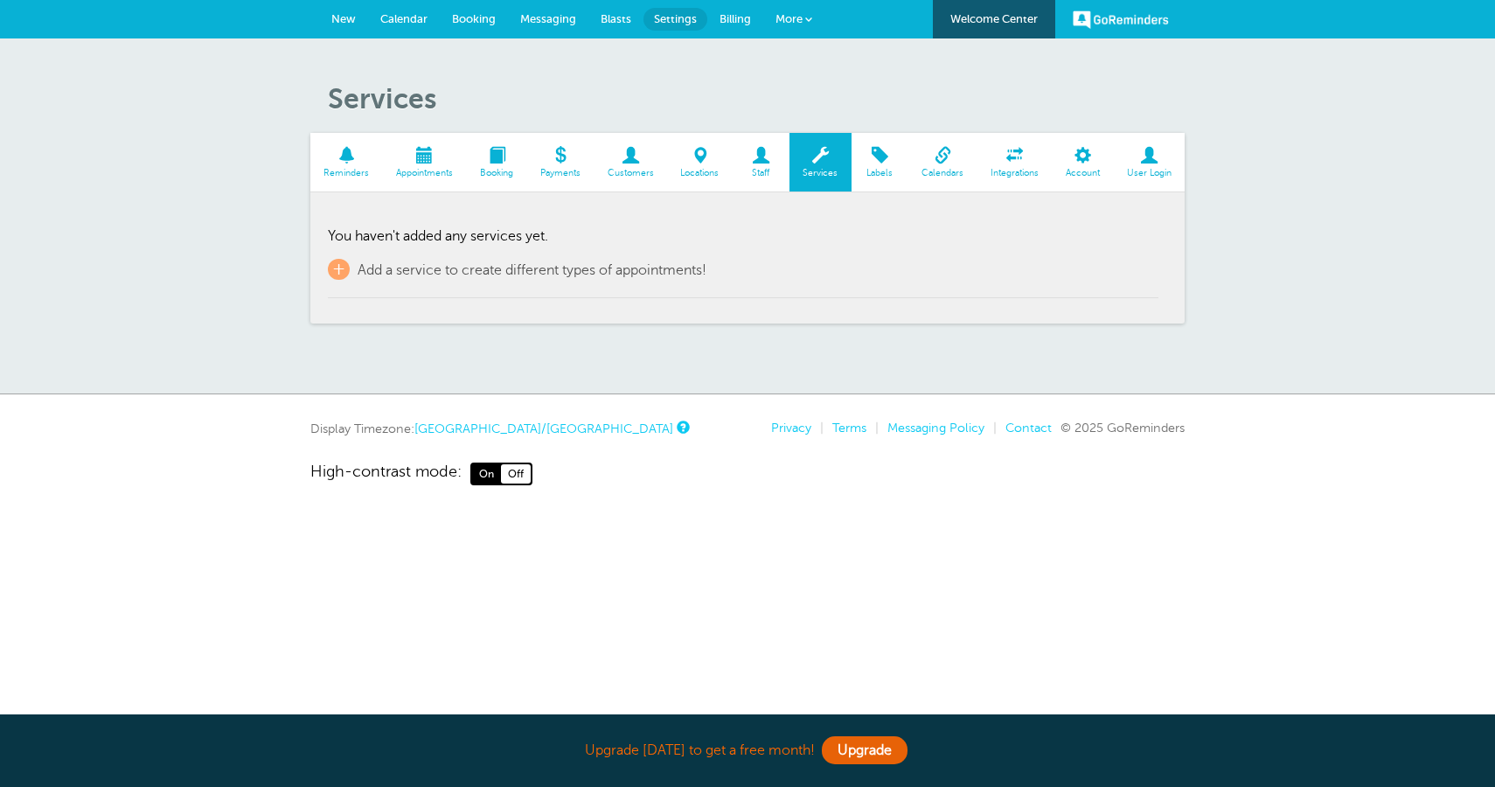
drag, startPoint x: 0, startPoint y: 0, endPoint x: 868, endPoint y: 164, distance: 883.5
click at [868, 164] on link "Labels" at bounding box center [879, 162] width 57 height 59
click at [754, 163] on span at bounding box center [761, 155] width 57 height 17
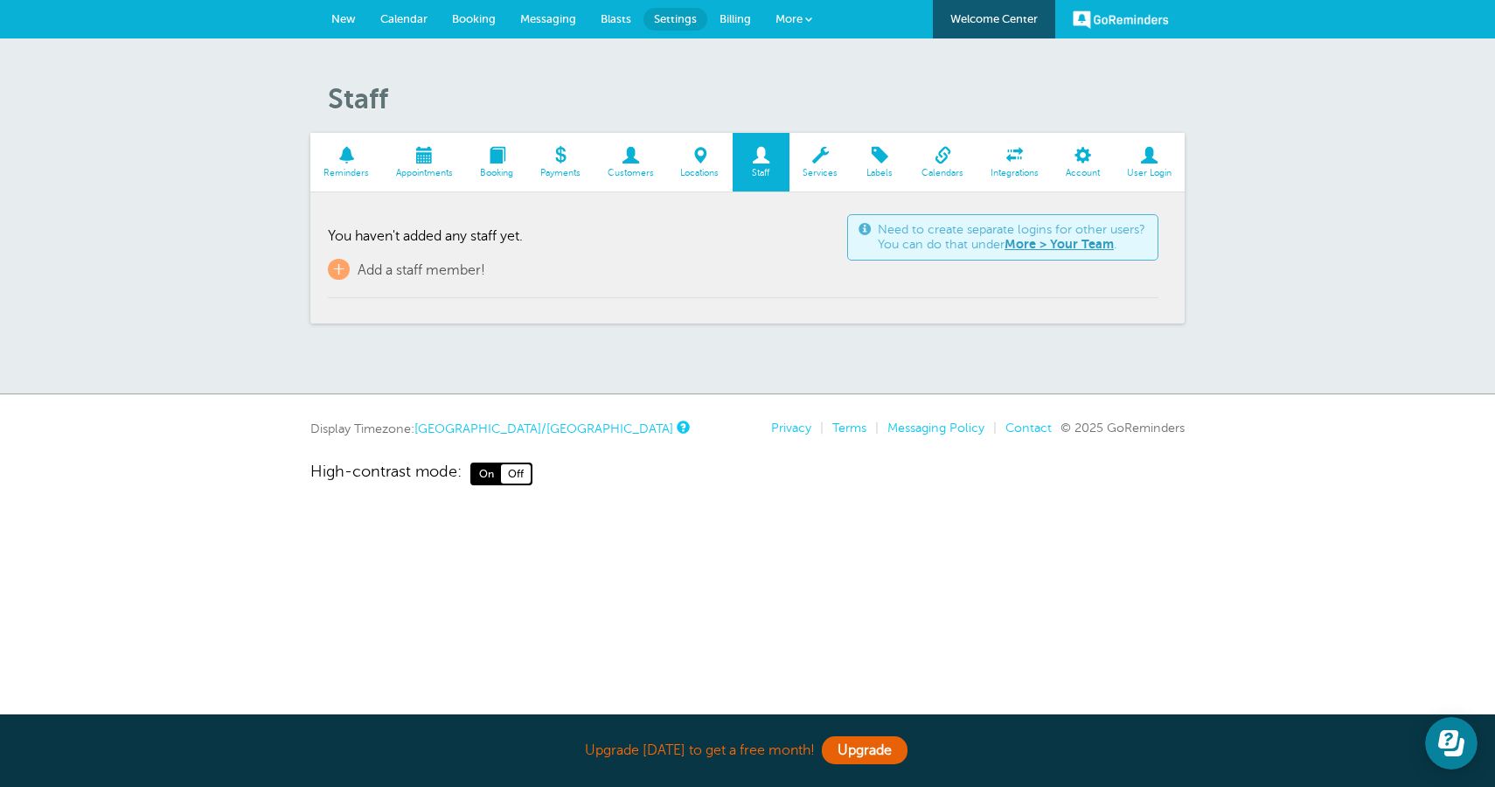
click at [394, 24] on span "Calendar" at bounding box center [403, 18] width 47 height 13
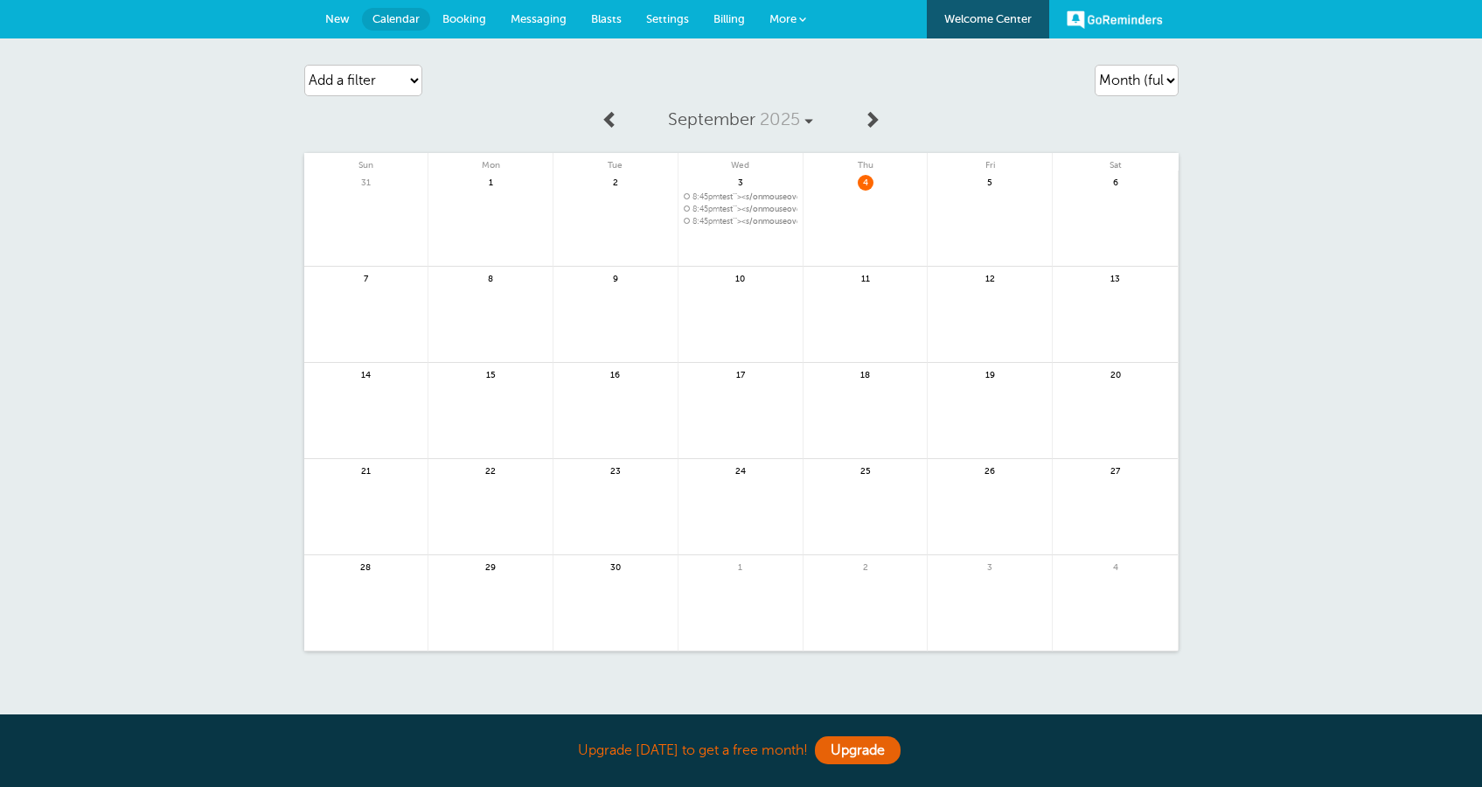
click at [785, 220] on span "8:45pm test'"><s/onmouseover=alert(cookie)>" at bounding box center [741, 222] width 114 height 10
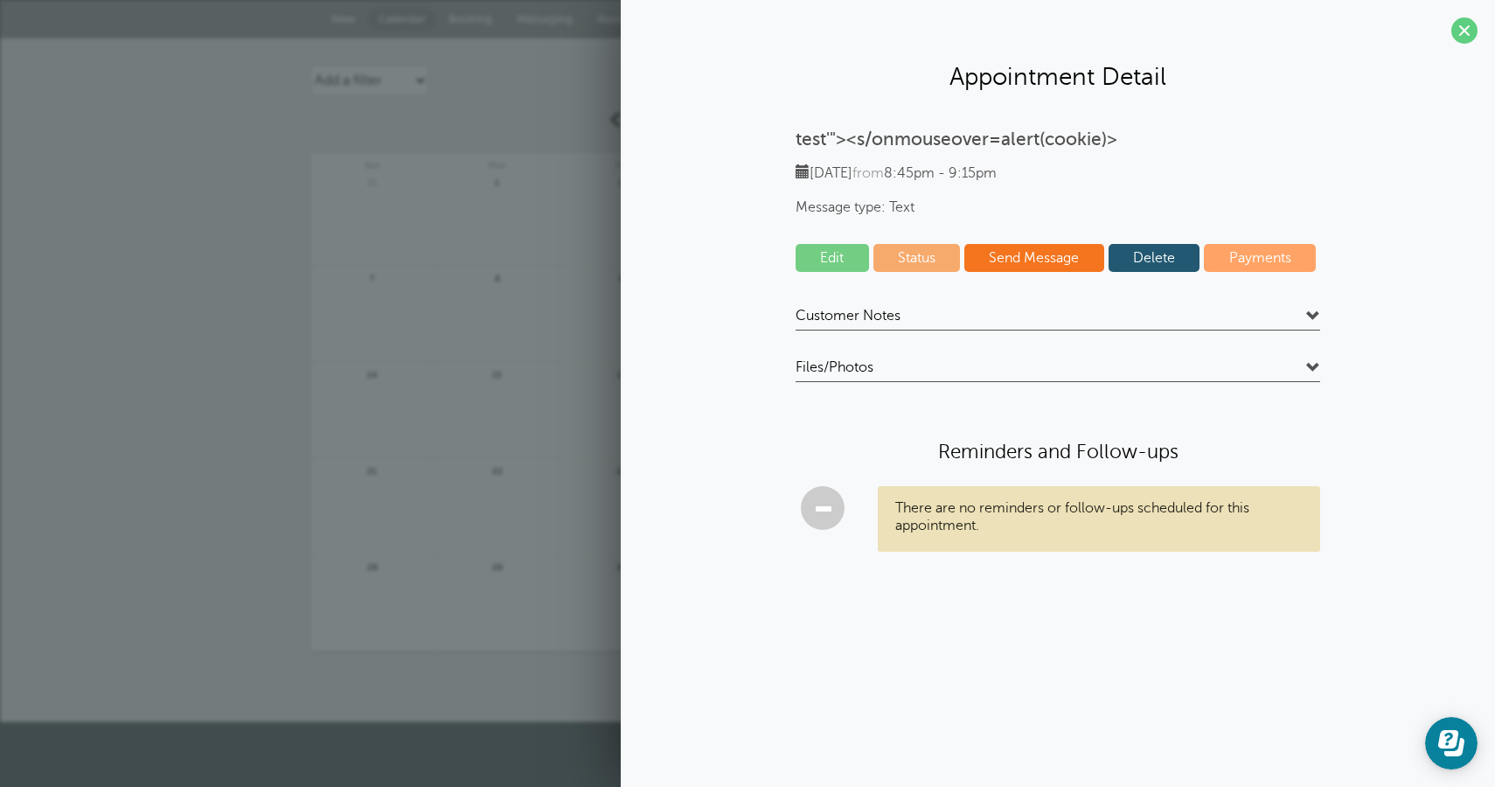
click at [843, 257] on link "Edit" at bounding box center [832, 258] width 73 height 28
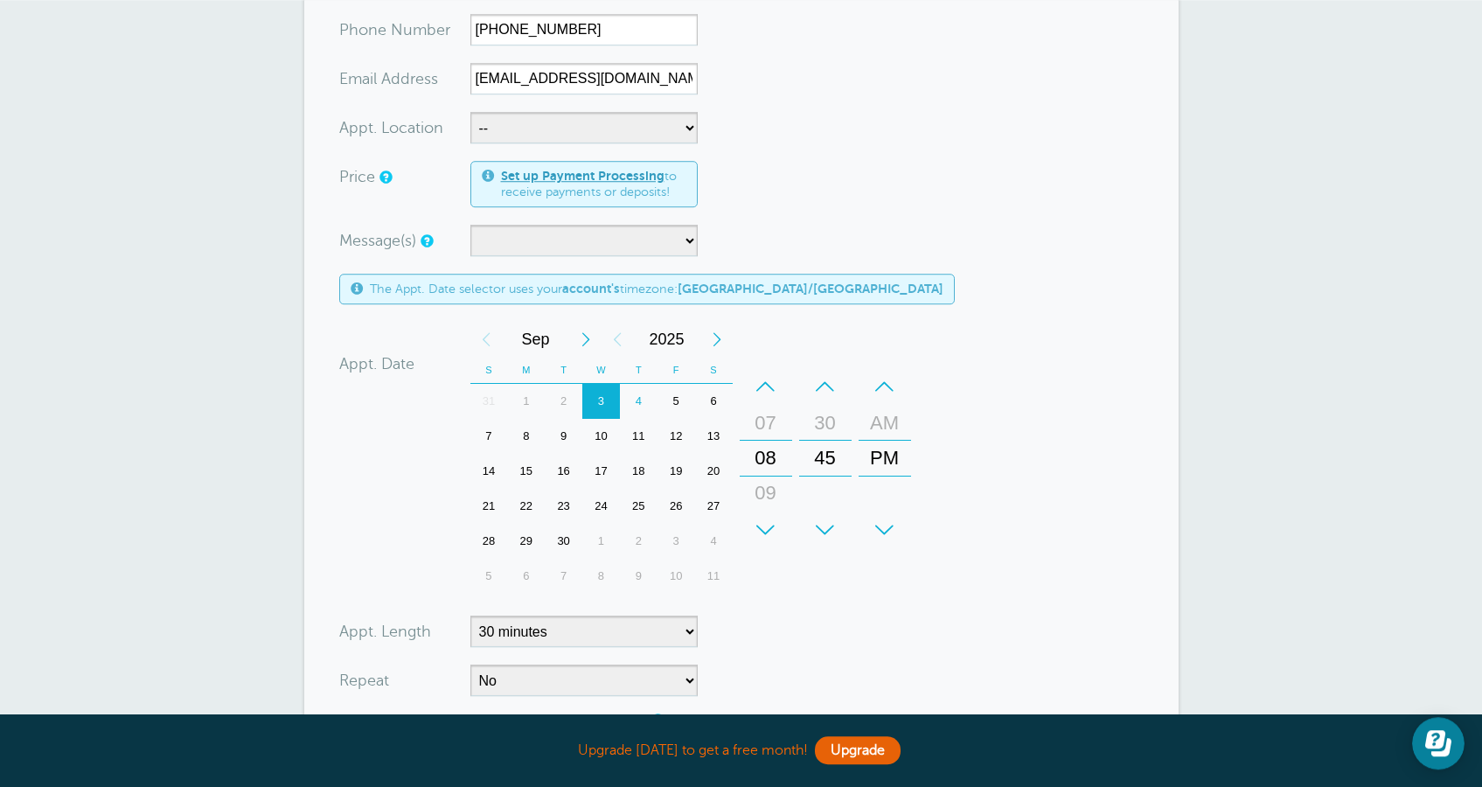
scroll to position [336, 0]
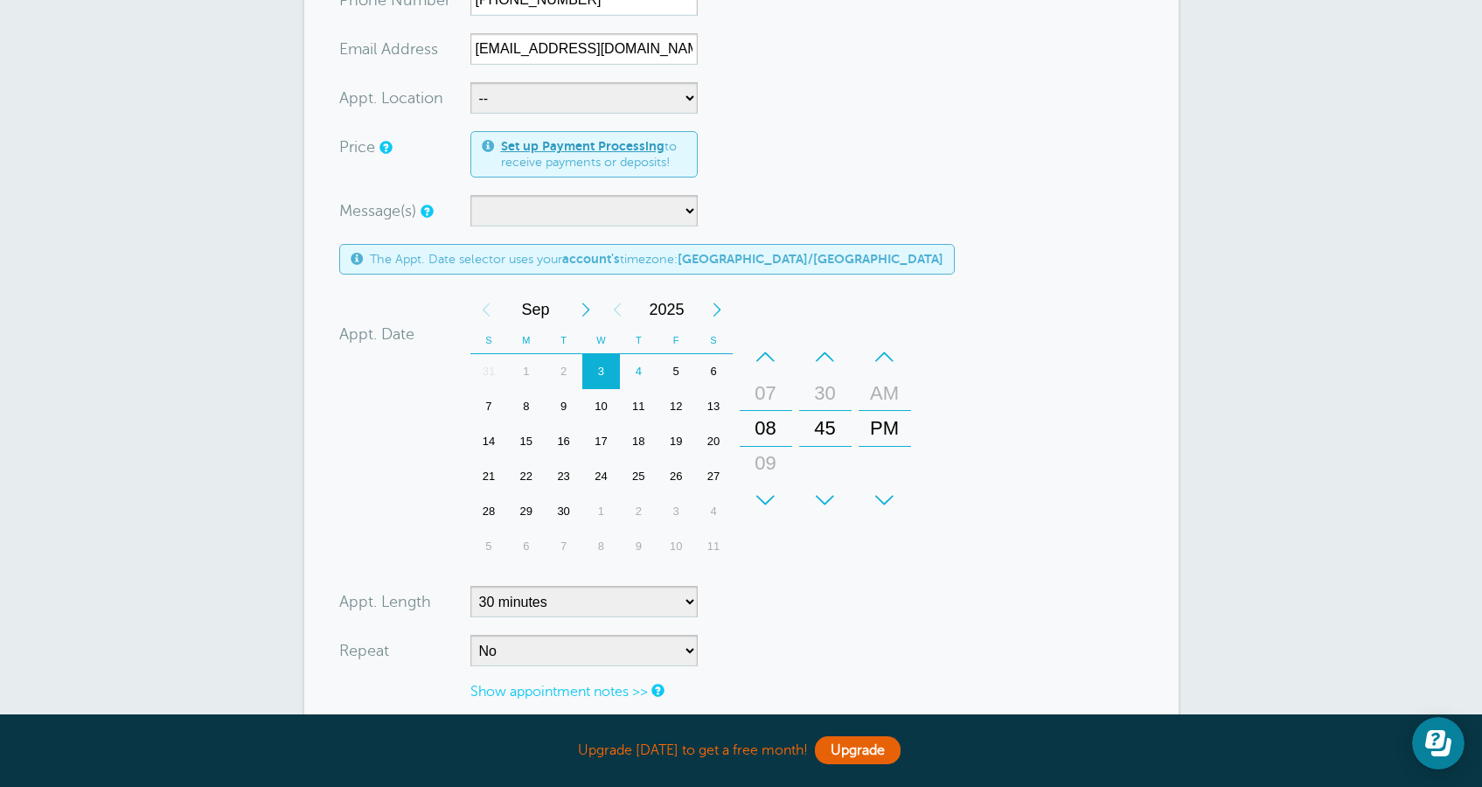
click at [679, 372] on div "5" at bounding box center [676, 371] width 38 height 35
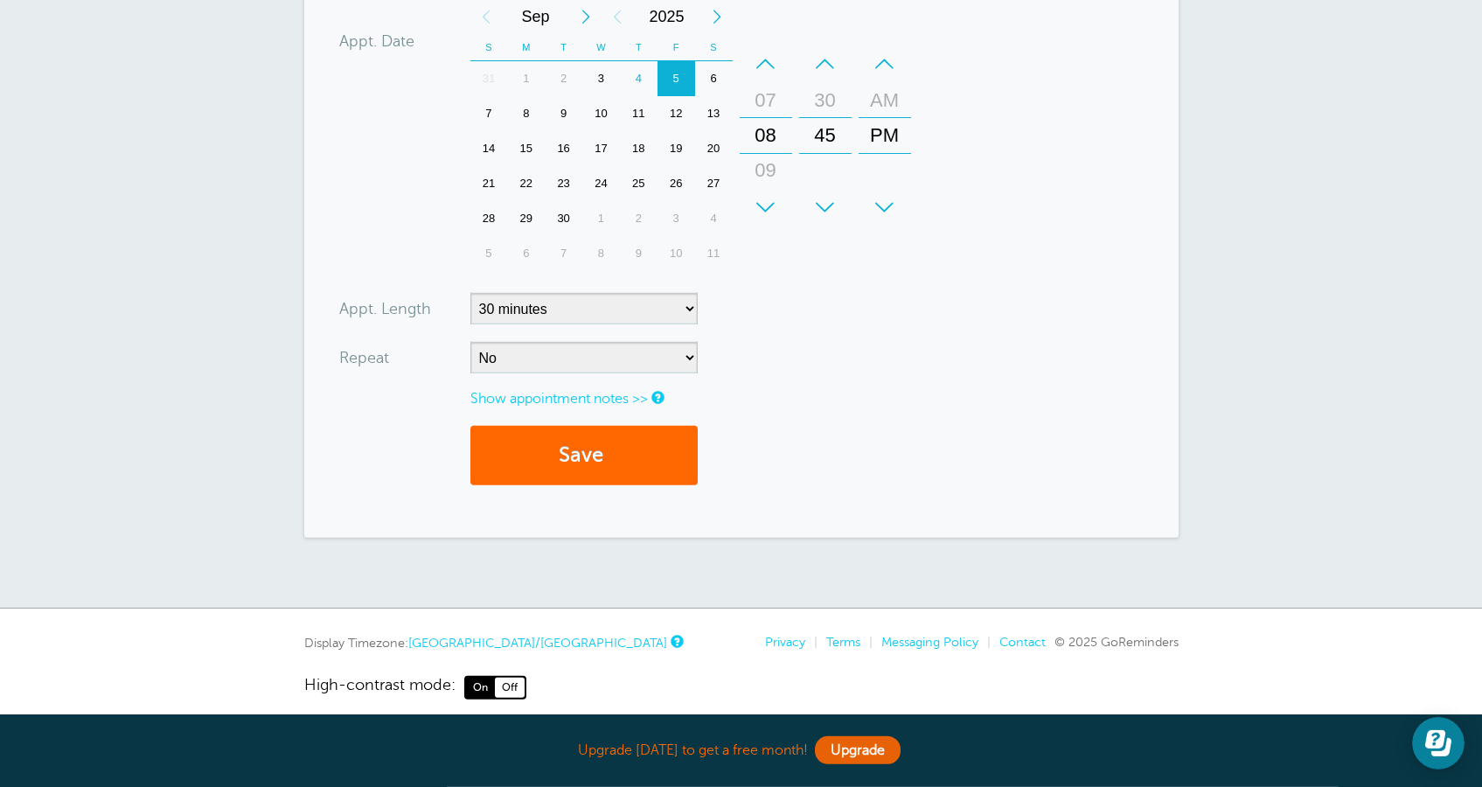
scroll to position [646, 0]
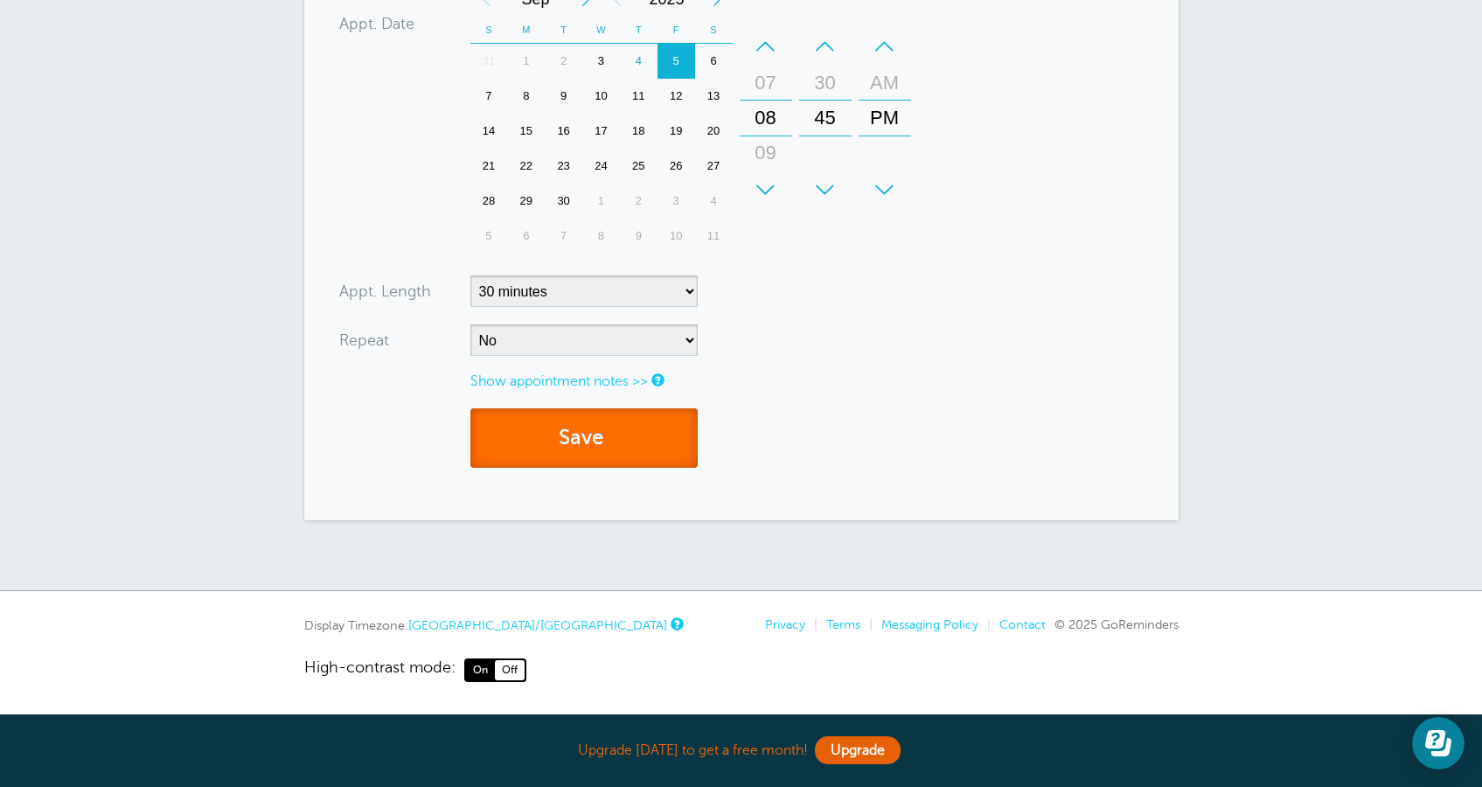
click at [615, 462] on button "Save" at bounding box center [583, 438] width 227 height 60
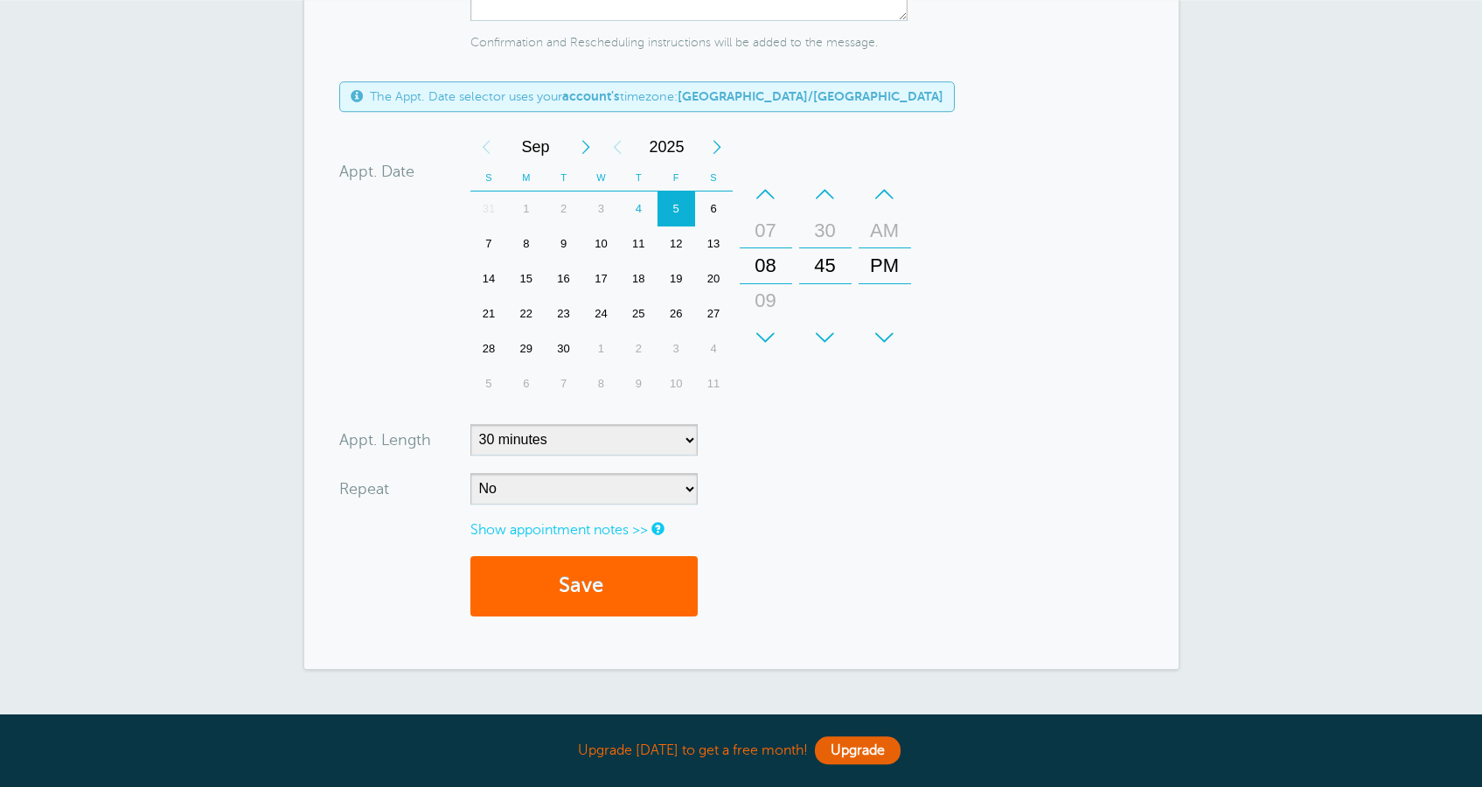
scroll to position [900, 0]
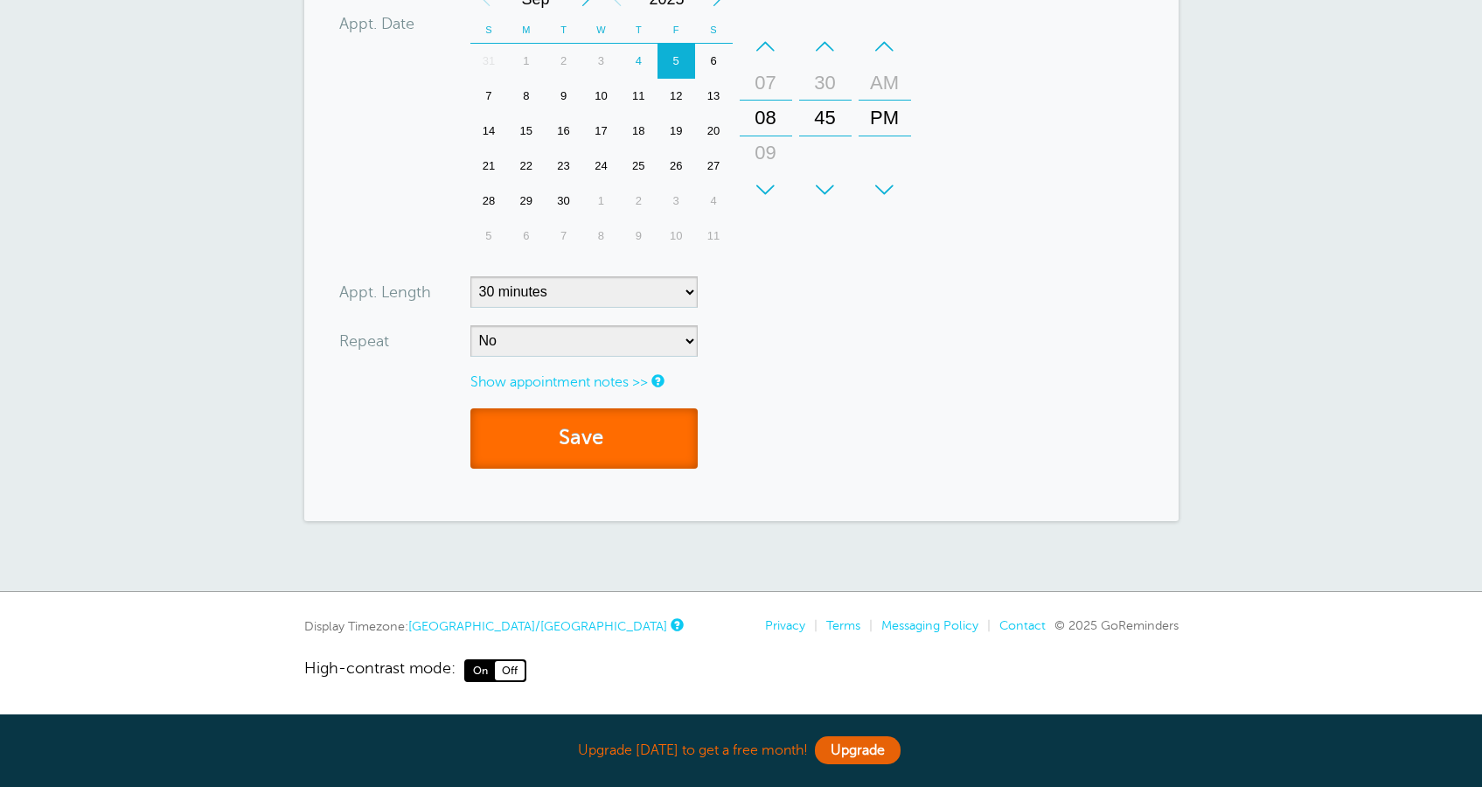
click at [665, 430] on button "Save" at bounding box center [583, 438] width 227 height 60
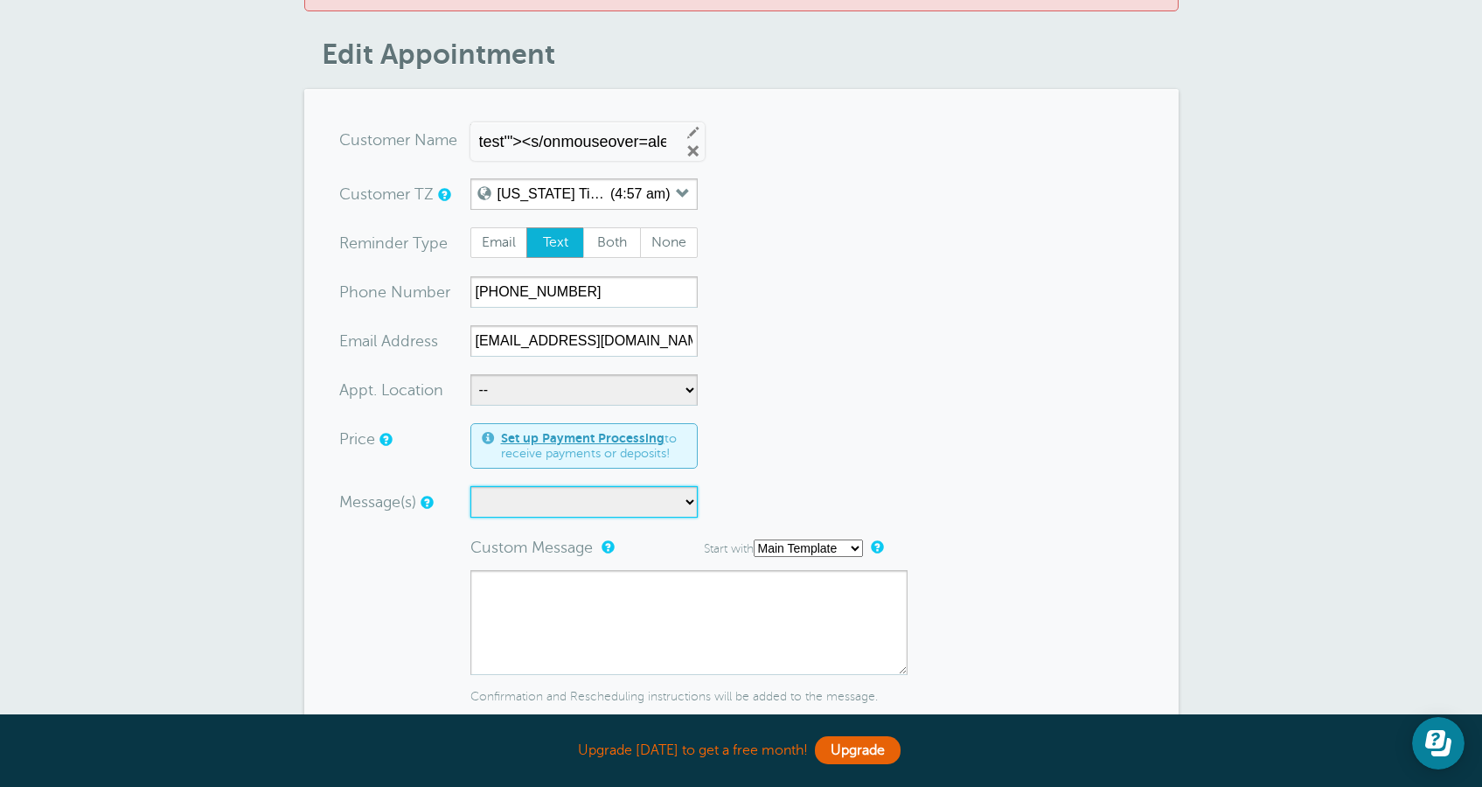
click at [470, 486] on select at bounding box center [583, 501] width 227 height 31
select select "160750"
click option "test'"><s>sss" at bounding box center [0, 0] width 0 height 0
type textarea "sss'"><img src=x onerror=alert(cookie)>"
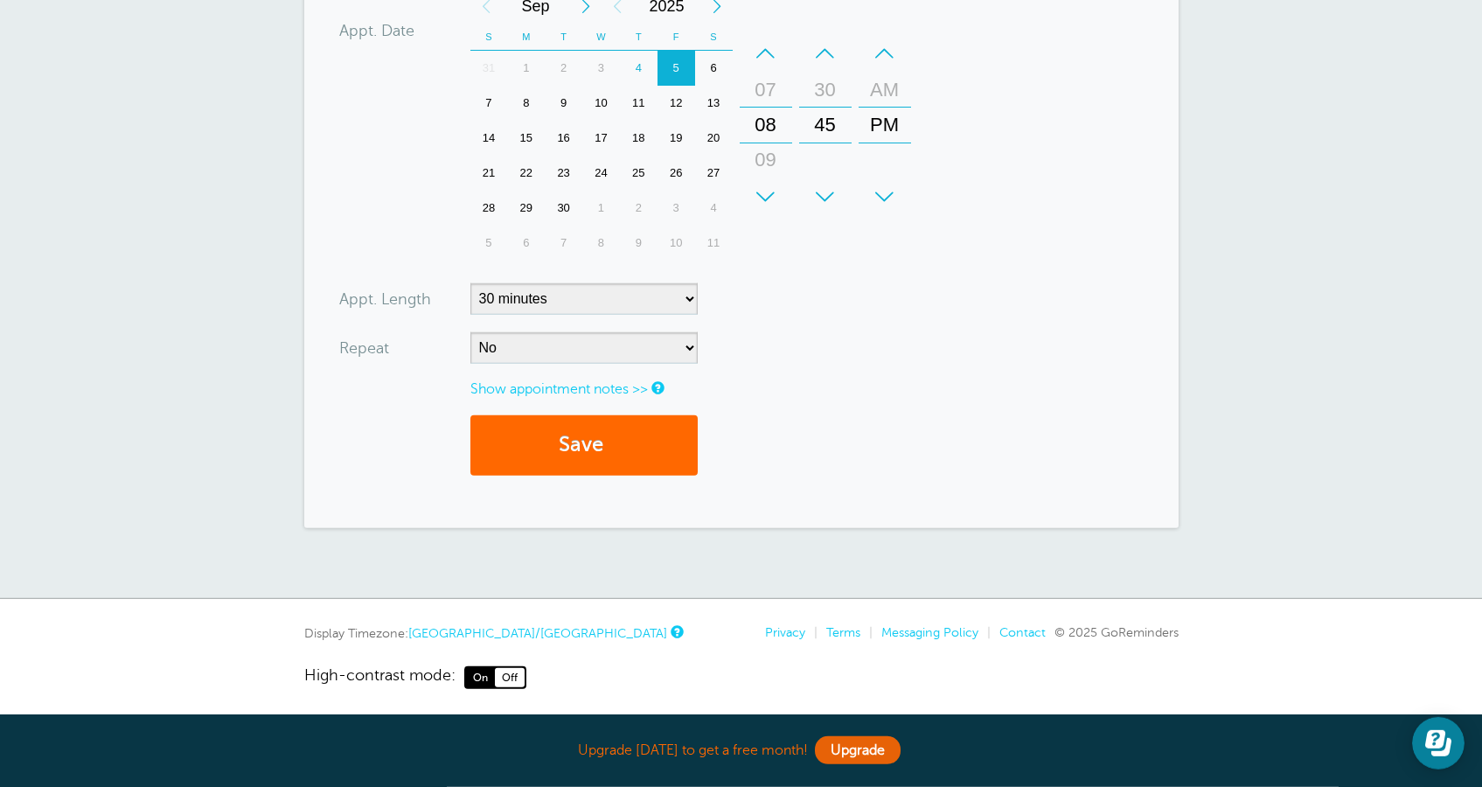
scroll to position [900, 0]
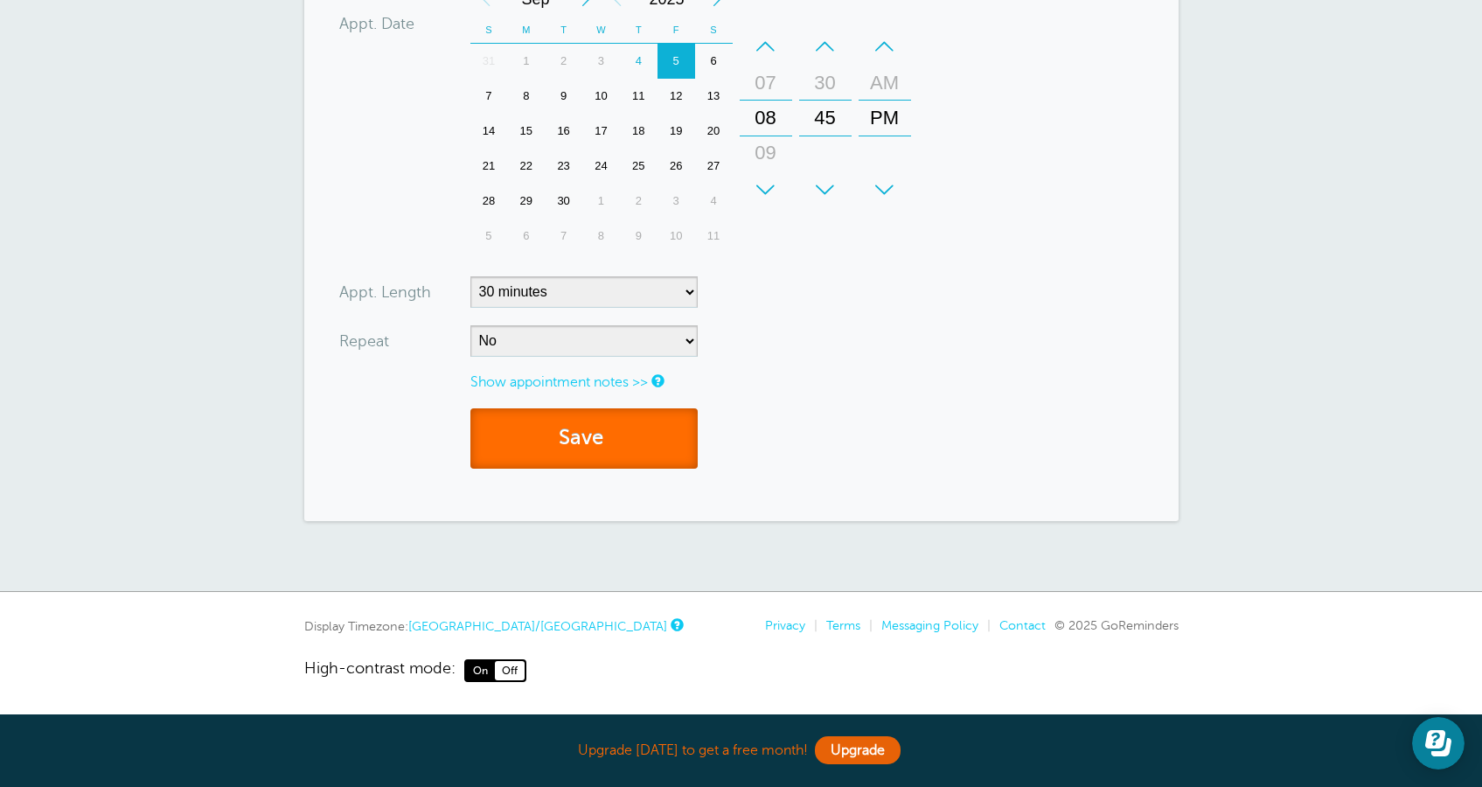
click at [659, 428] on button "Save" at bounding box center [583, 438] width 227 height 60
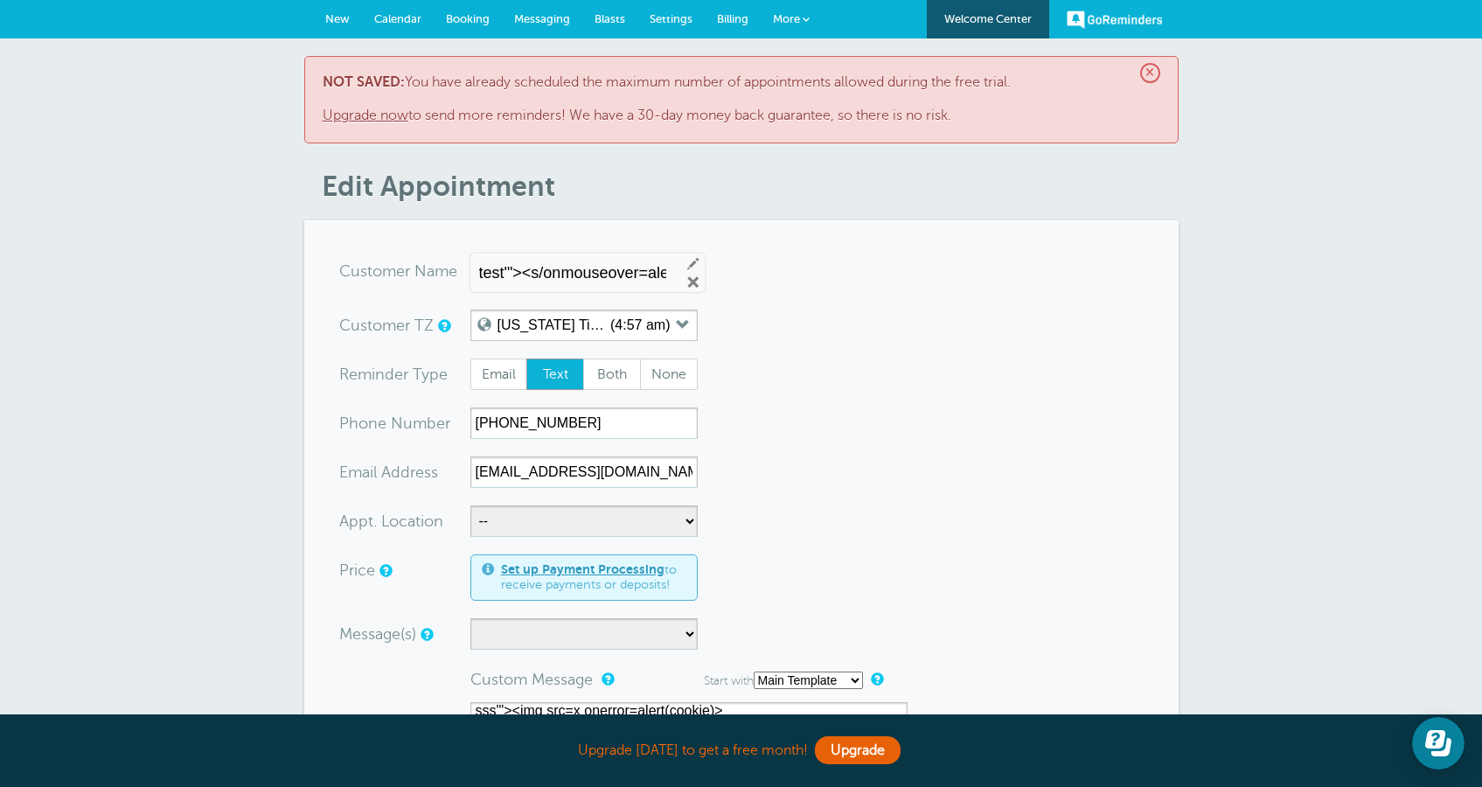
click at [412, 20] on span "Calendar" at bounding box center [397, 18] width 47 height 13
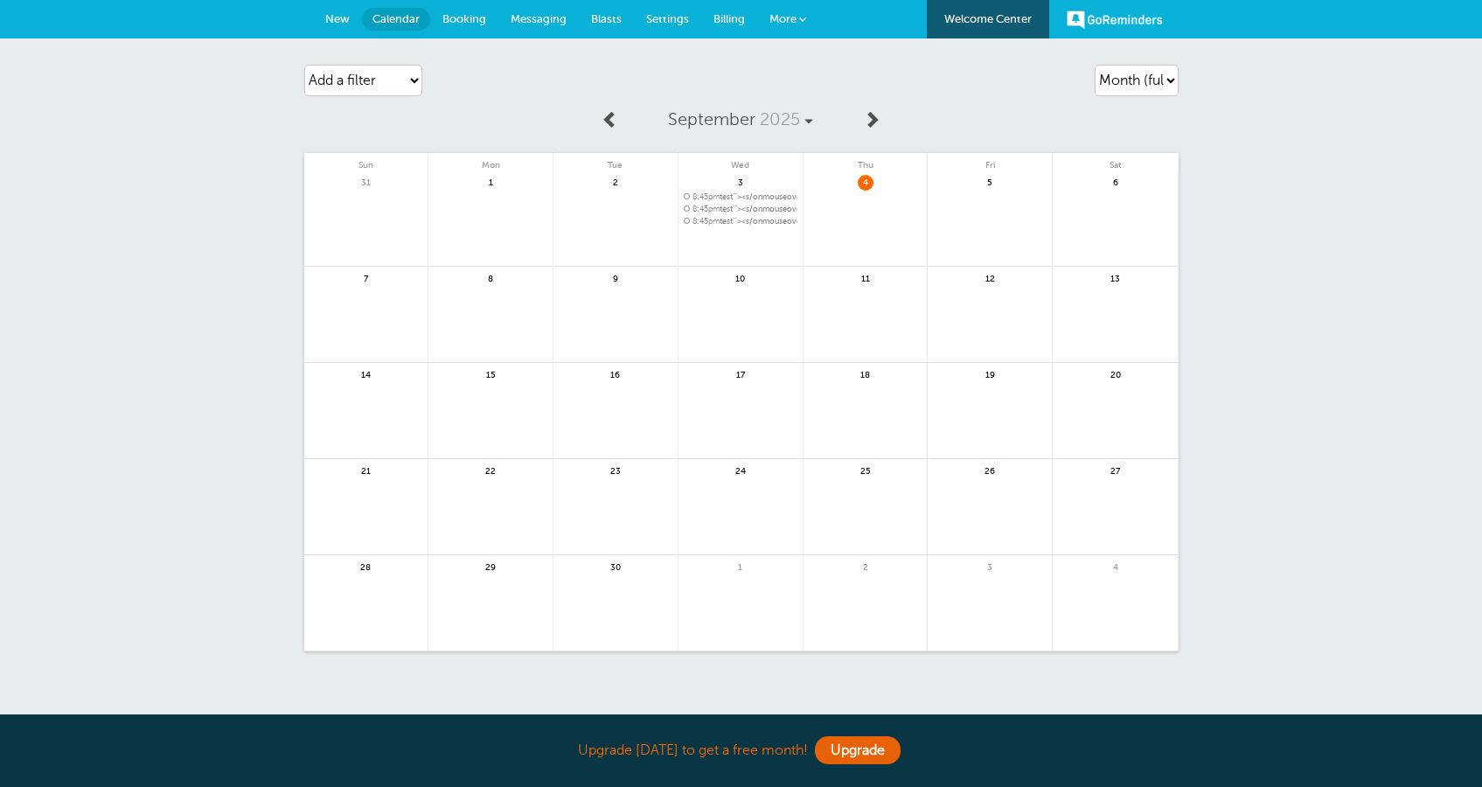
click at [747, 197] on span "8:45pm test'"><s/onmouseover=alert(cookie)>" at bounding box center [741, 197] width 114 height 10
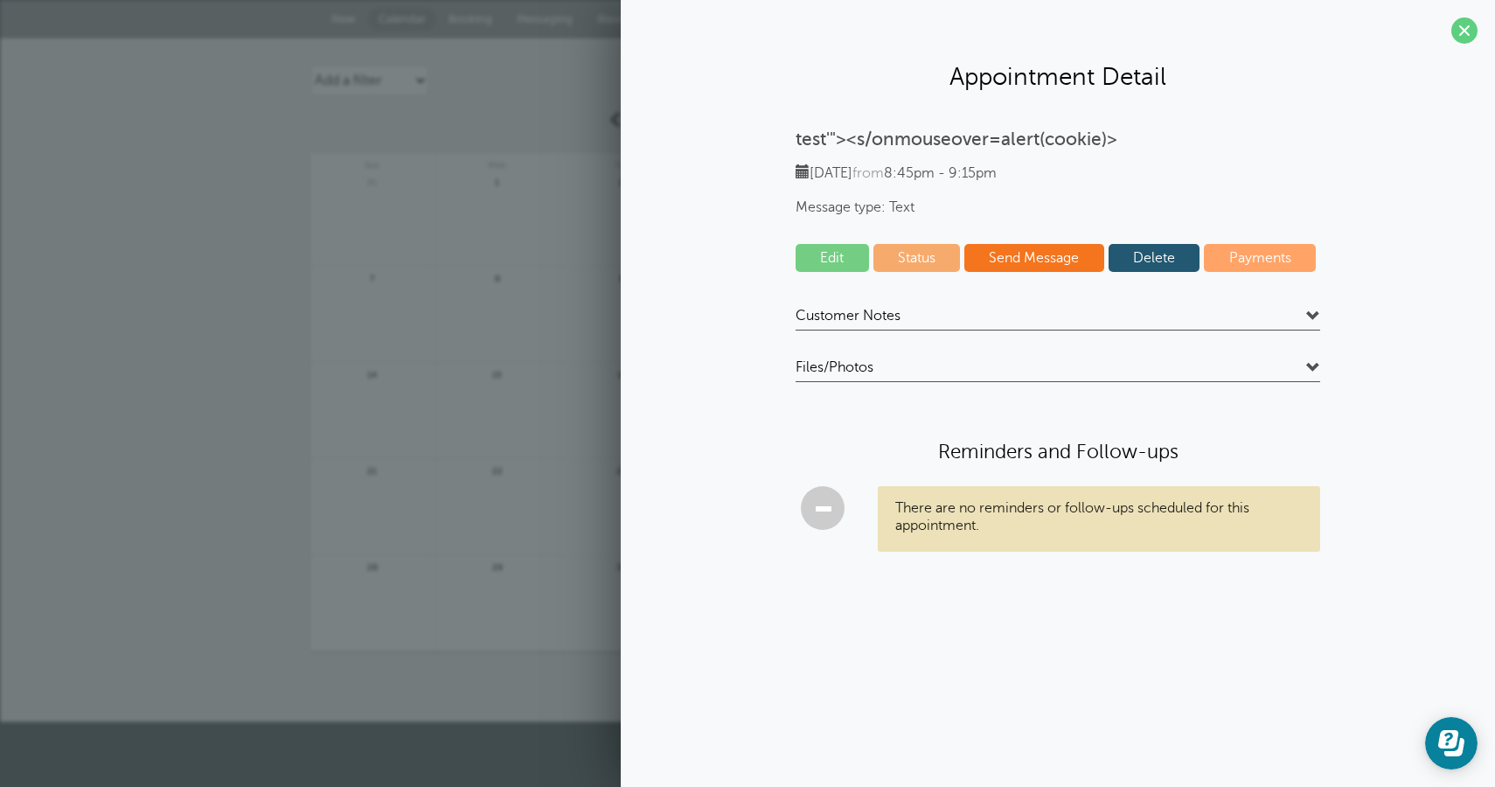
click at [1121, 261] on link "Delete" at bounding box center [1155, 258] width 92 height 28
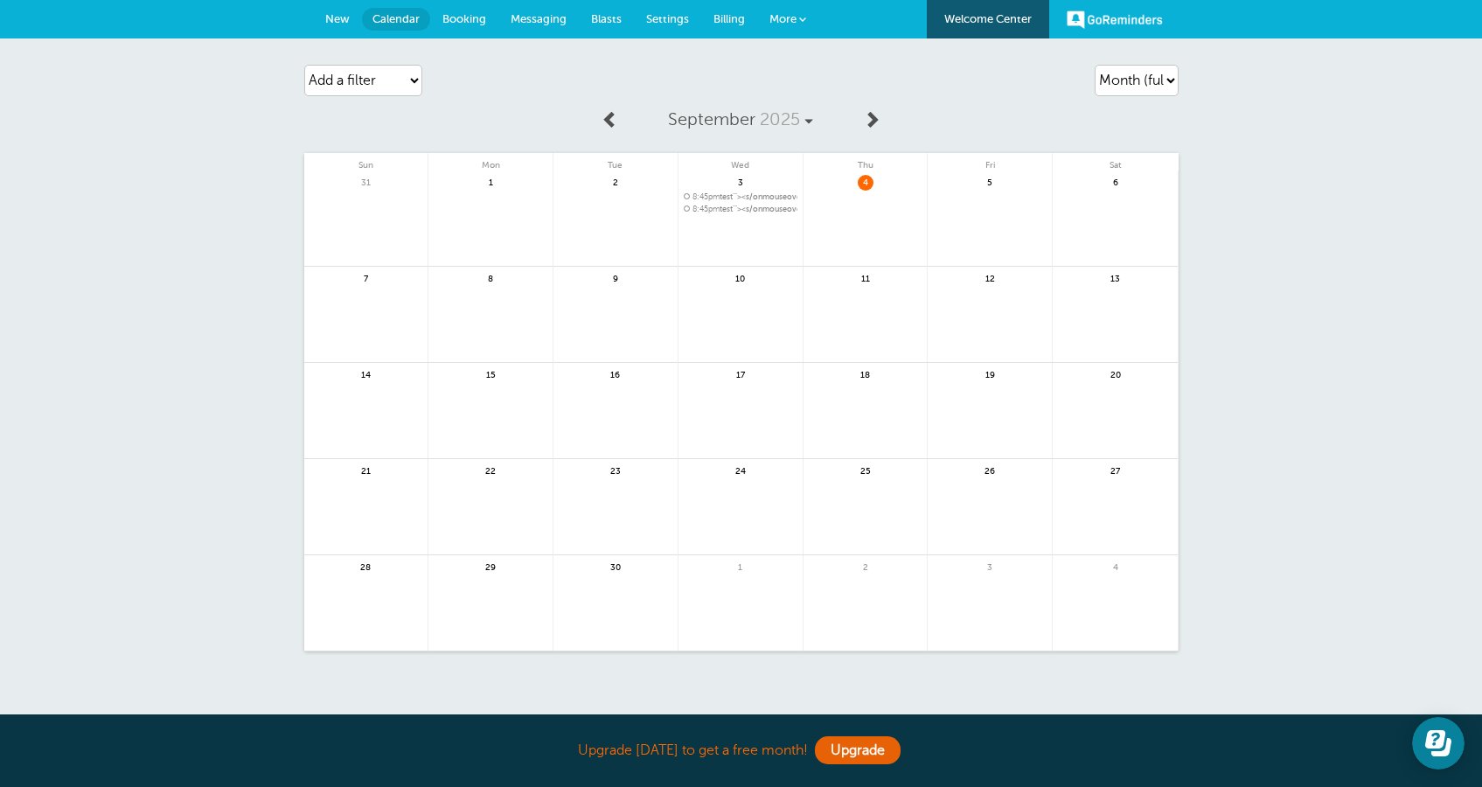
click at [789, 198] on span "8:45pm test'"><s/onmouseover=alert(cookie)>" at bounding box center [741, 197] width 114 height 10
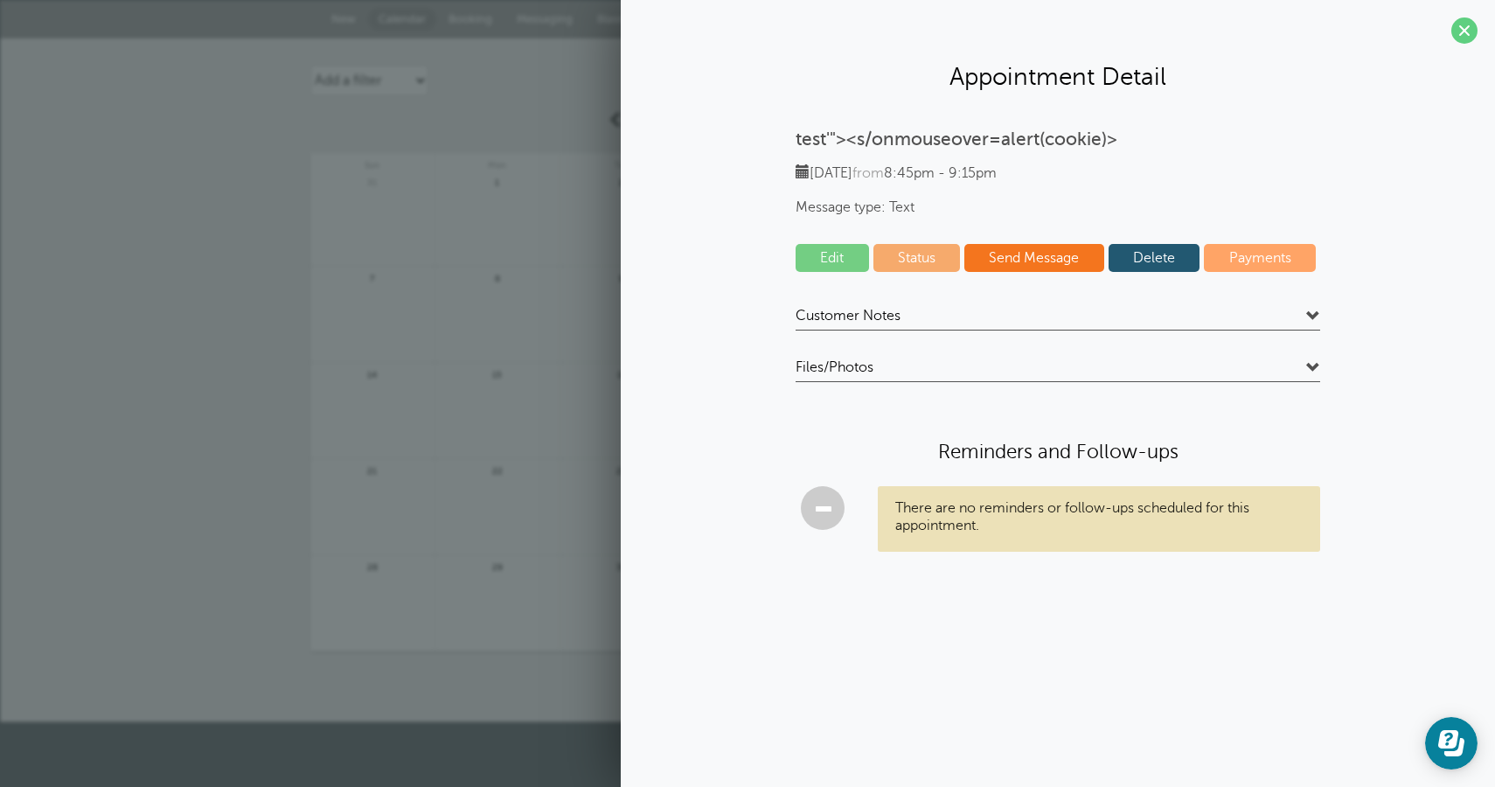
click at [1138, 259] on link "Delete" at bounding box center [1155, 258] width 92 height 28
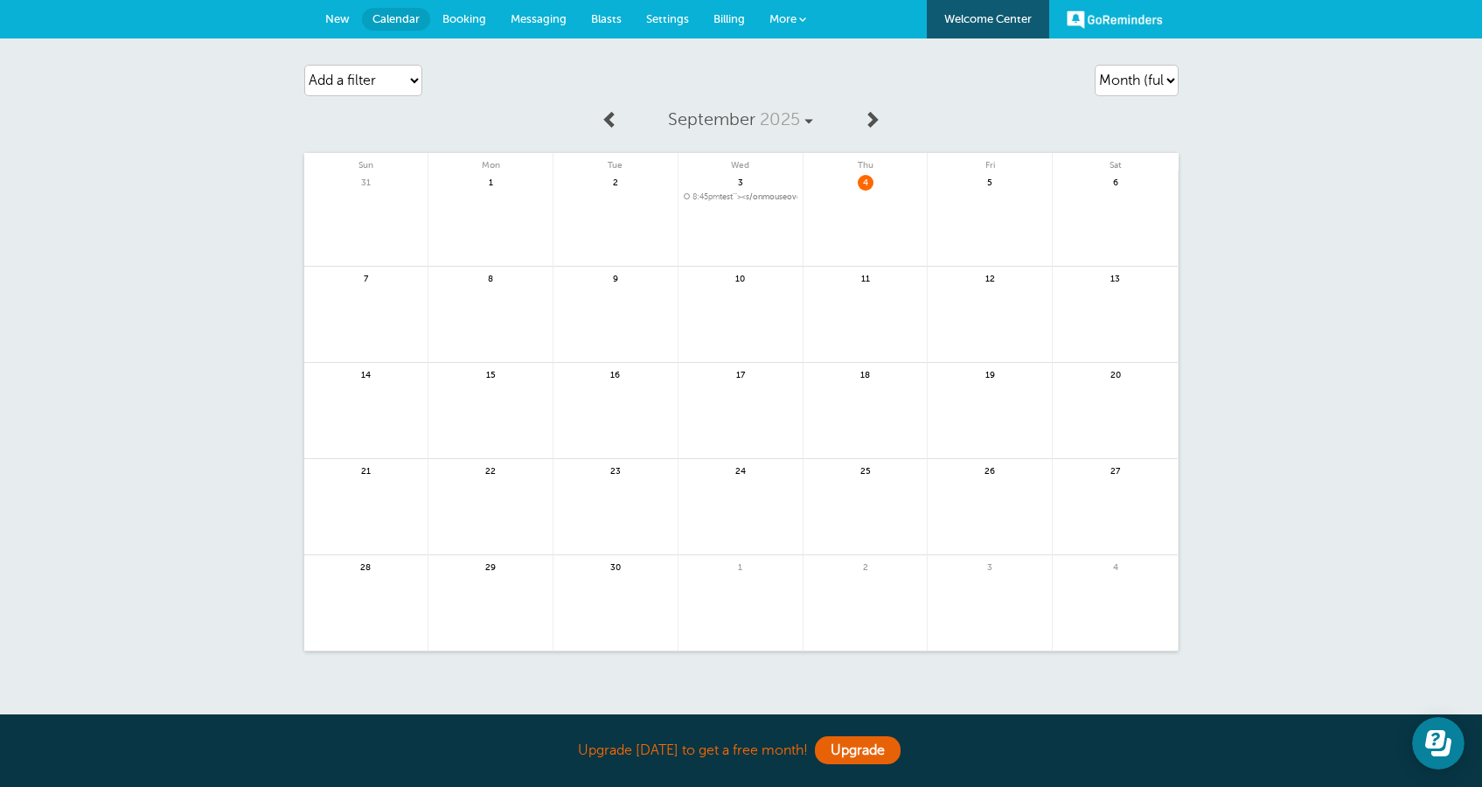
click at [735, 196] on span "8:45pm test'"><s/onmouseover=alert(cookie)>" at bounding box center [741, 197] width 114 height 10
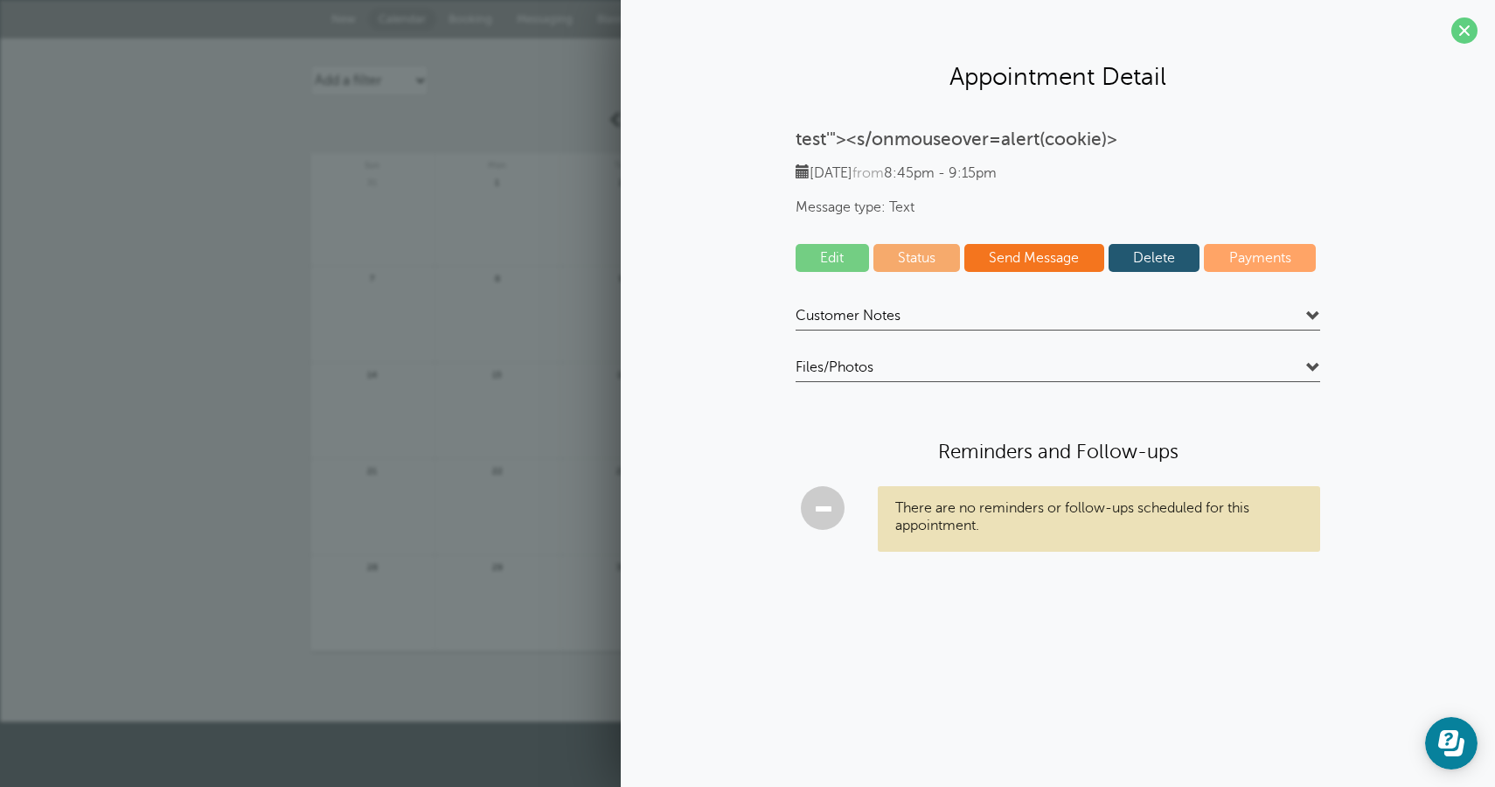
click at [1165, 265] on link "Delete" at bounding box center [1155, 258] width 92 height 28
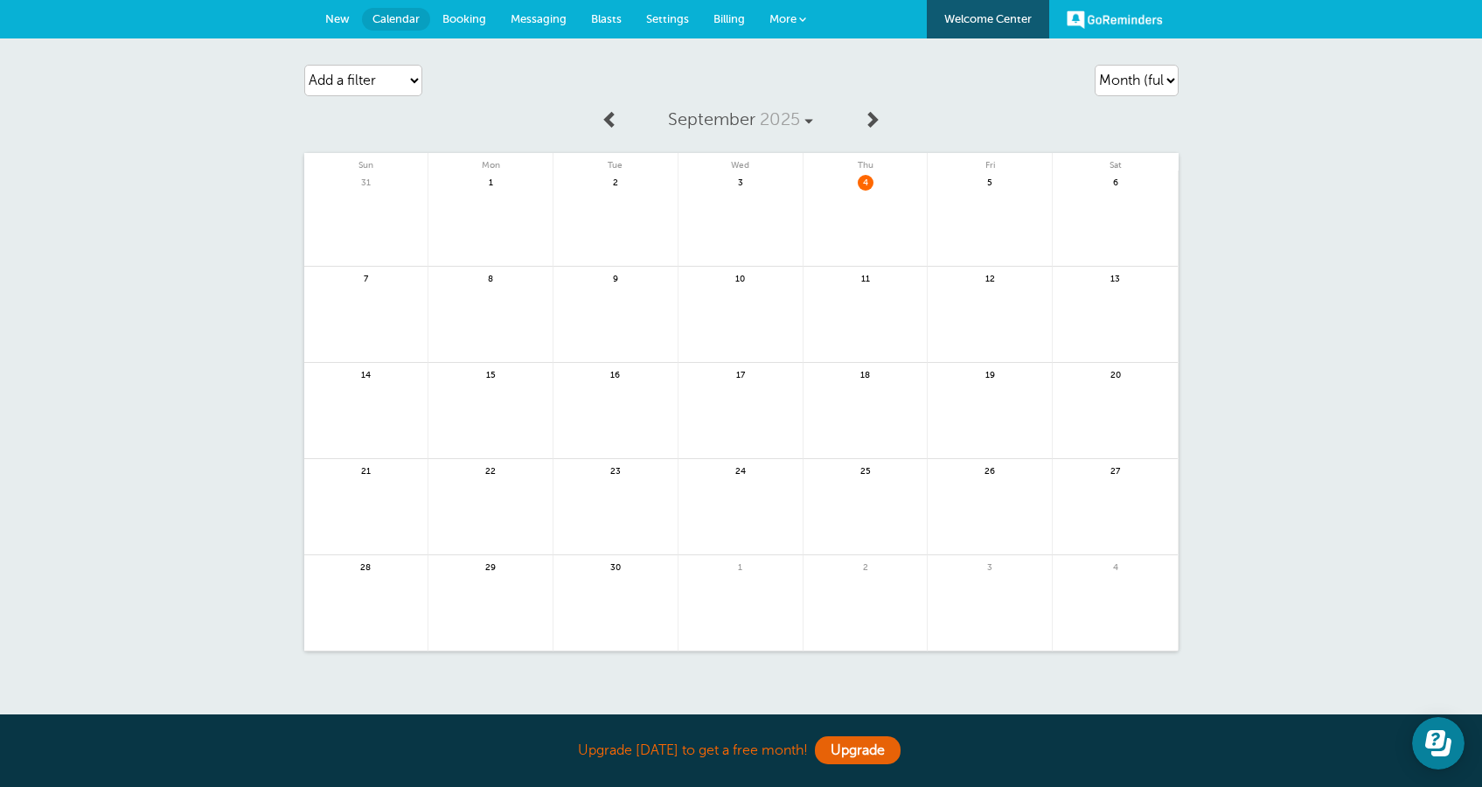
click at [344, 20] on span "New" at bounding box center [337, 18] width 24 height 13
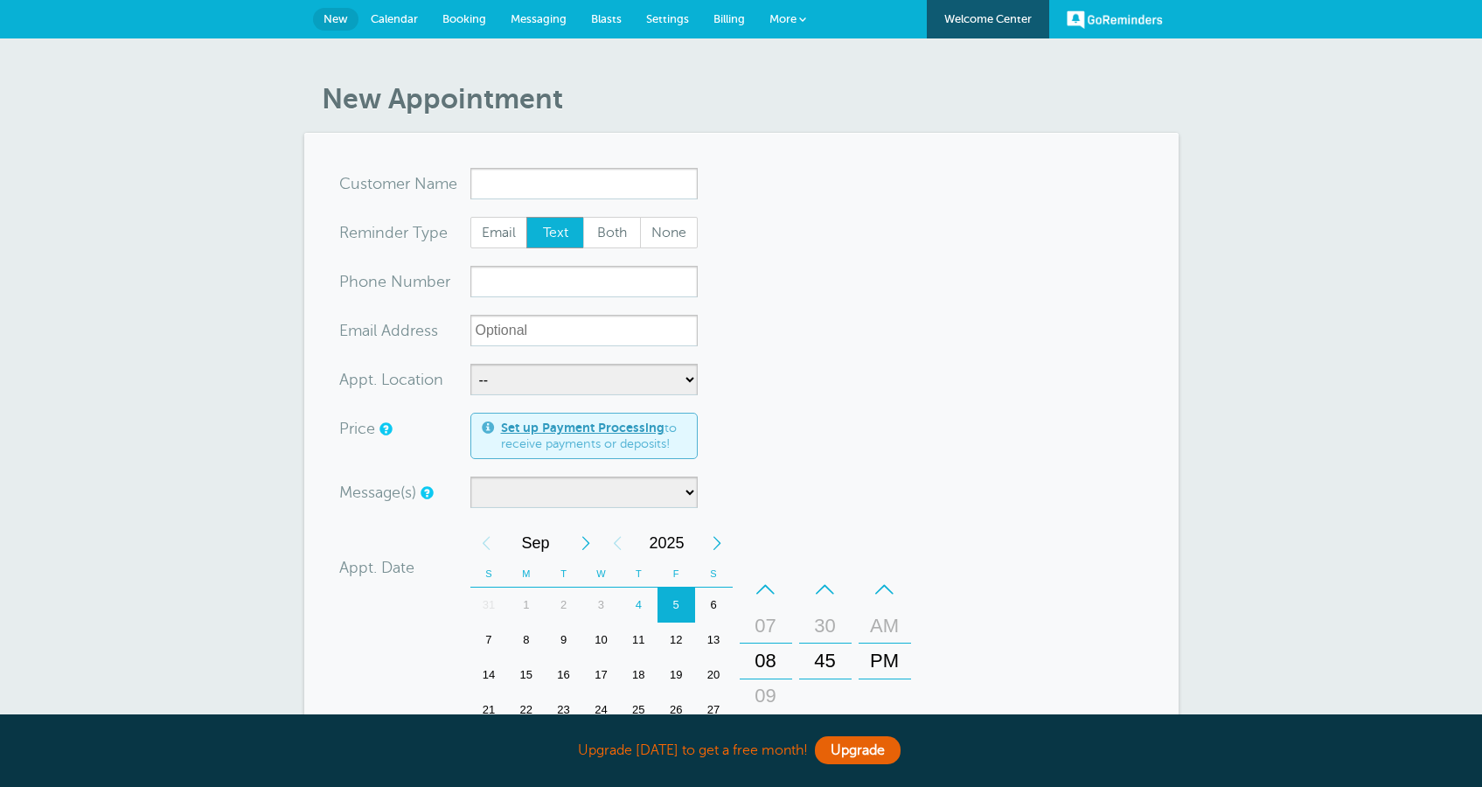
click at [592, 184] on input "x-no-autofill" at bounding box center [583, 183] width 227 height 31
click at [593, 184] on input "x-no-autofill" at bounding box center [583, 183] width 227 height 31
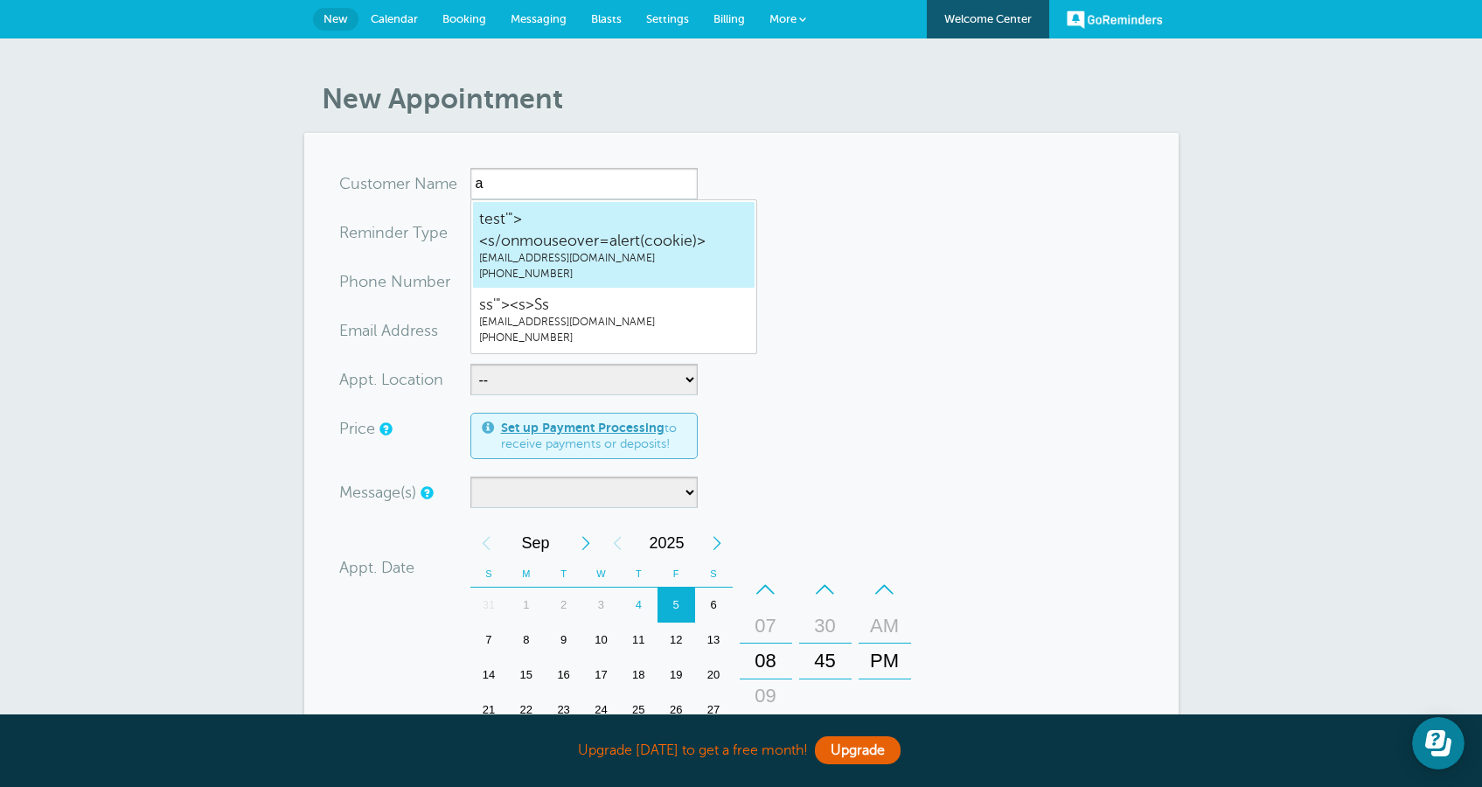
click at [586, 228] on span "test'"><s/onmouseover=alert(cookie)>" at bounding box center [613, 229] width 269 height 43
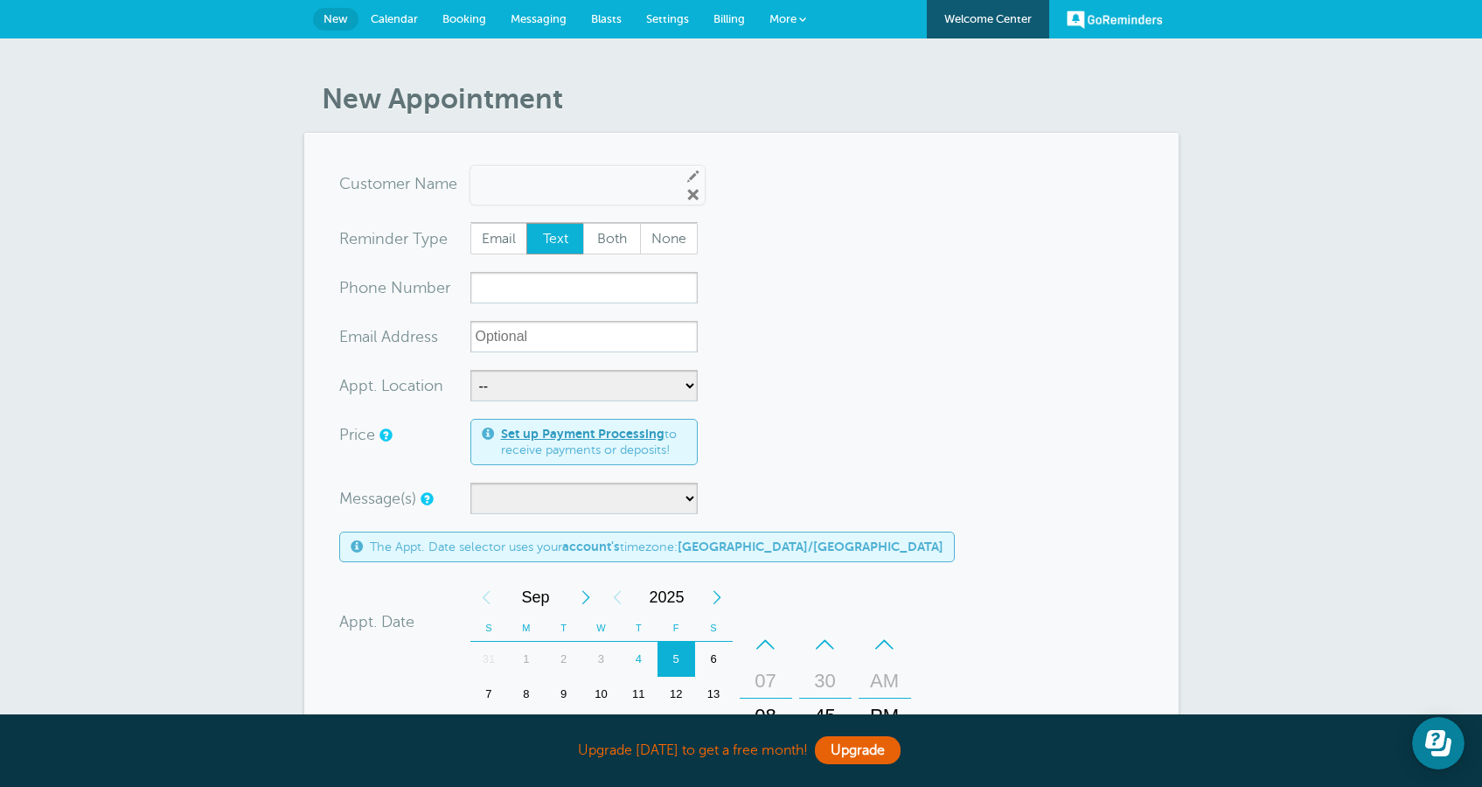
type input "test'"><s/onmouseover=alert(cookie)>[EMAIL_ADDRESS]"
type input "test'"><s/onmouseover=alert(cookie)>"
type input "[PHONE_NUMBER]"
type input "[EMAIL_ADDRESS][DOMAIN_NAME]"
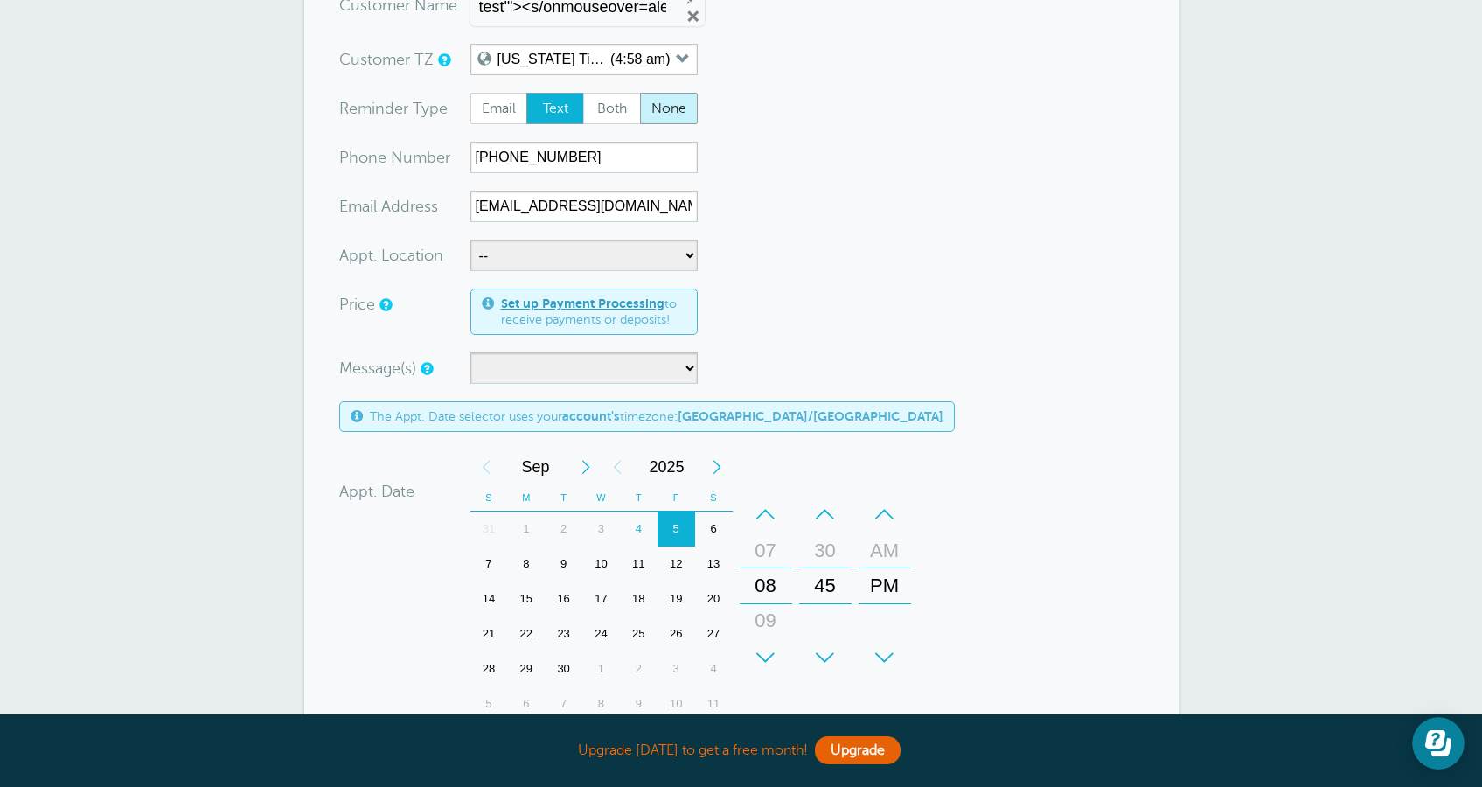
scroll to position [266, 0]
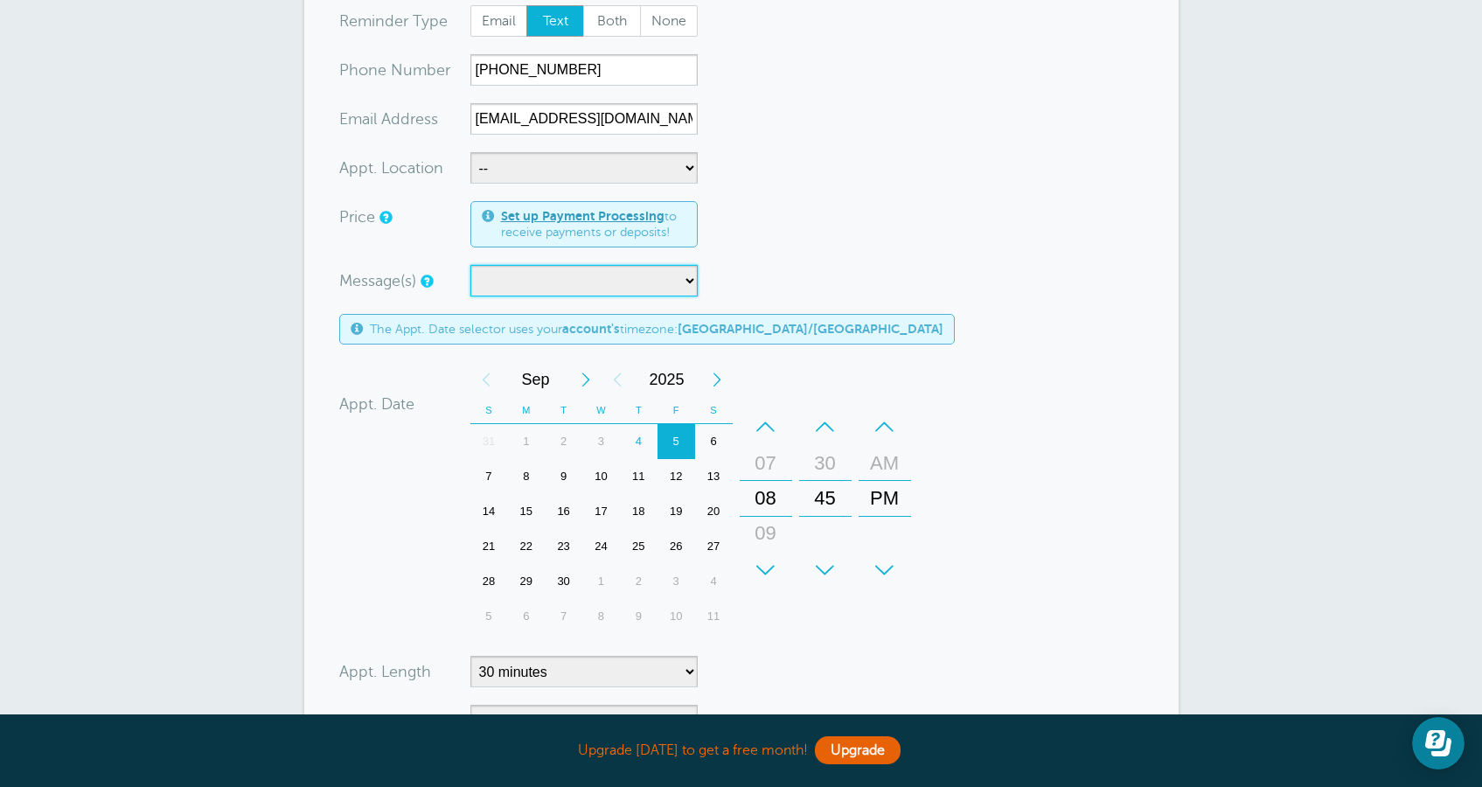
click at [470, 265] on select at bounding box center [583, 280] width 227 height 31
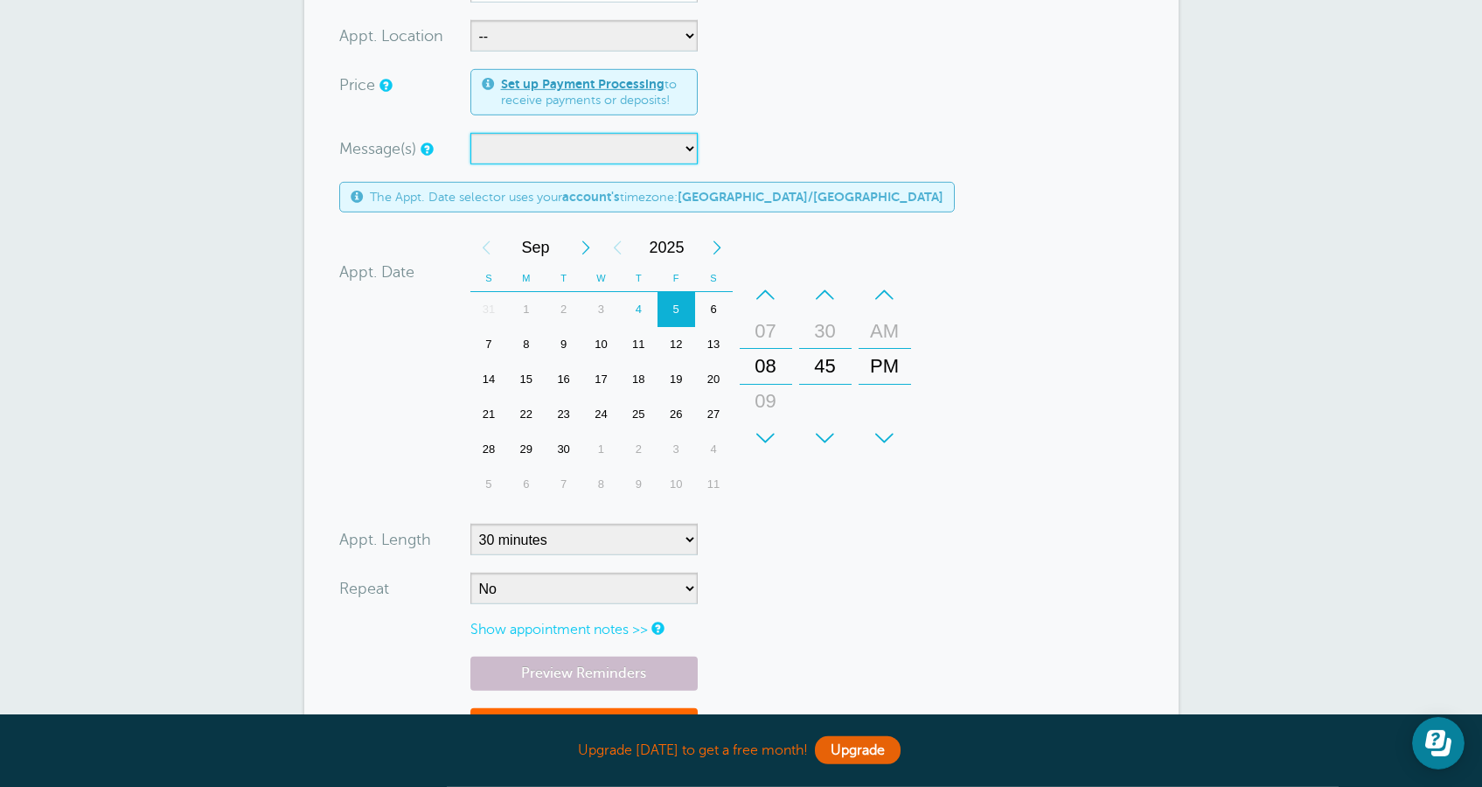
scroll to position [518, 0]
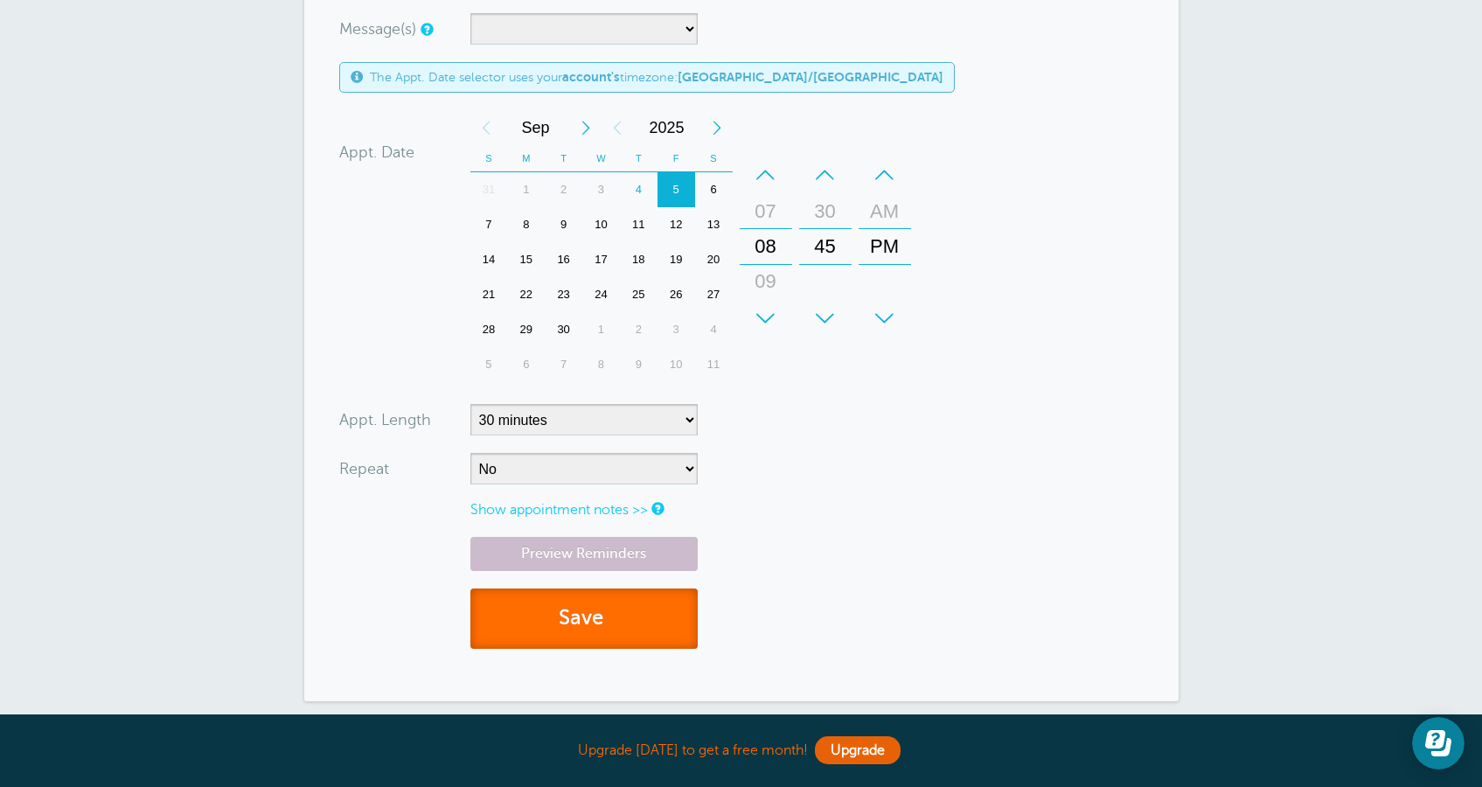
click at [595, 603] on button "Save" at bounding box center [583, 618] width 227 height 60
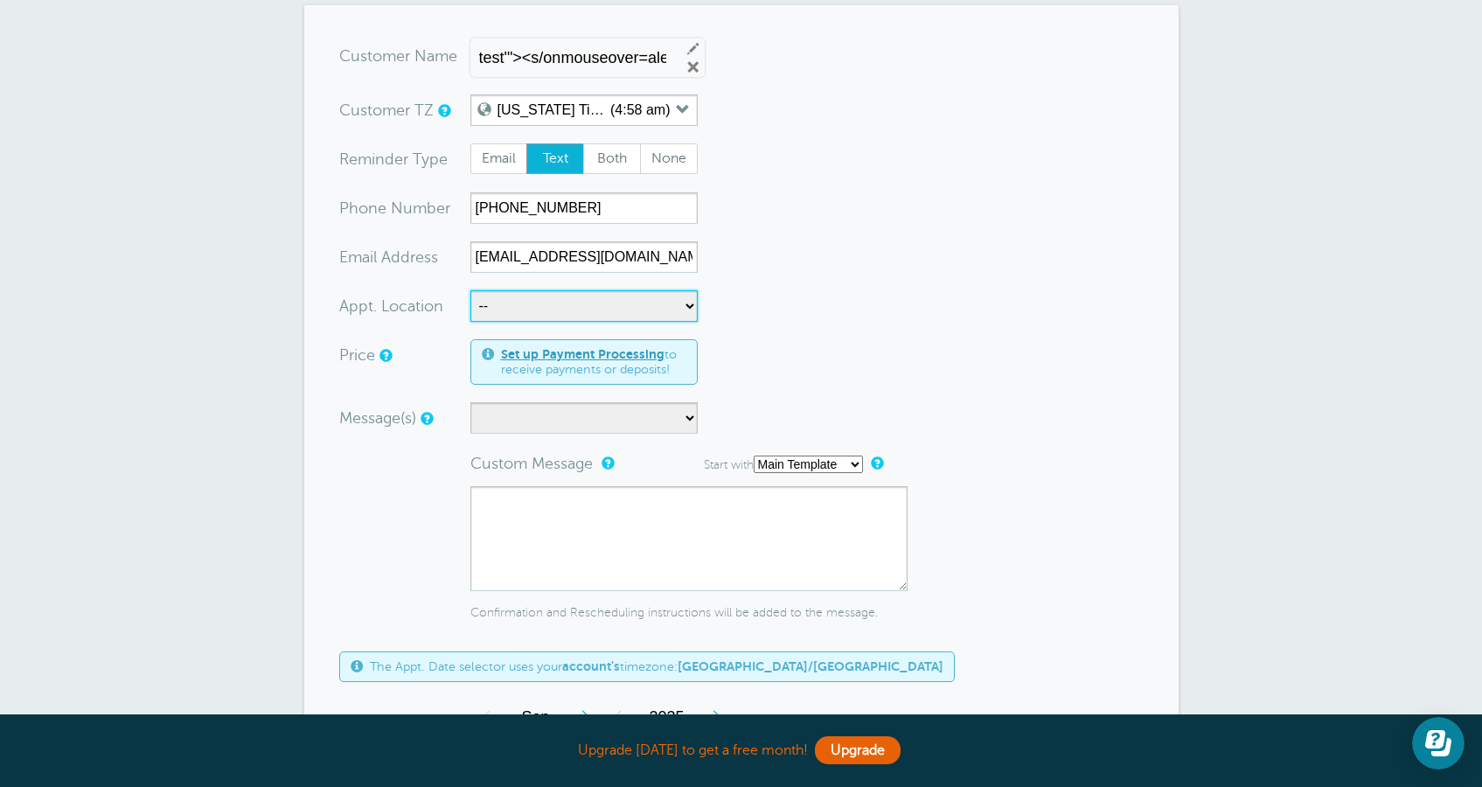
select select "25031"
click option "ss'"><s>Sss" at bounding box center [0, 0] width 0 height 0
click at [470, 402] on select at bounding box center [583, 417] width 227 height 31
select select "160750"
click option "test'"><s>sss" at bounding box center [0, 0] width 0 height 0
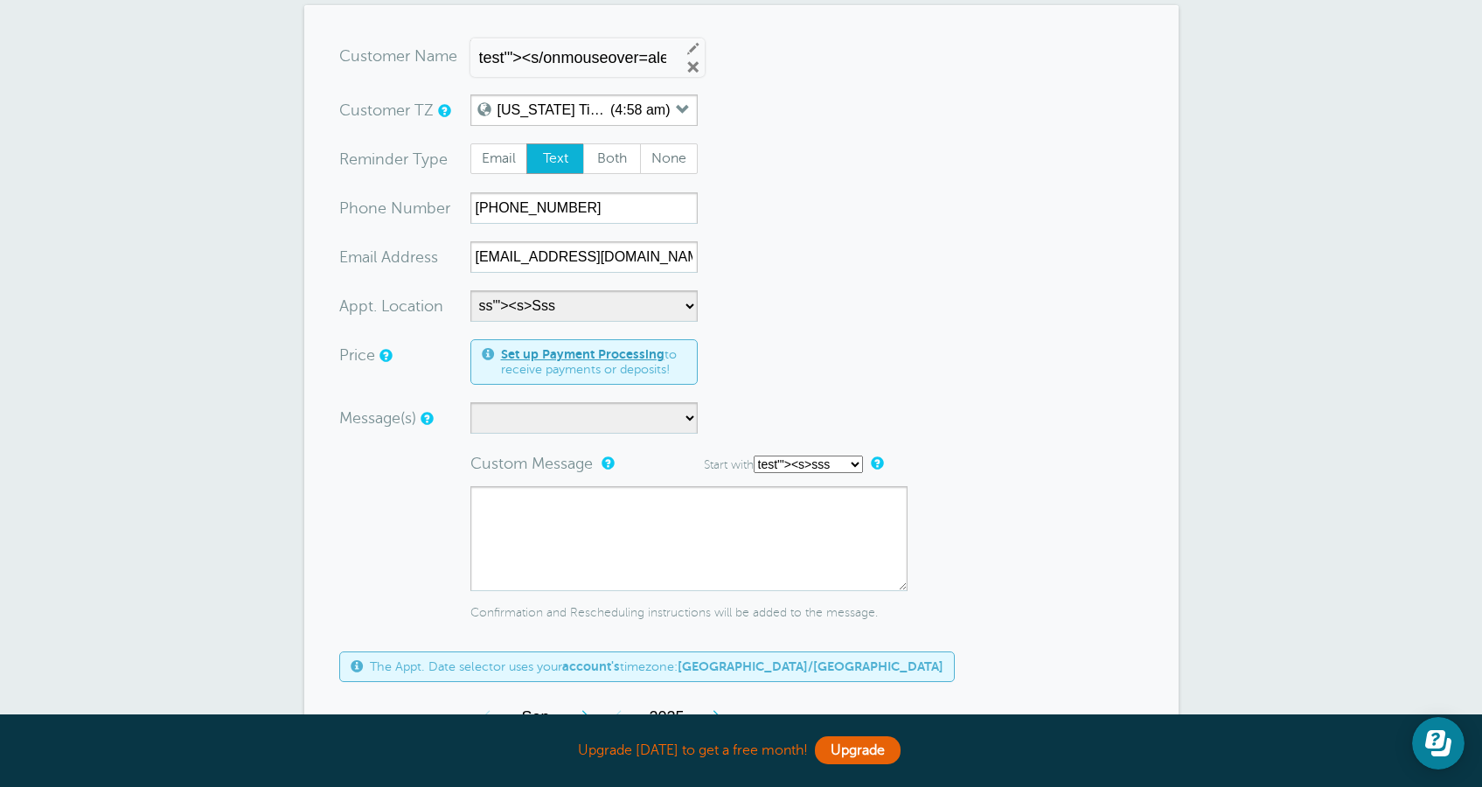
type textarea "sss'"><img src=x onerror=alert(cookie)>"
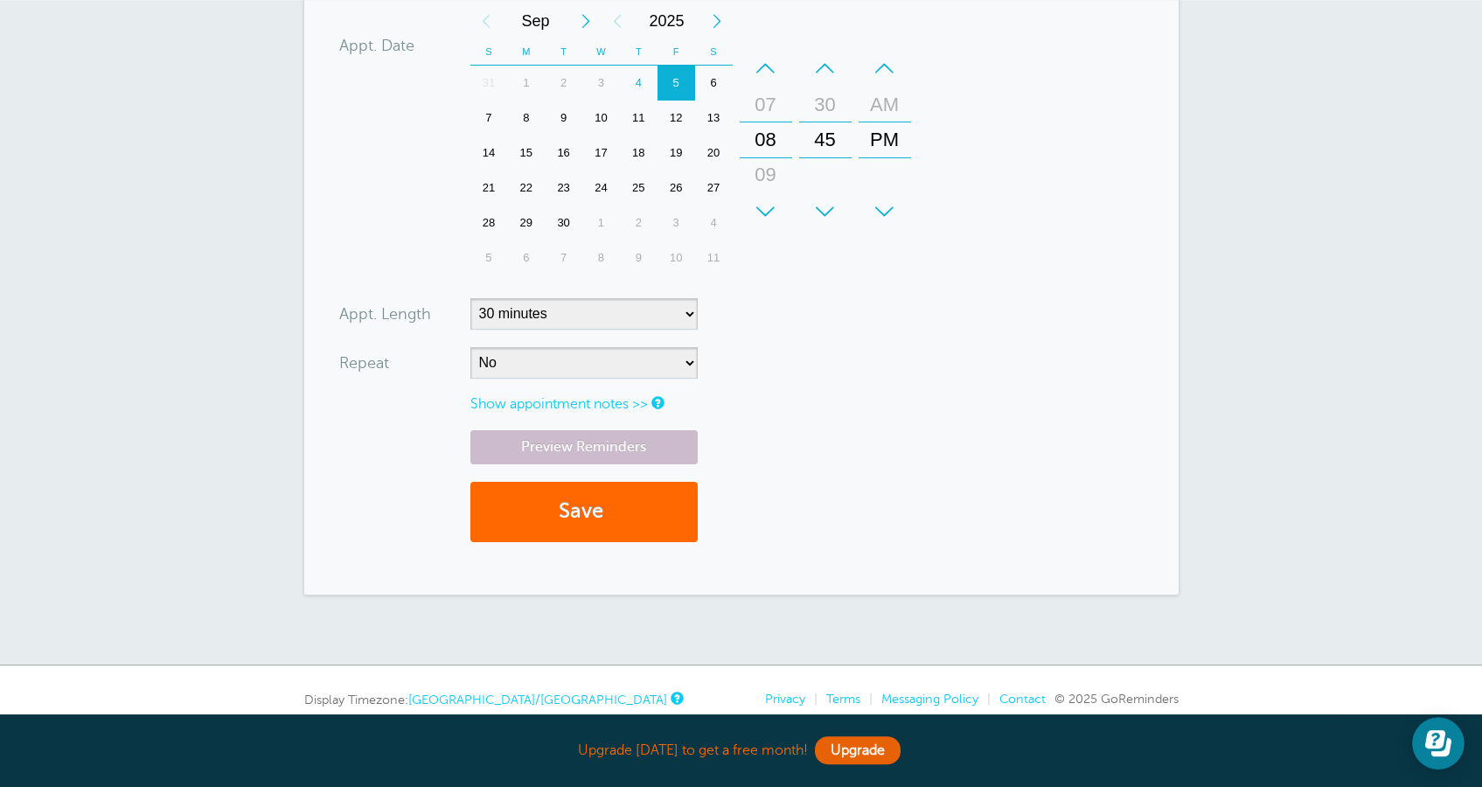
scroll to position [923, 0]
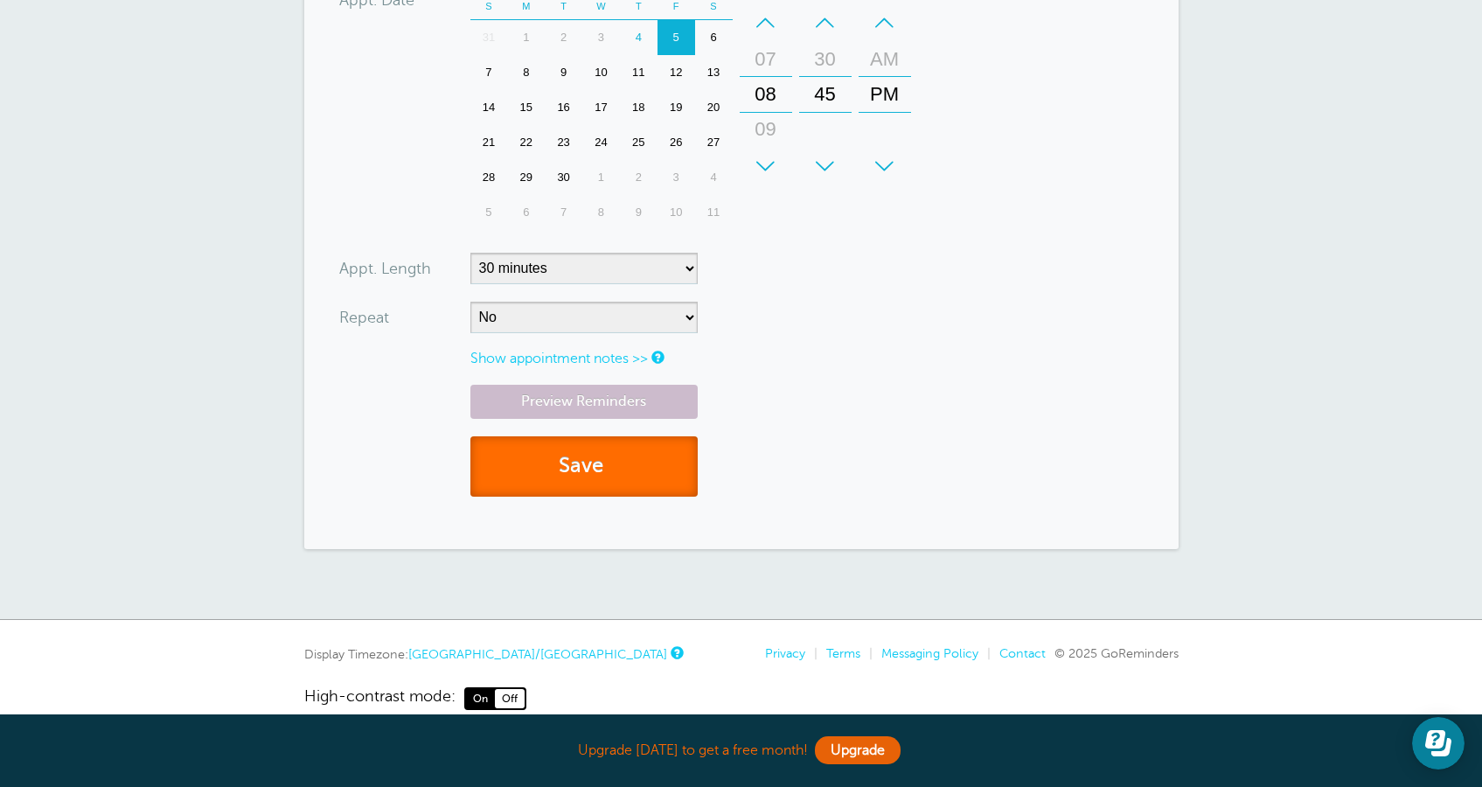
click at [675, 469] on button "Save" at bounding box center [583, 466] width 227 height 60
